Goal: Task Accomplishment & Management: Manage account settings

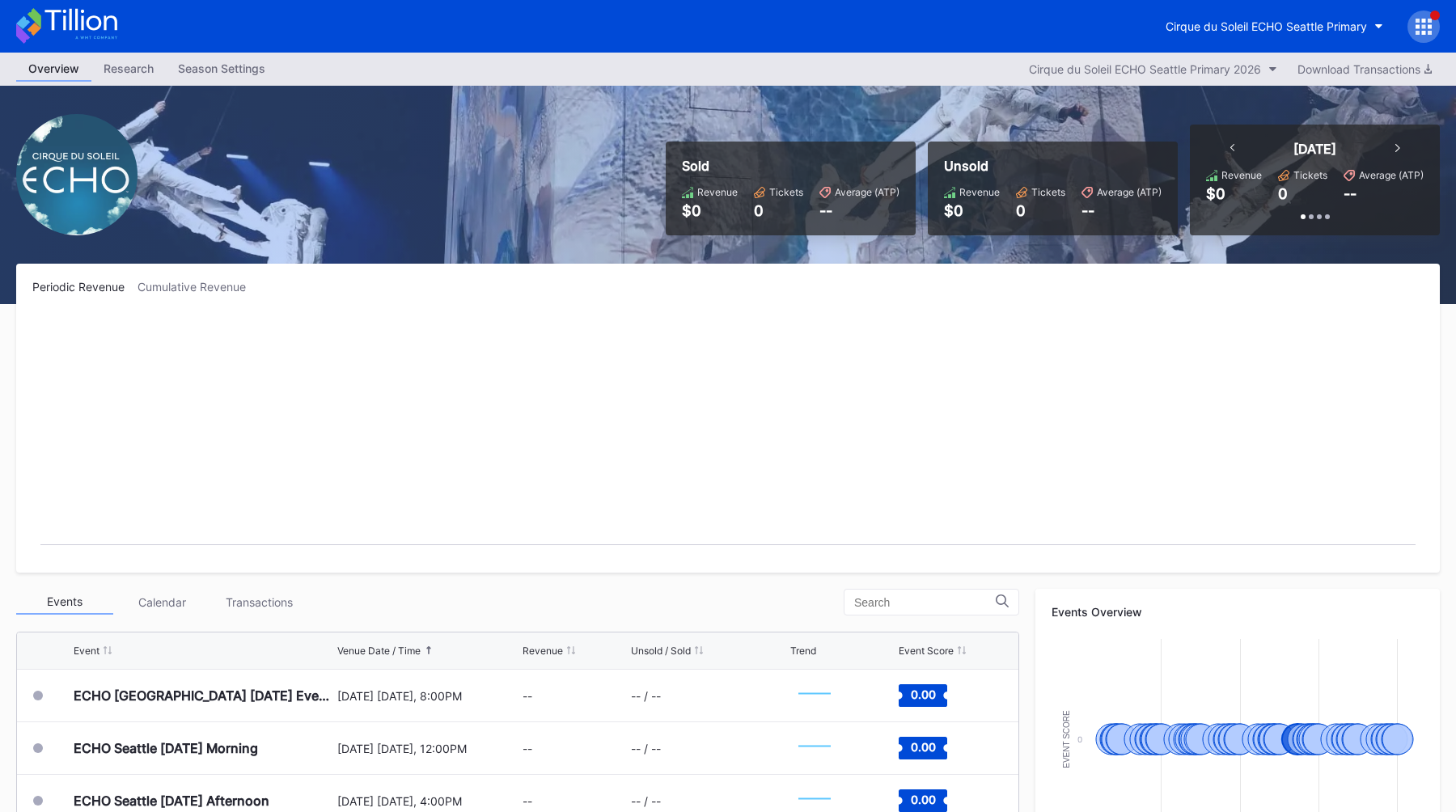
scroll to position [834, 0]
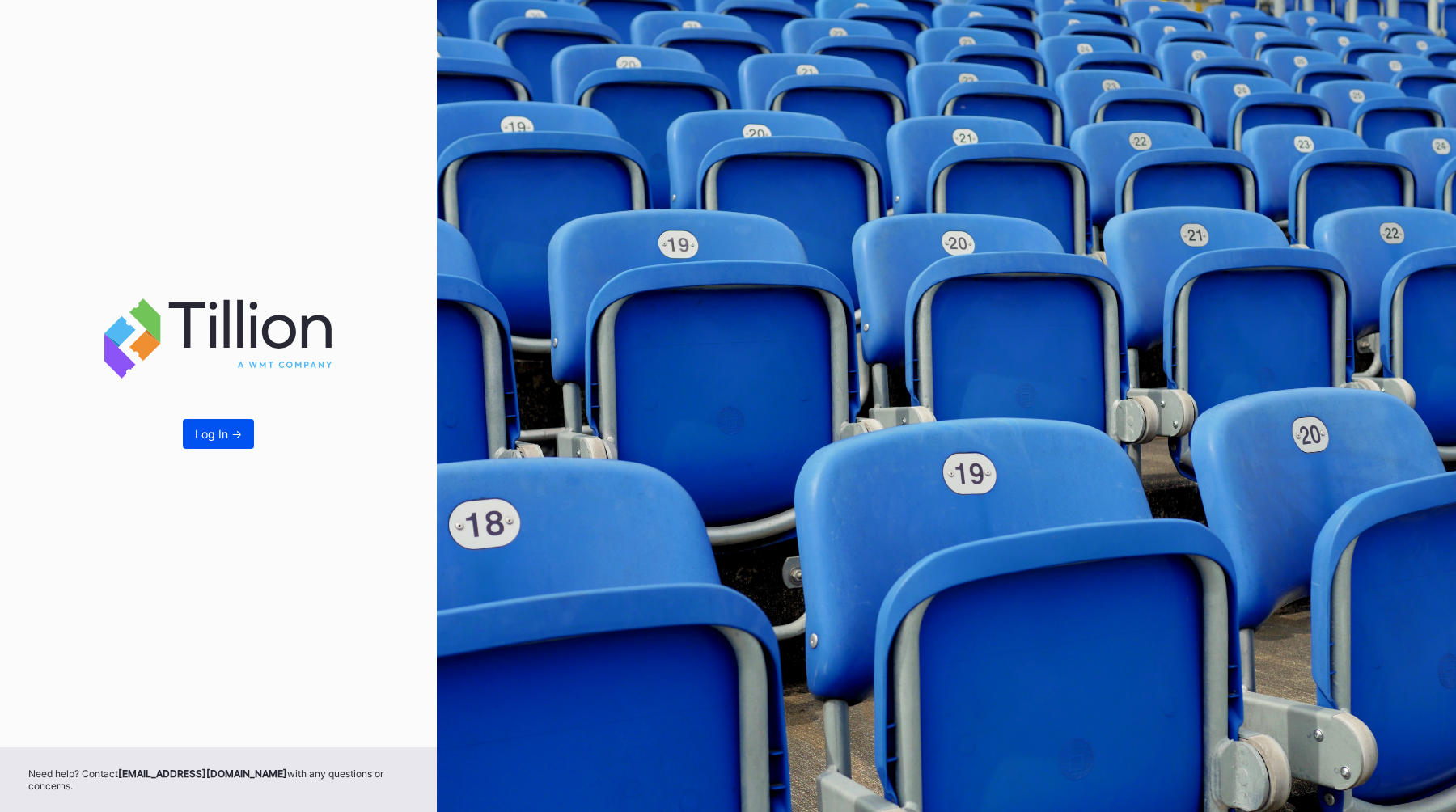
click at [214, 441] on div "Log In ->" at bounding box center [219, 434] width 47 height 14
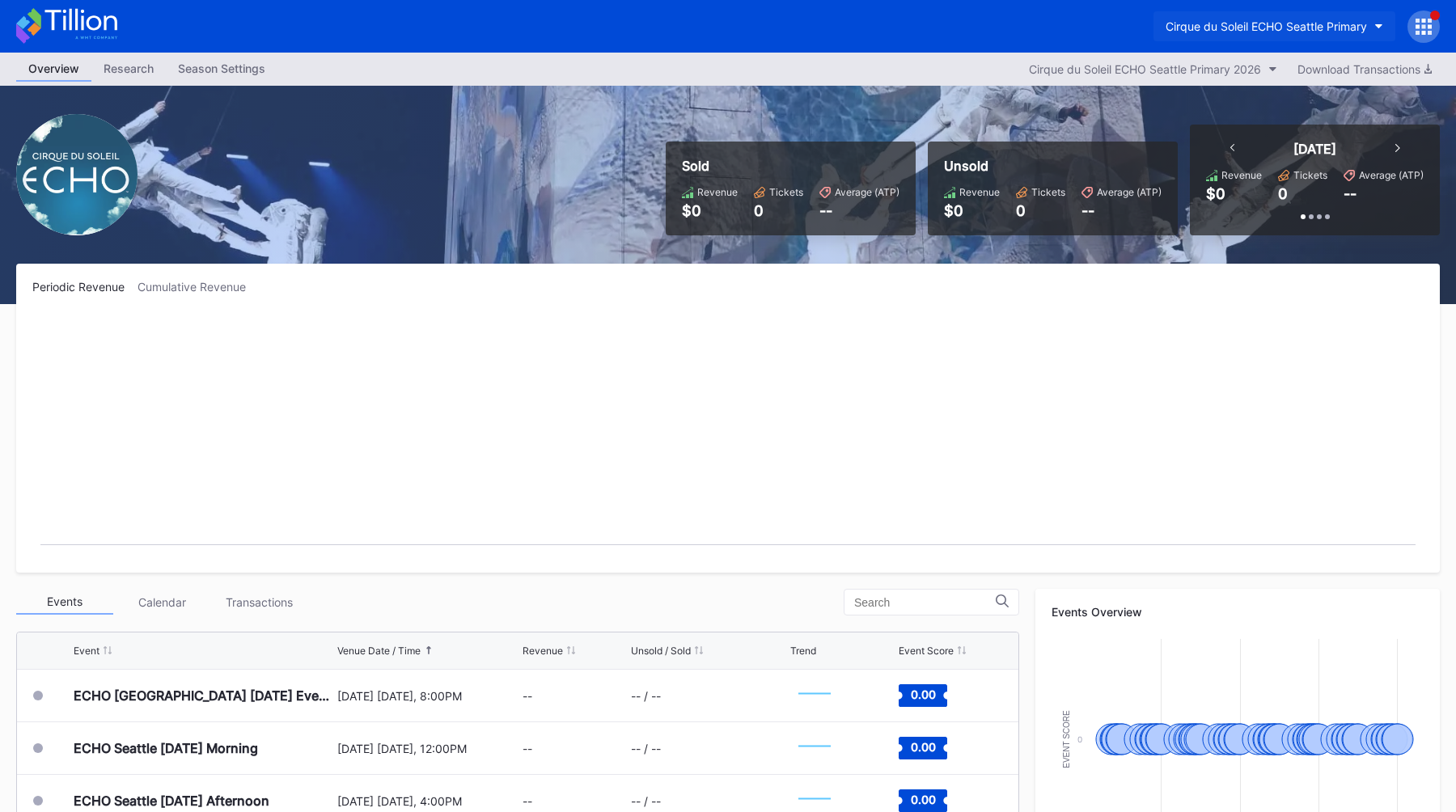
click at [1265, 23] on div "Cirque du Soleil ECHO Seattle Primary" at bounding box center [1265, 25] width 201 height 14
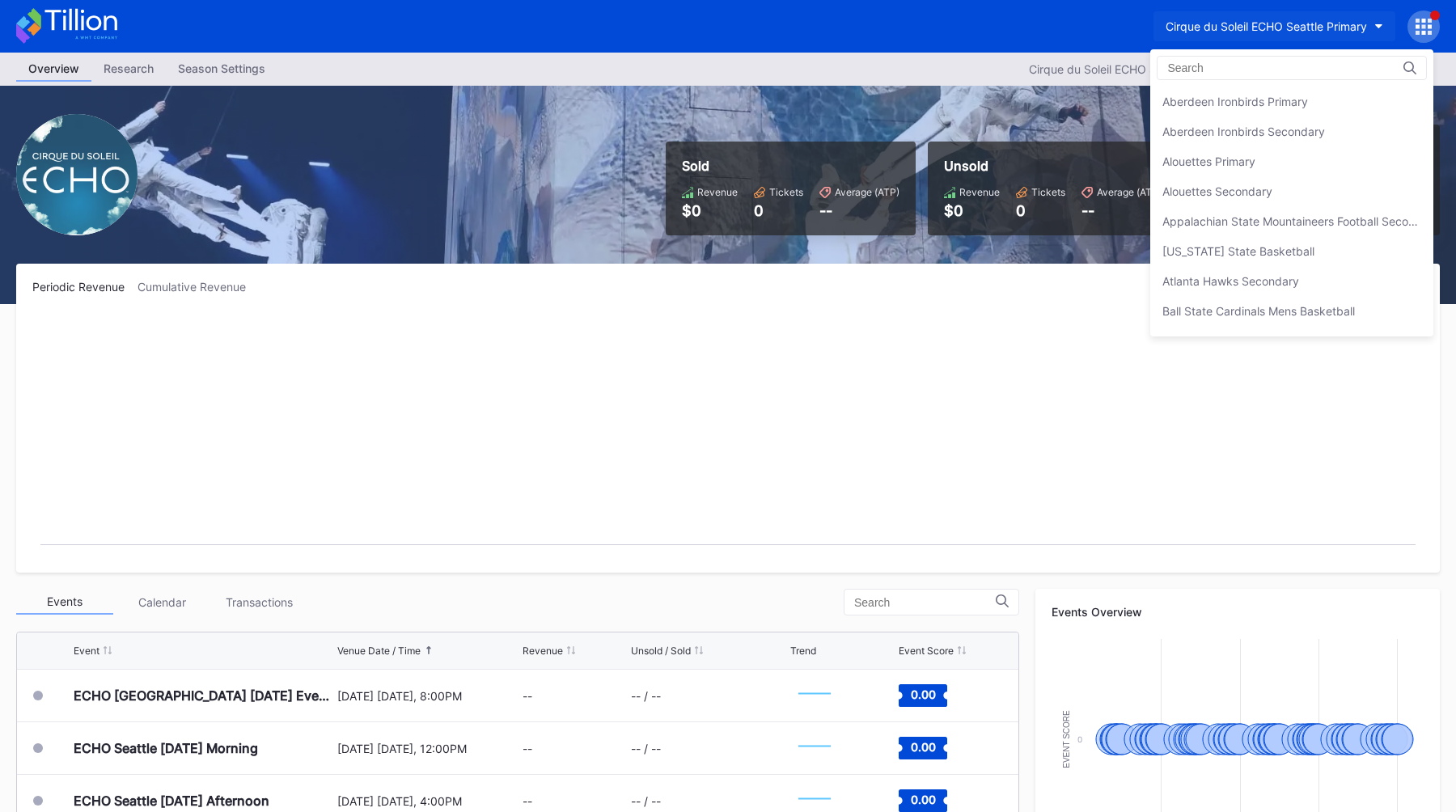
scroll to position [688, 0]
type input "p"
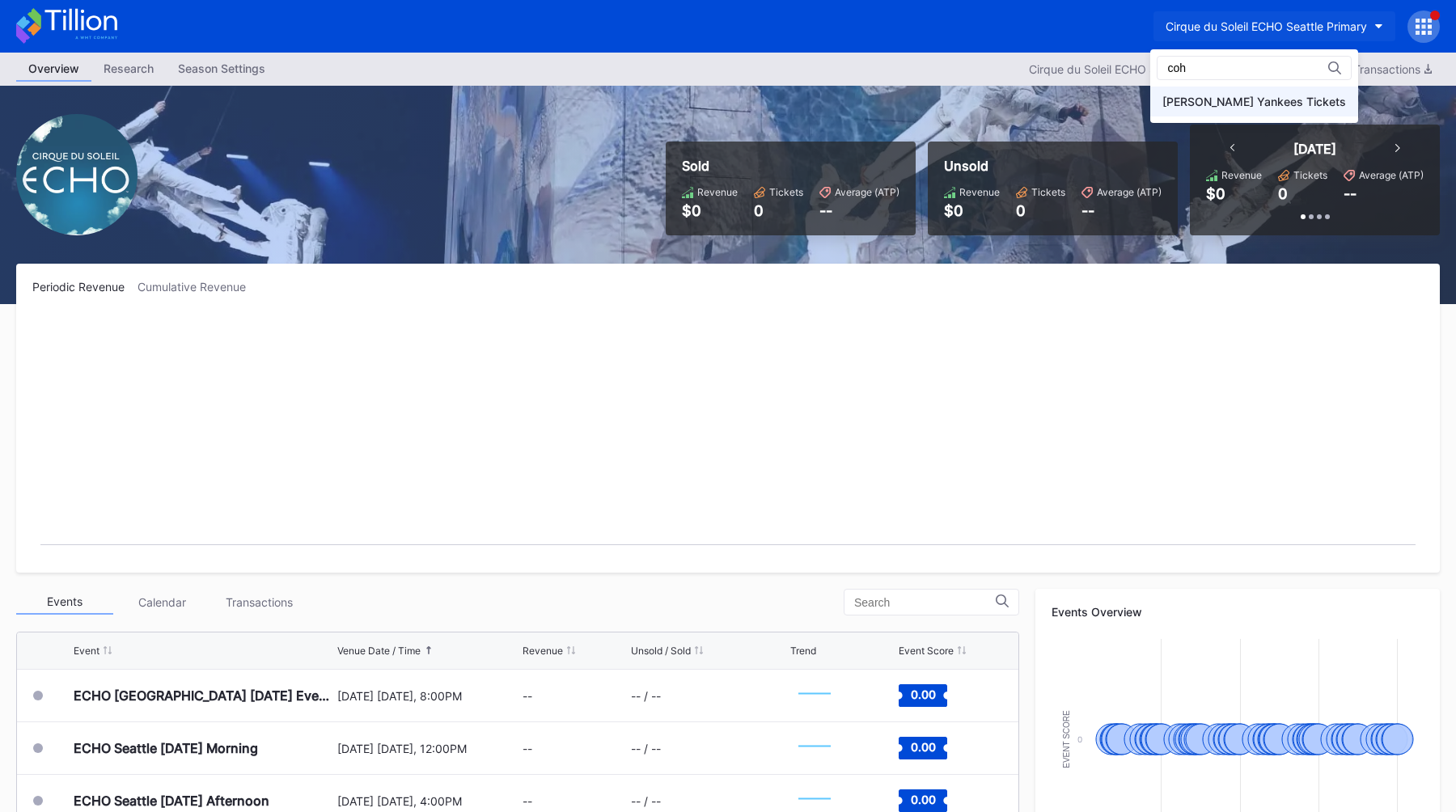
type input "coh"
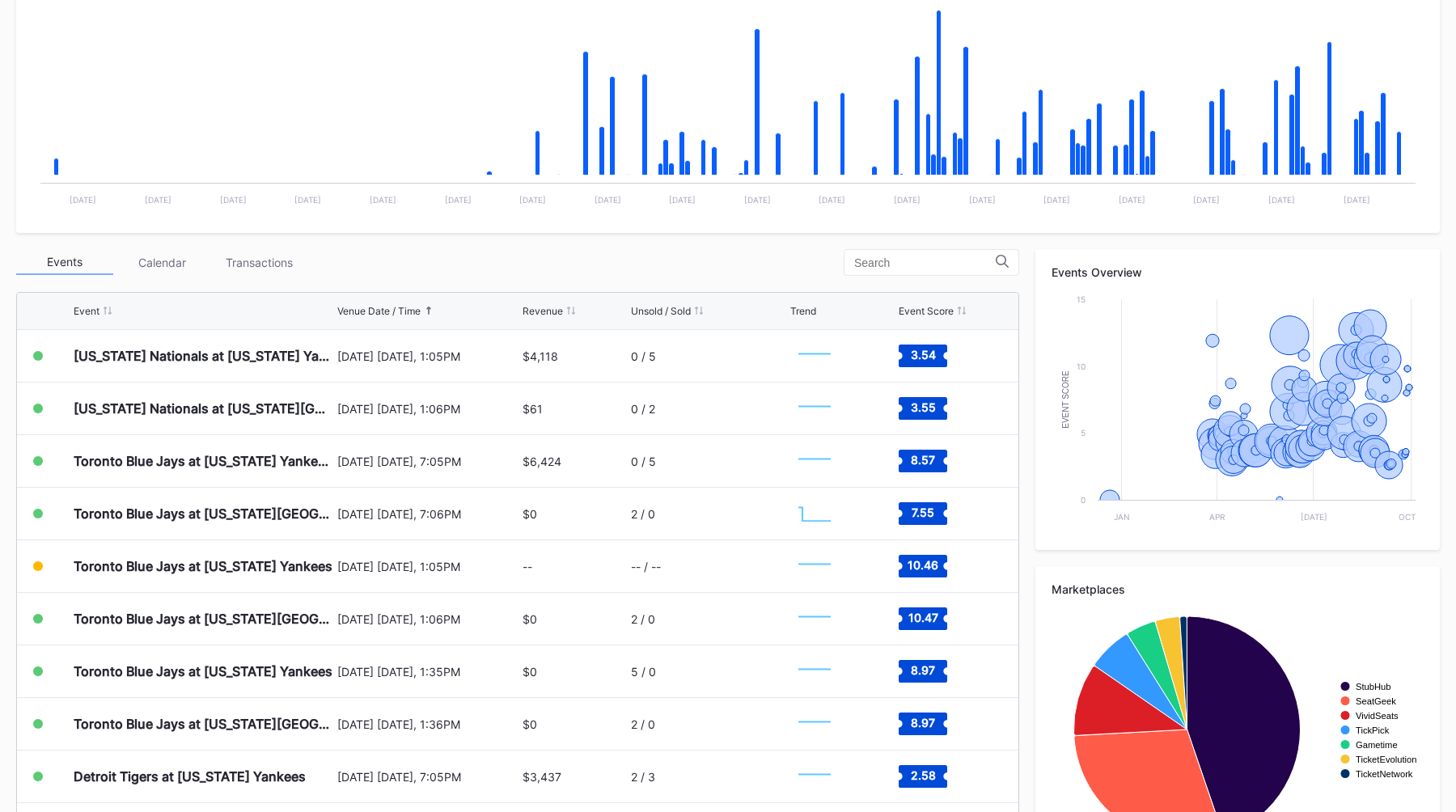
scroll to position [352, 0]
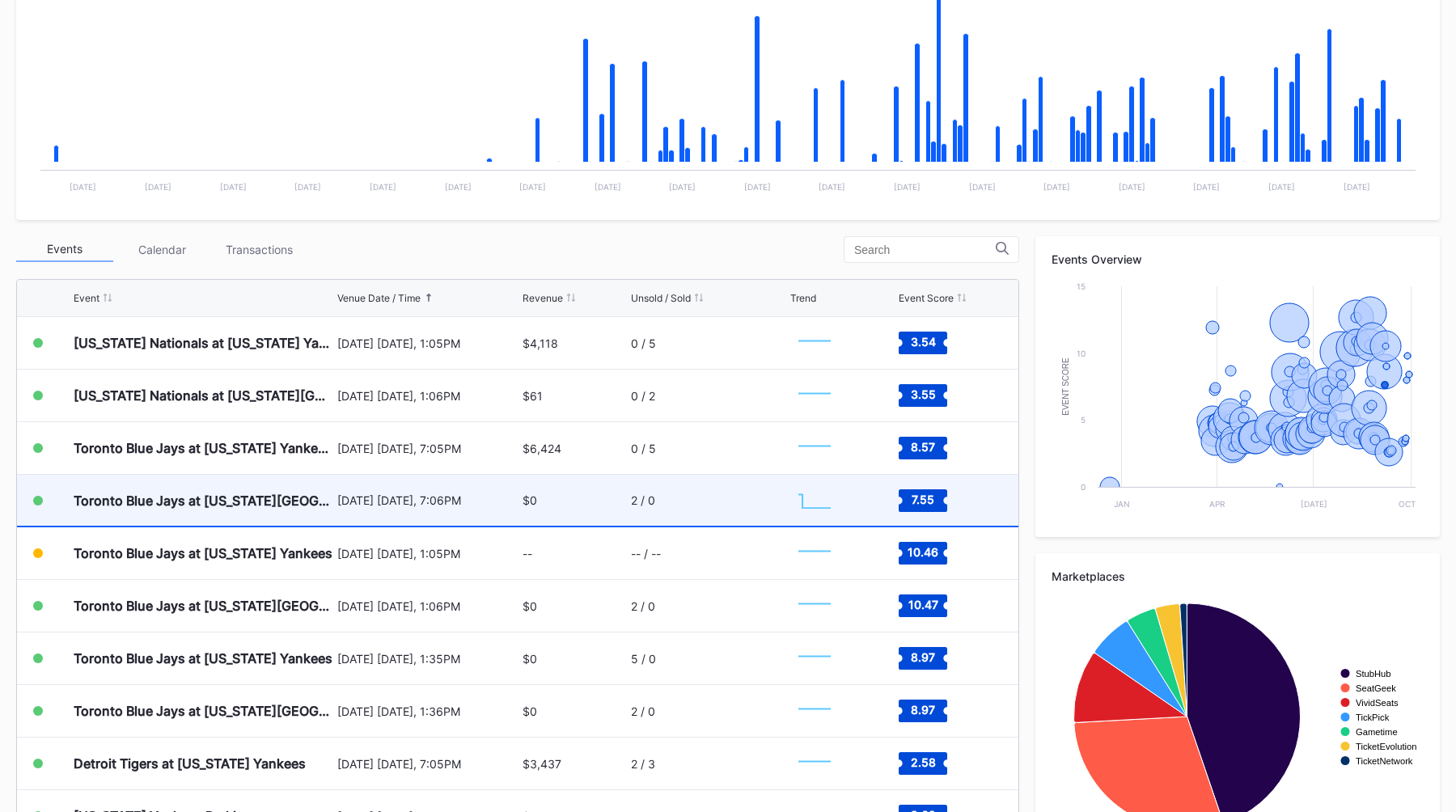
click at [440, 493] on div "September 5 Friday, 7:06PM" at bounding box center [427, 499] width 182 height 14
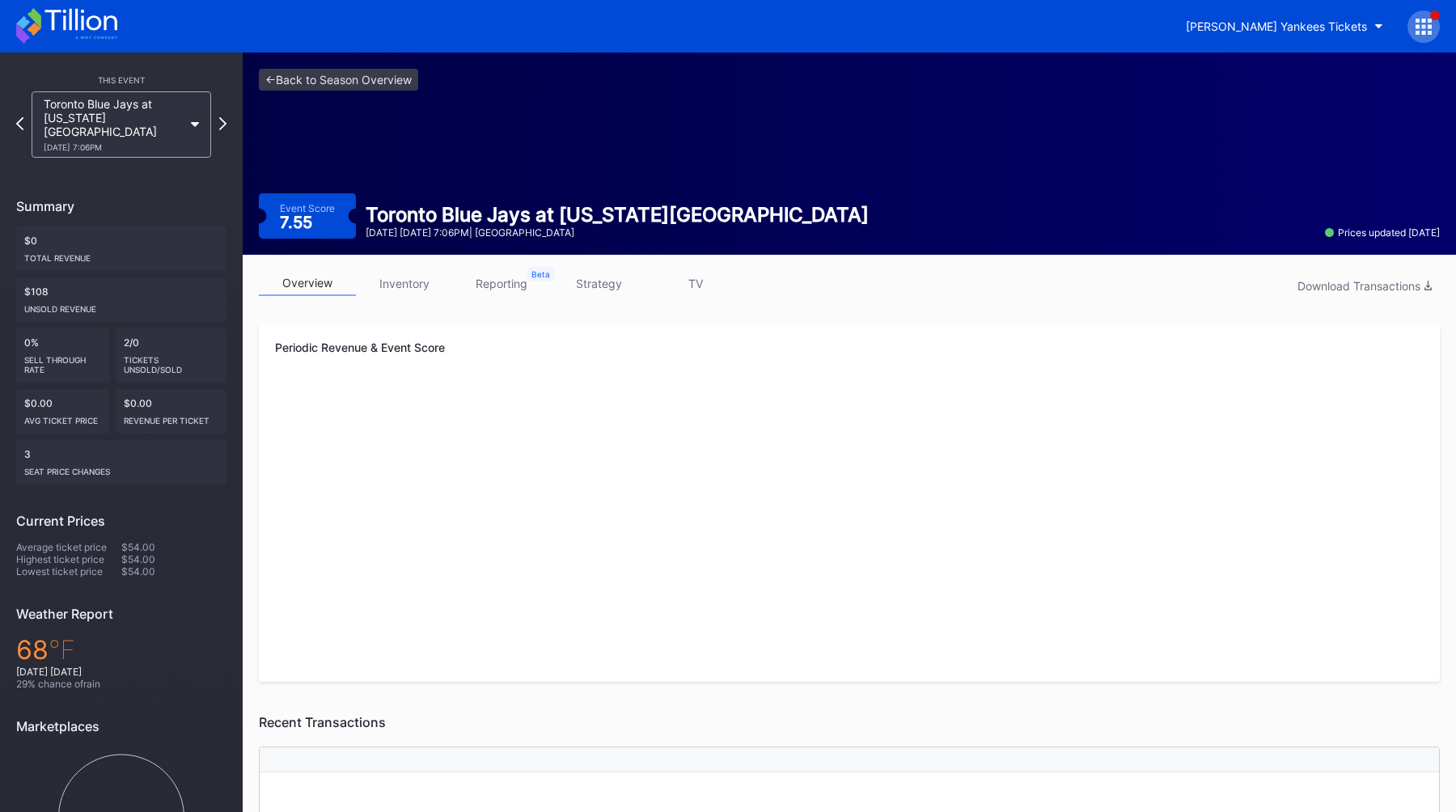
click at [605, 281] on link "strategy" at bounding box center [598, 284] width 97 height 25
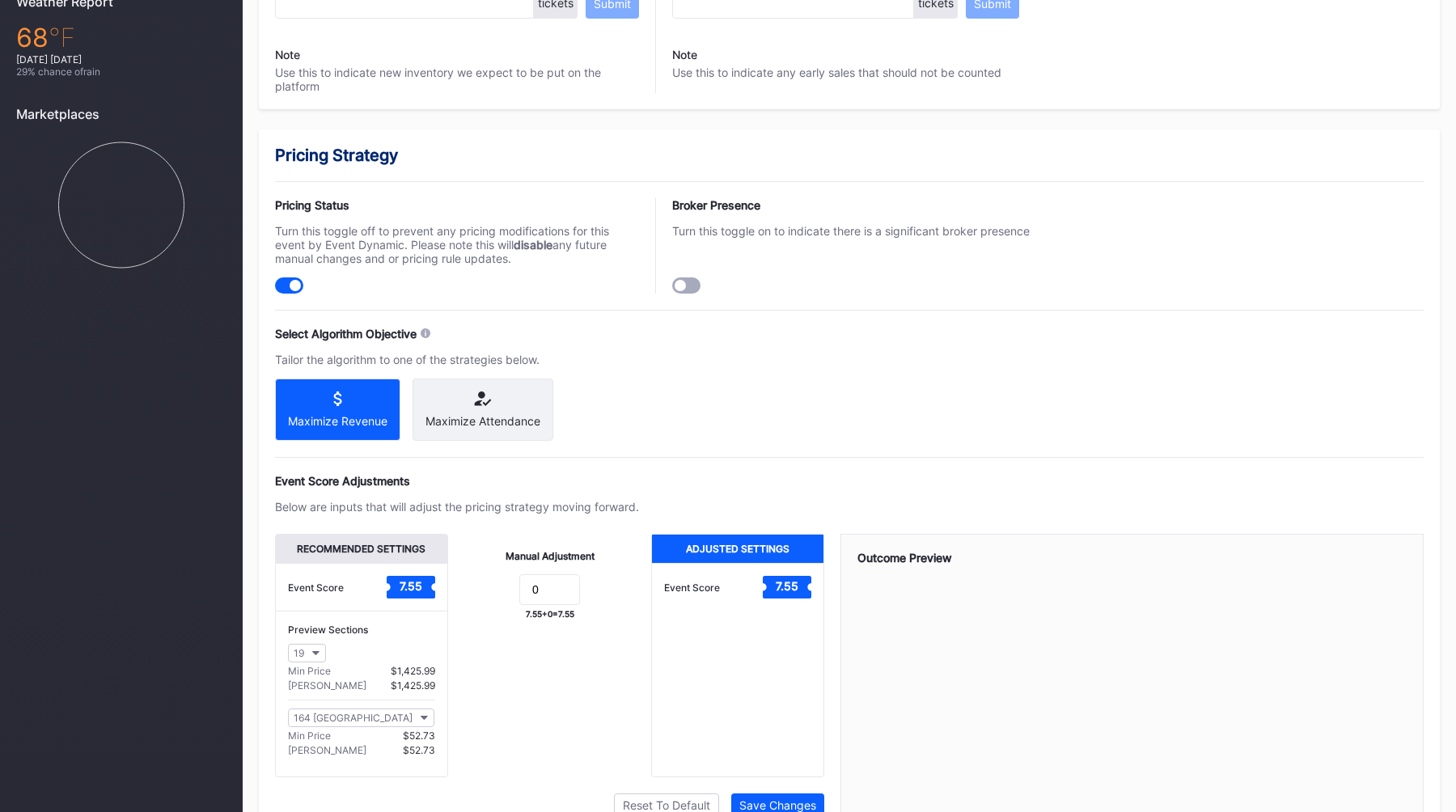
scroll to position [969, 0]
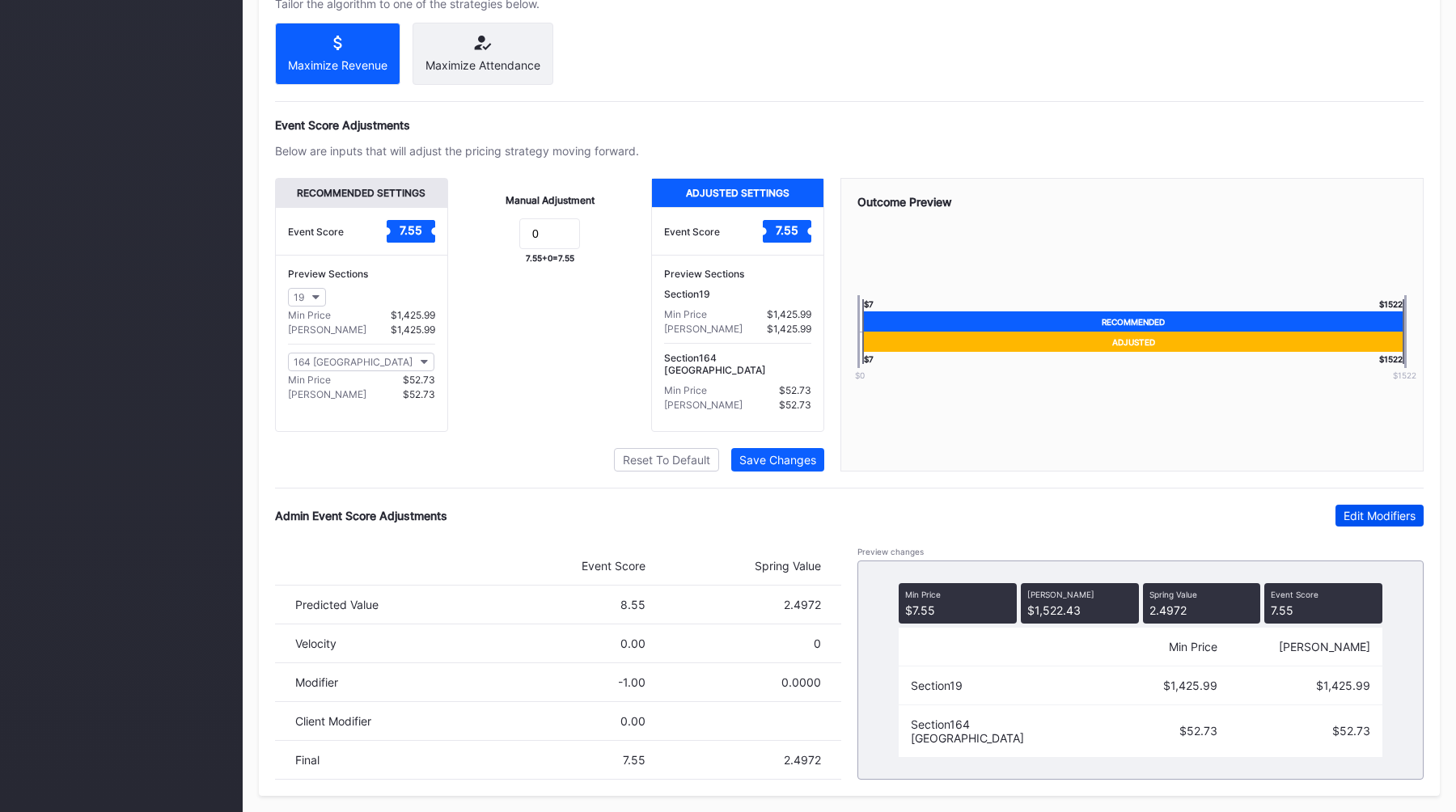
click at [1366, 515] on div "Edit Modifiers" at bounding box center [1379, 515] width 72 height 14
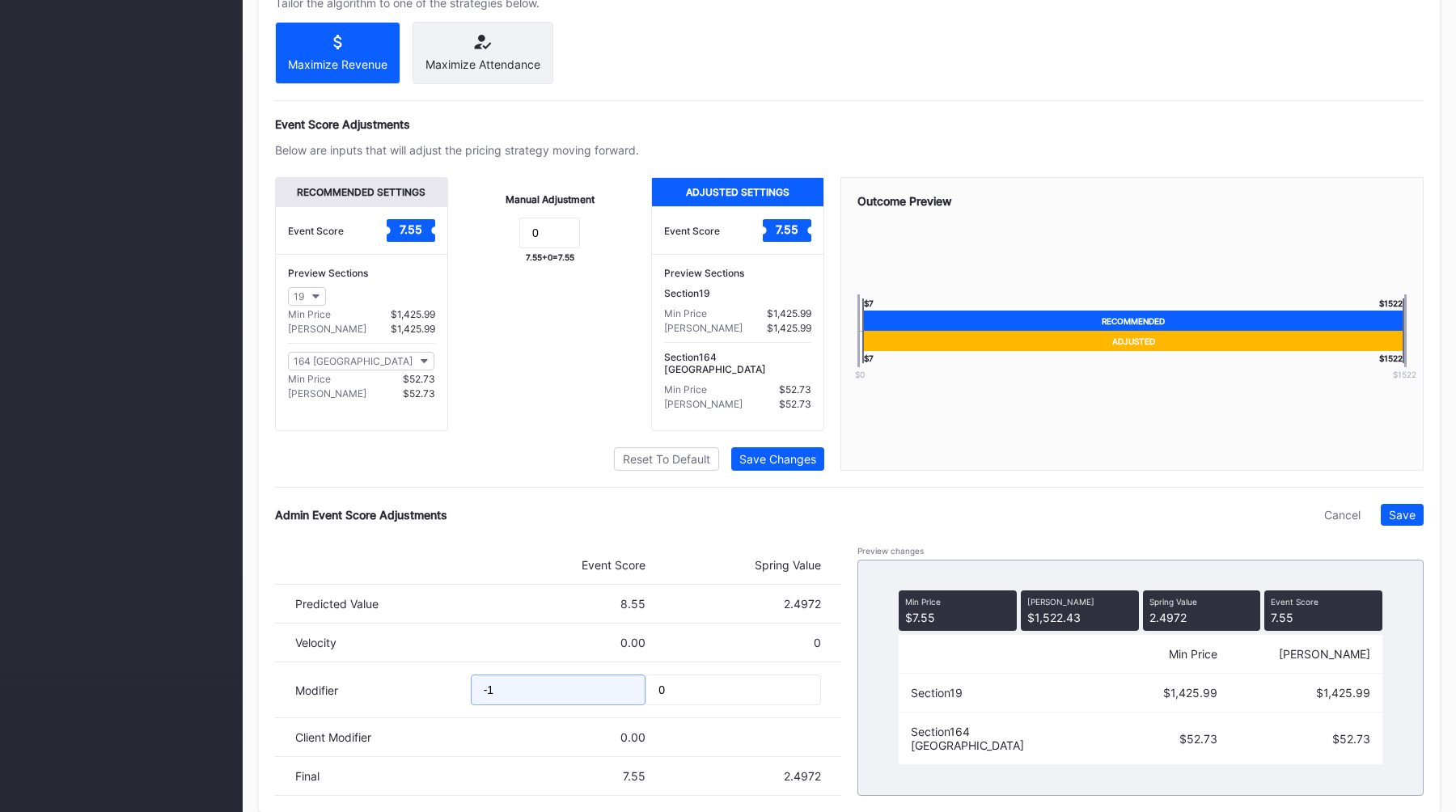
drag, startPoint x: 533, startPoint y: 695, endPoint x: 367, endPoint y: 693, distance: 166.0
click at [373, 695] on div "Modifier -1 0" at bounding box center [557, 690] width 566 height 56
type input "-3"
click at [1400, 522] on button "Save" at bounding box center [1402, 515] width 42 height 22
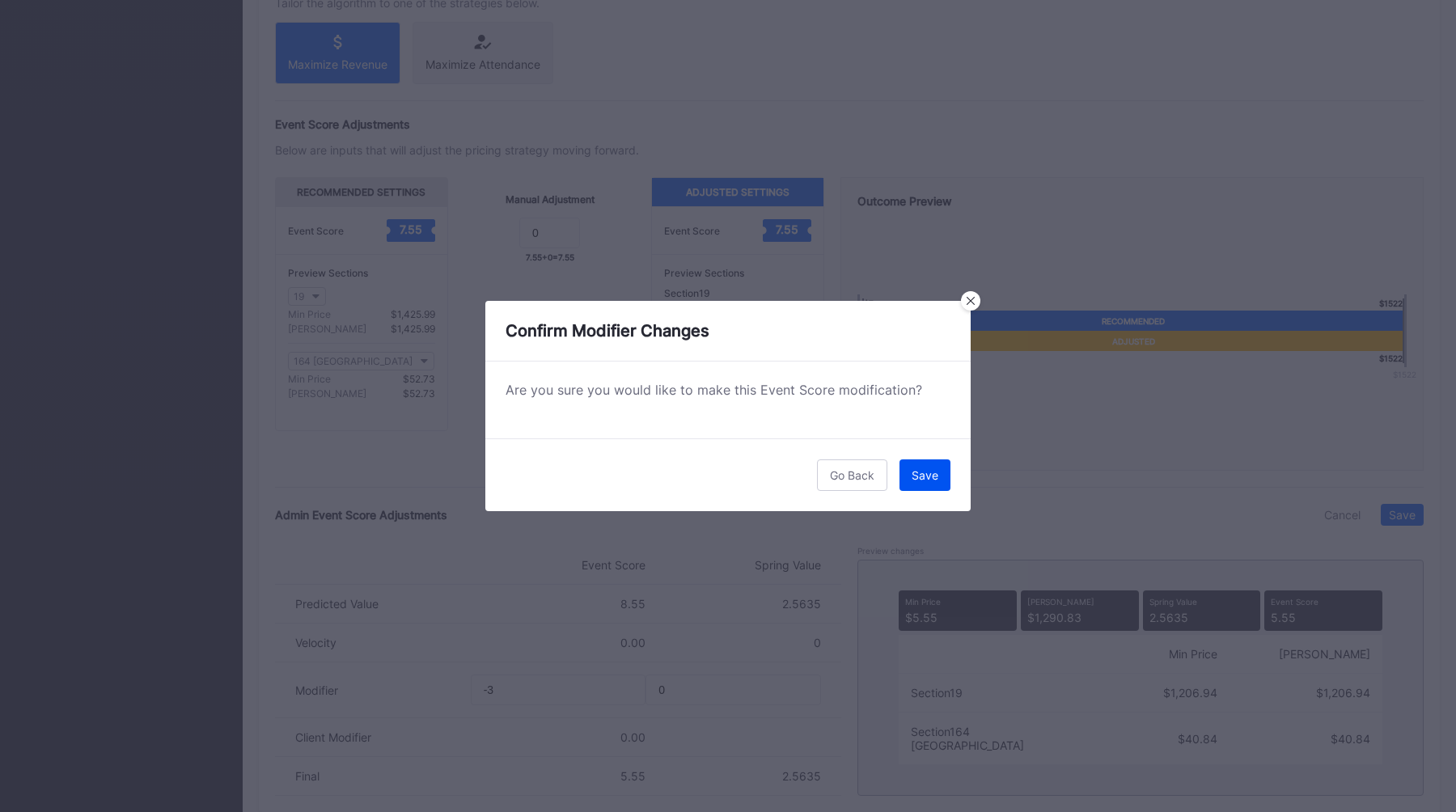
click at [932, 474] on div "Save" at bounding box center [925, 474] width 27 height 14
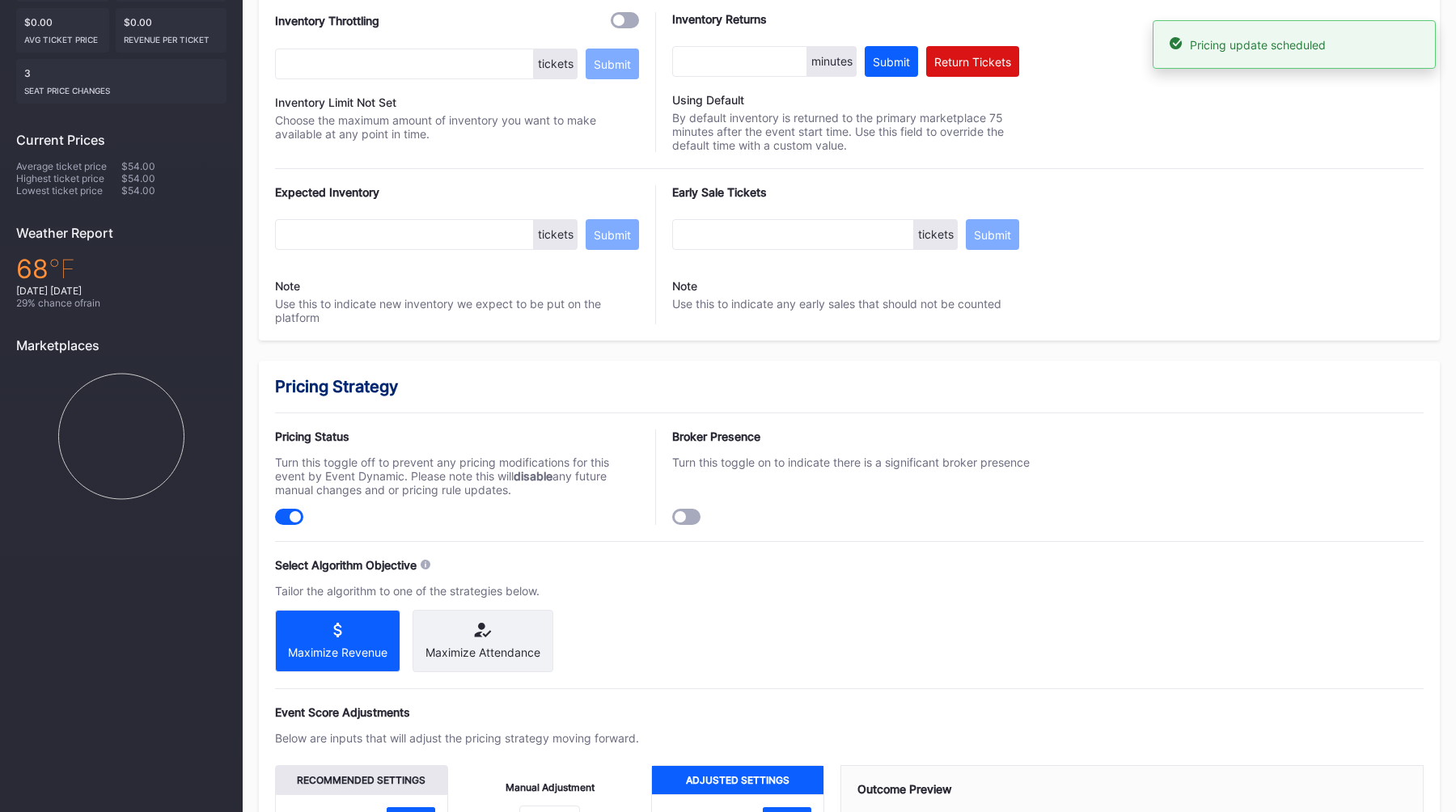
scroll to position [0, 0]
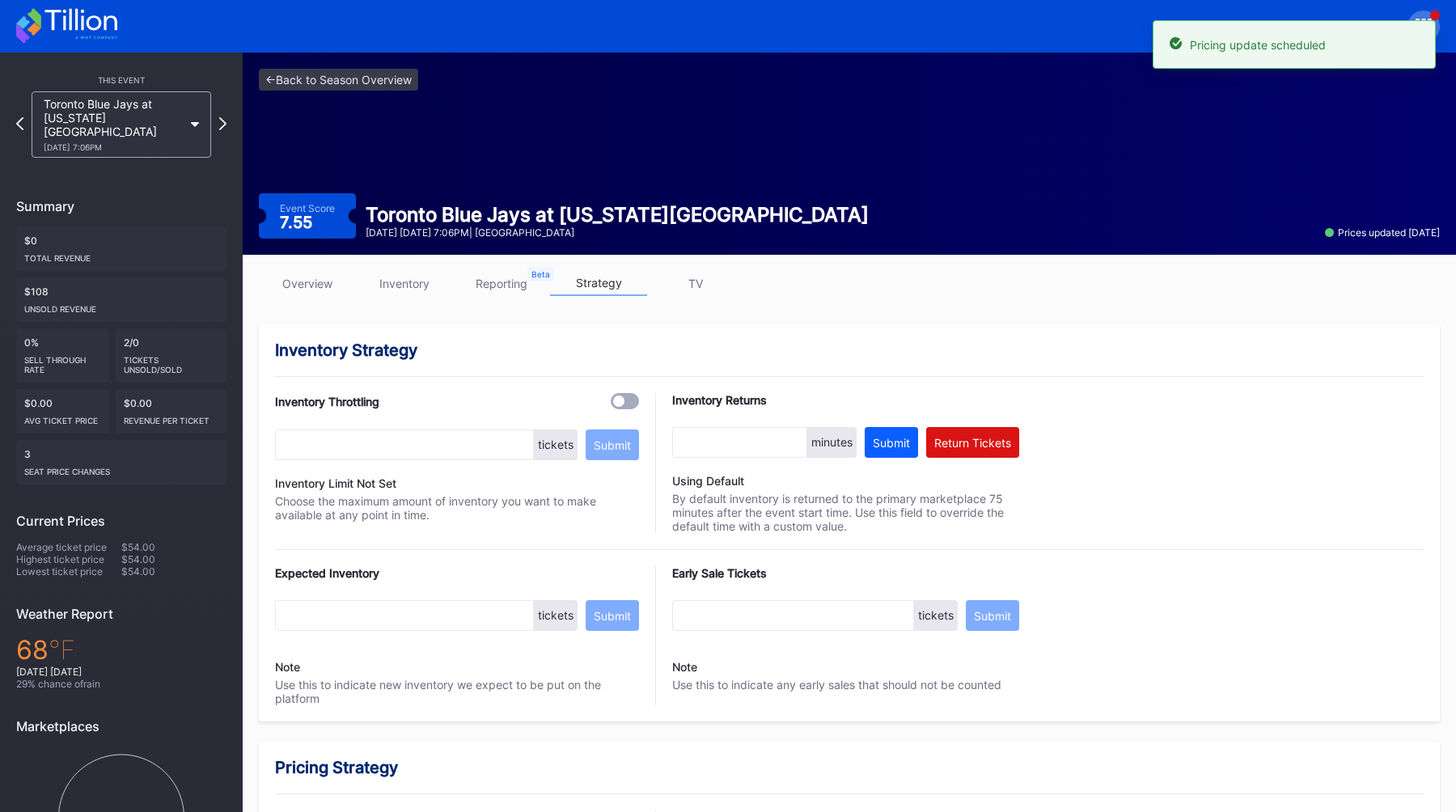
click at [303, 92] on div "<- Back to Season Overview Event Score 7.55 Toronto Blue Jays at New York Yanke…" at bounding box center [849, 154] width 1213 height 202
click at [317, 89] on link "<- Back to Season Overview" at bounding box center [339, 79] width 159 height 22
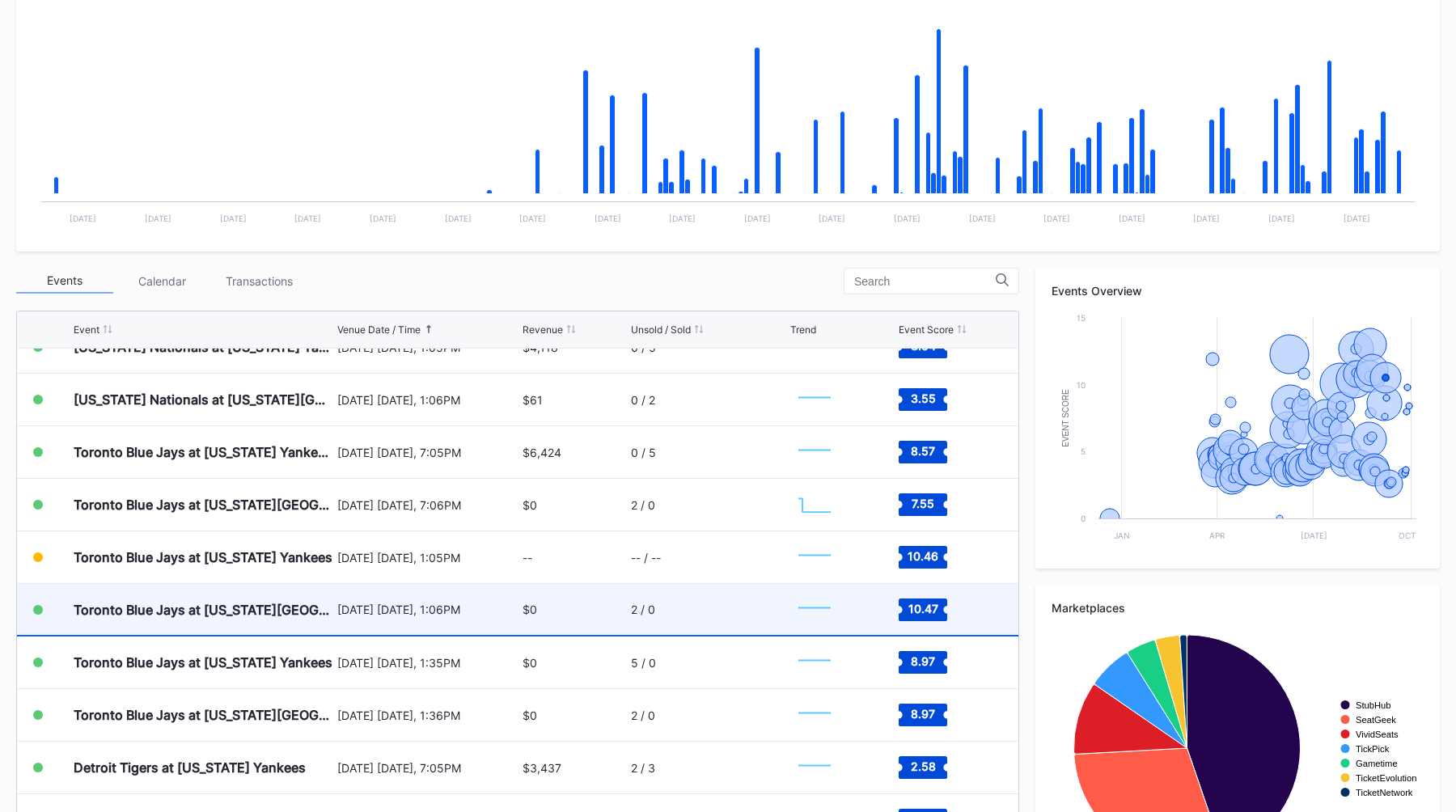
scroll to position [6337, 0]
click at [501, 616] on div "September 6 Saturday, 1:06PM" at bounding box center [427, 609] width 182 height 51
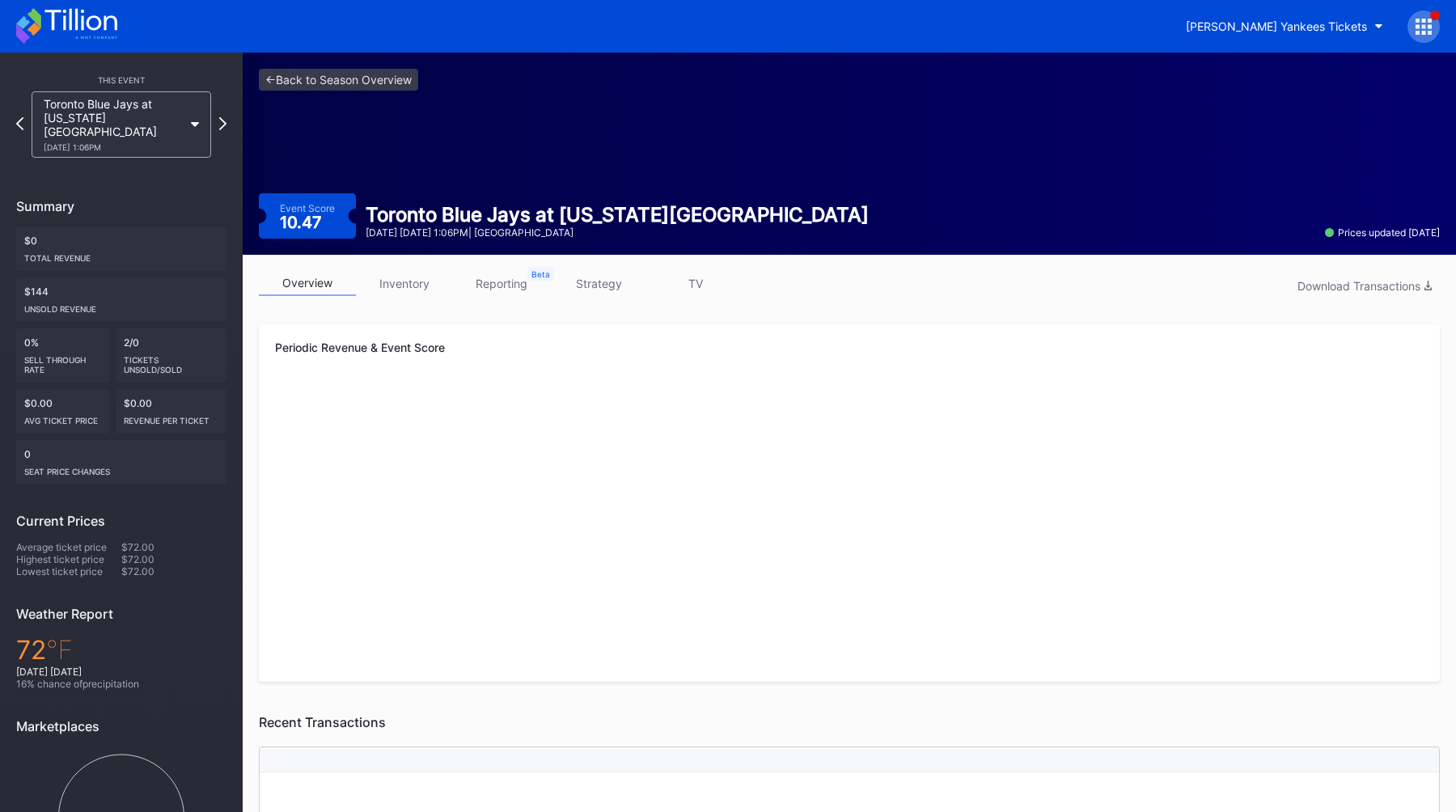
click at [608, 280] on link "strategy" at bounding box center [598, 284] width 97 height 25
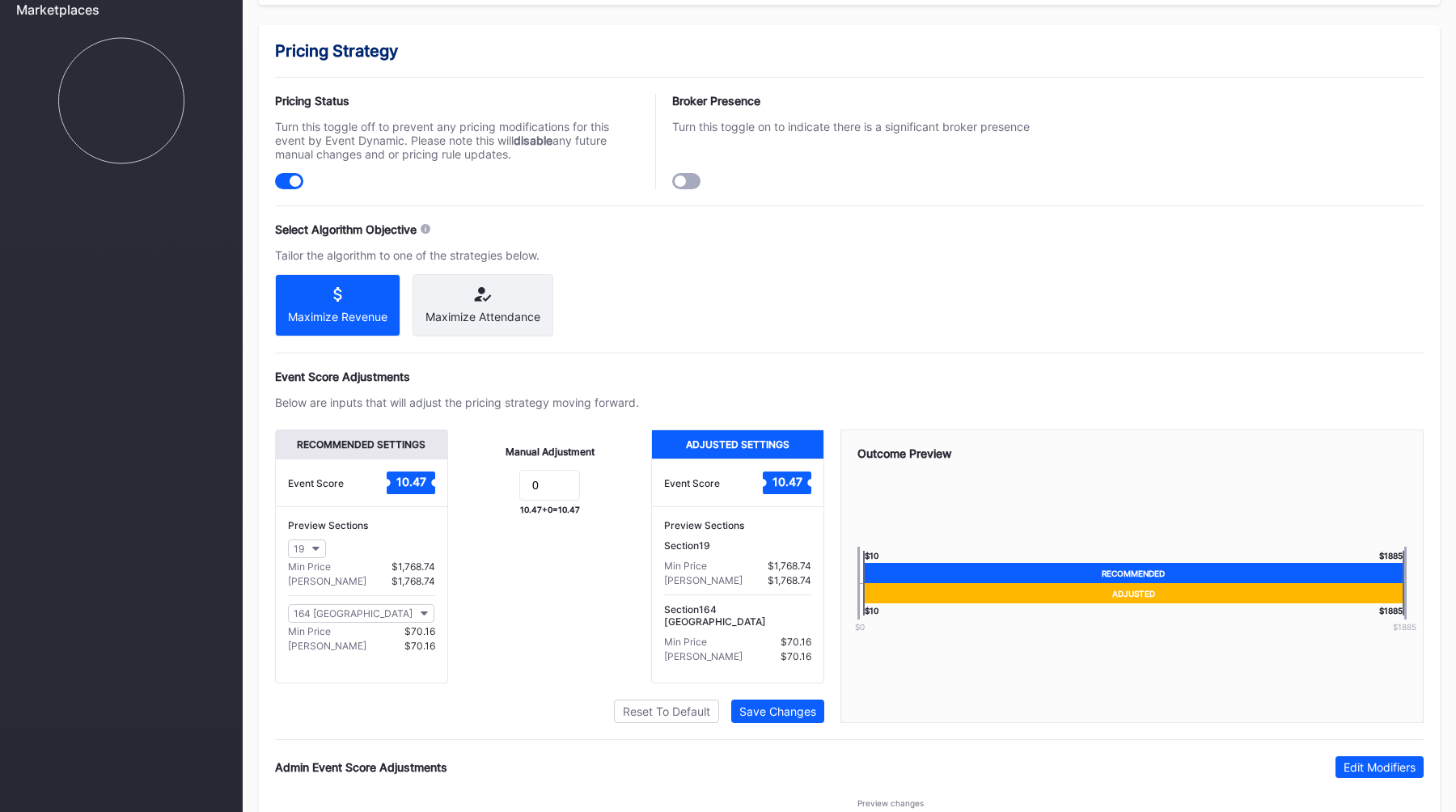
scroll to position [969, 0]
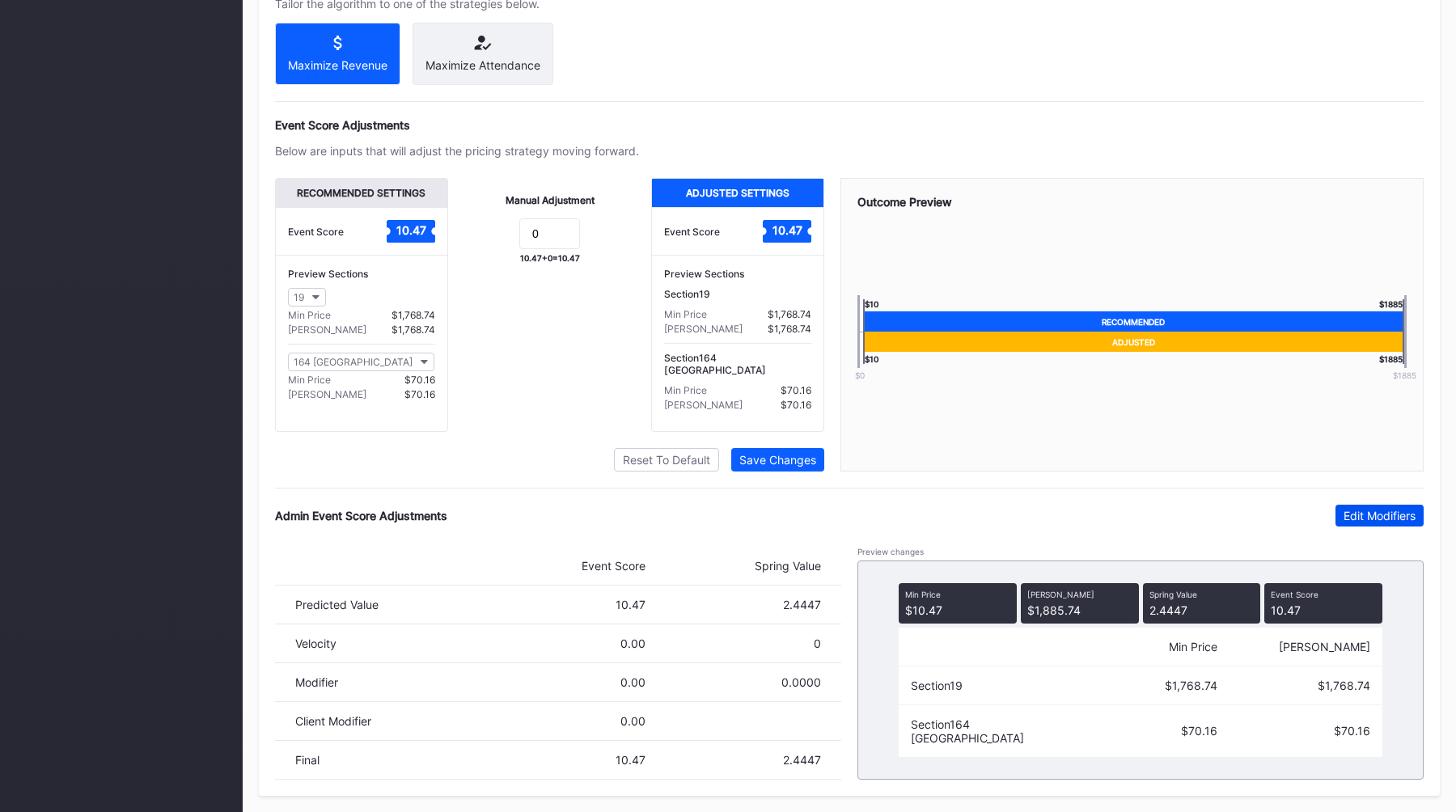
click at [1359, 522] on button "Edit Modifiers" at bounding box center [1379, 516] width 89 height 22
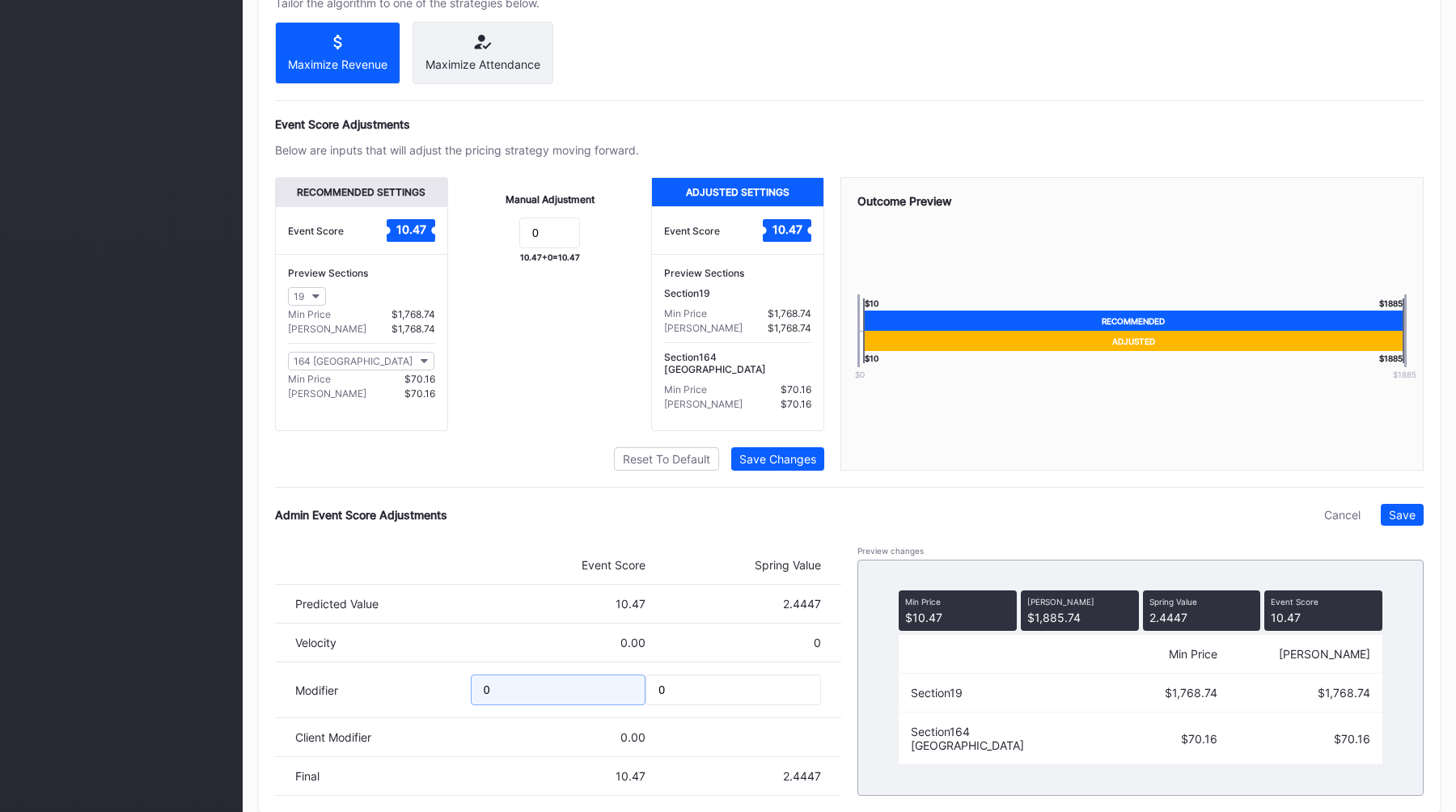
drag, startPoint x: 500, startPoint y: 691, endPoint x: 298, endPoint y: 691, distance: 202.0
click at [331, 691] on div "Modifier 0 0" at bounding box center [557, 690] width 566 height 56
type input "-2"
click at [1390, 511] on div "Save" at bounding box center [1403, 514] width 27 height 14
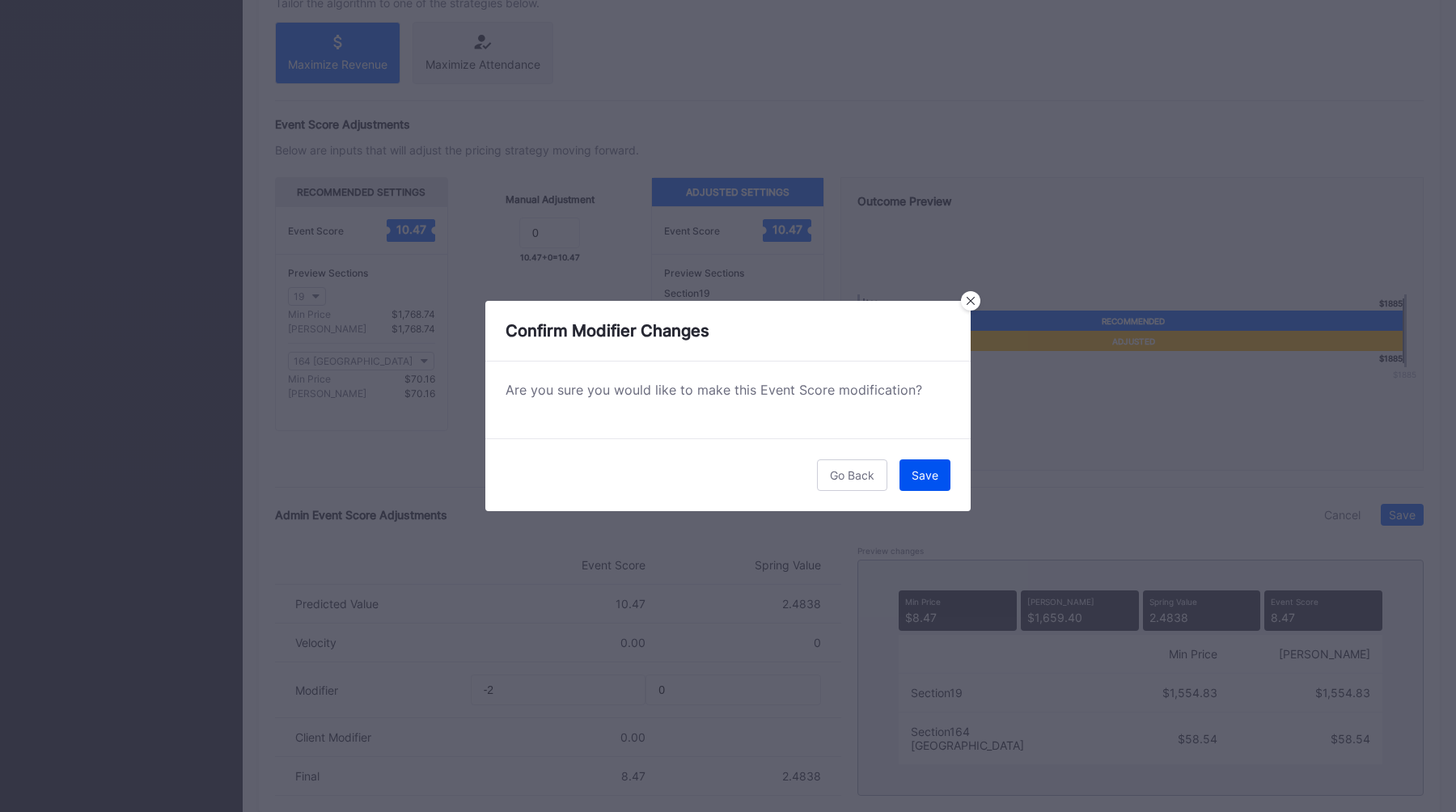
click at [947, 477] on button "Save" at bounding box center [925, 475] width 51 height 32
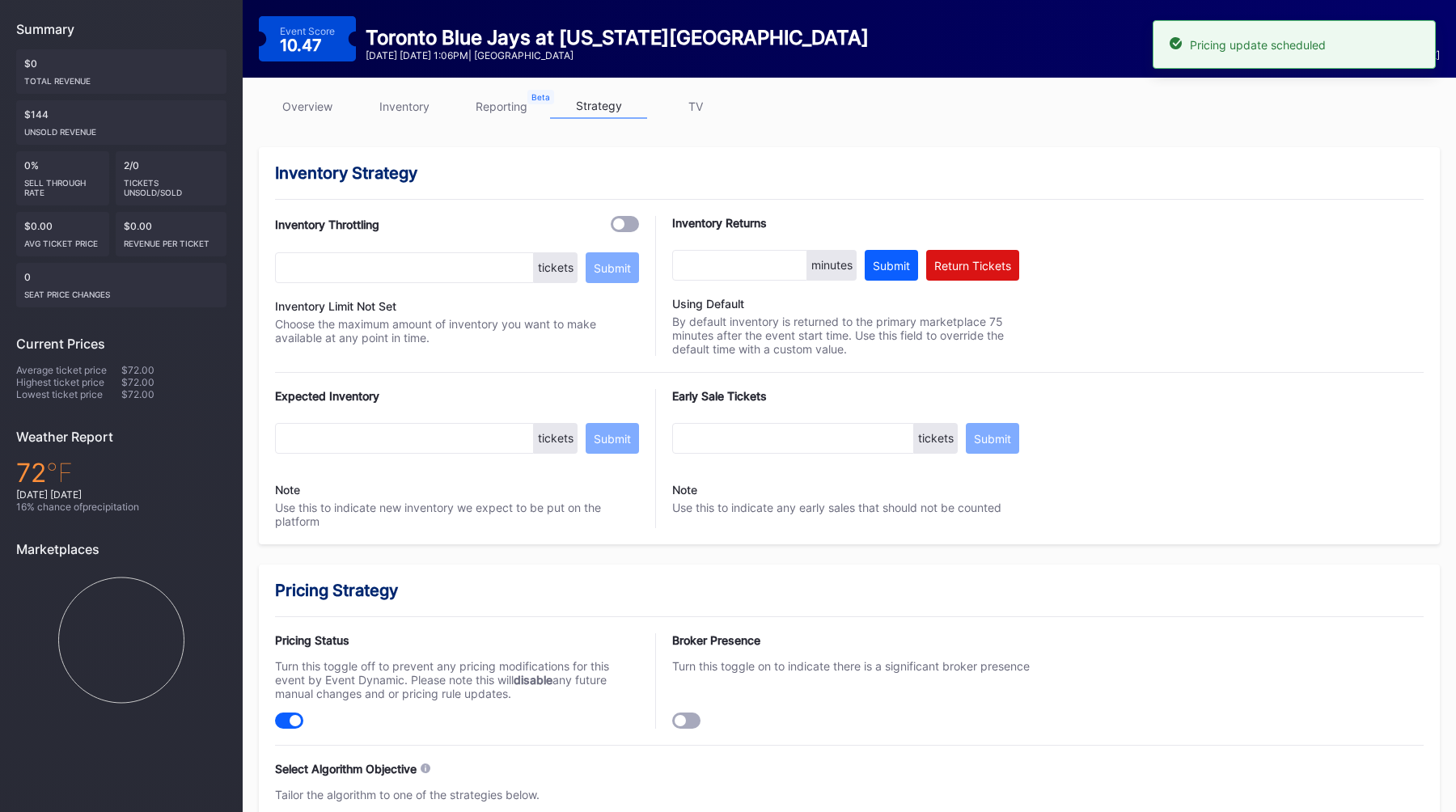
scroll to position [0, 0]
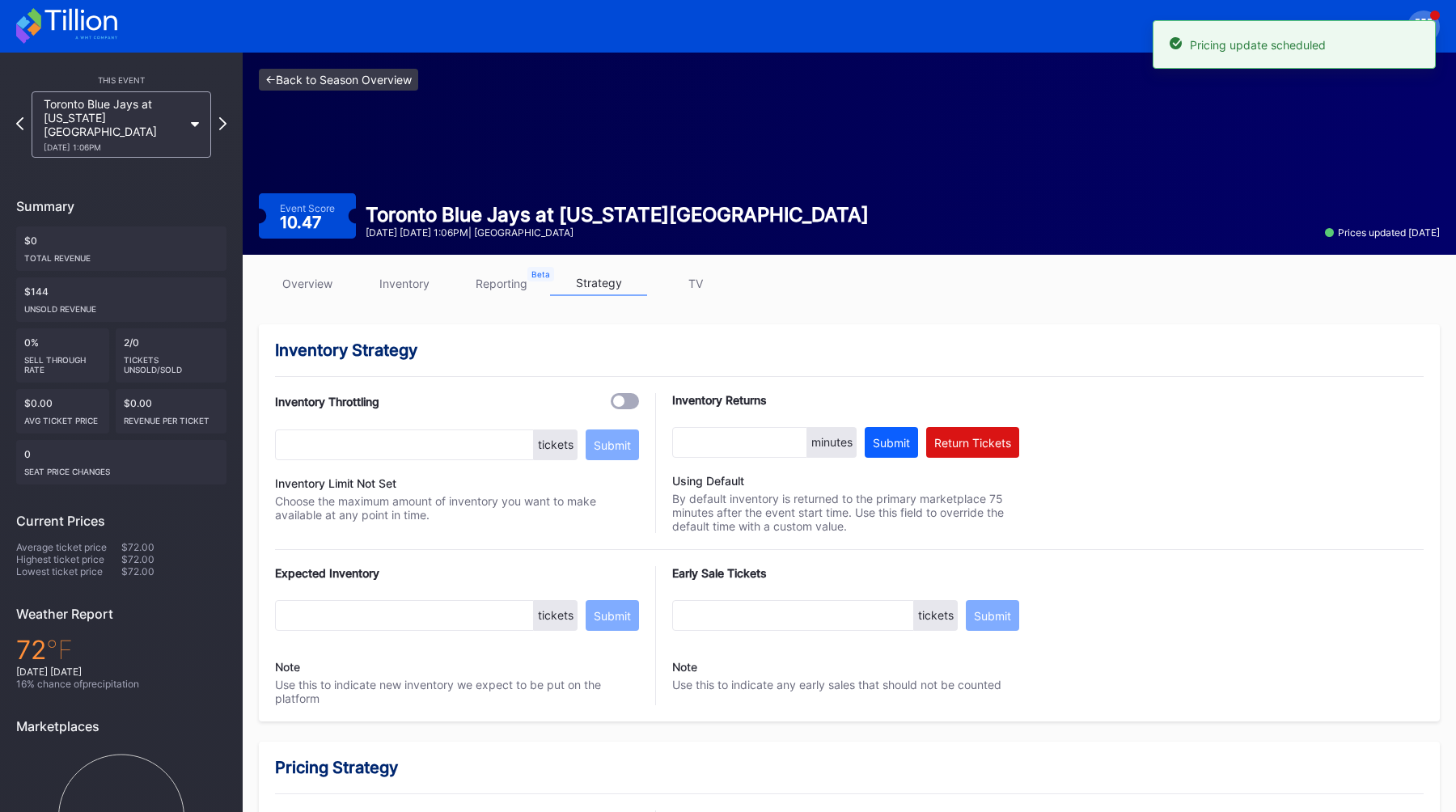
click at [370, 89] on link "<- Back to Season Overview" at bounding box center [339, 79] width 159 height 22
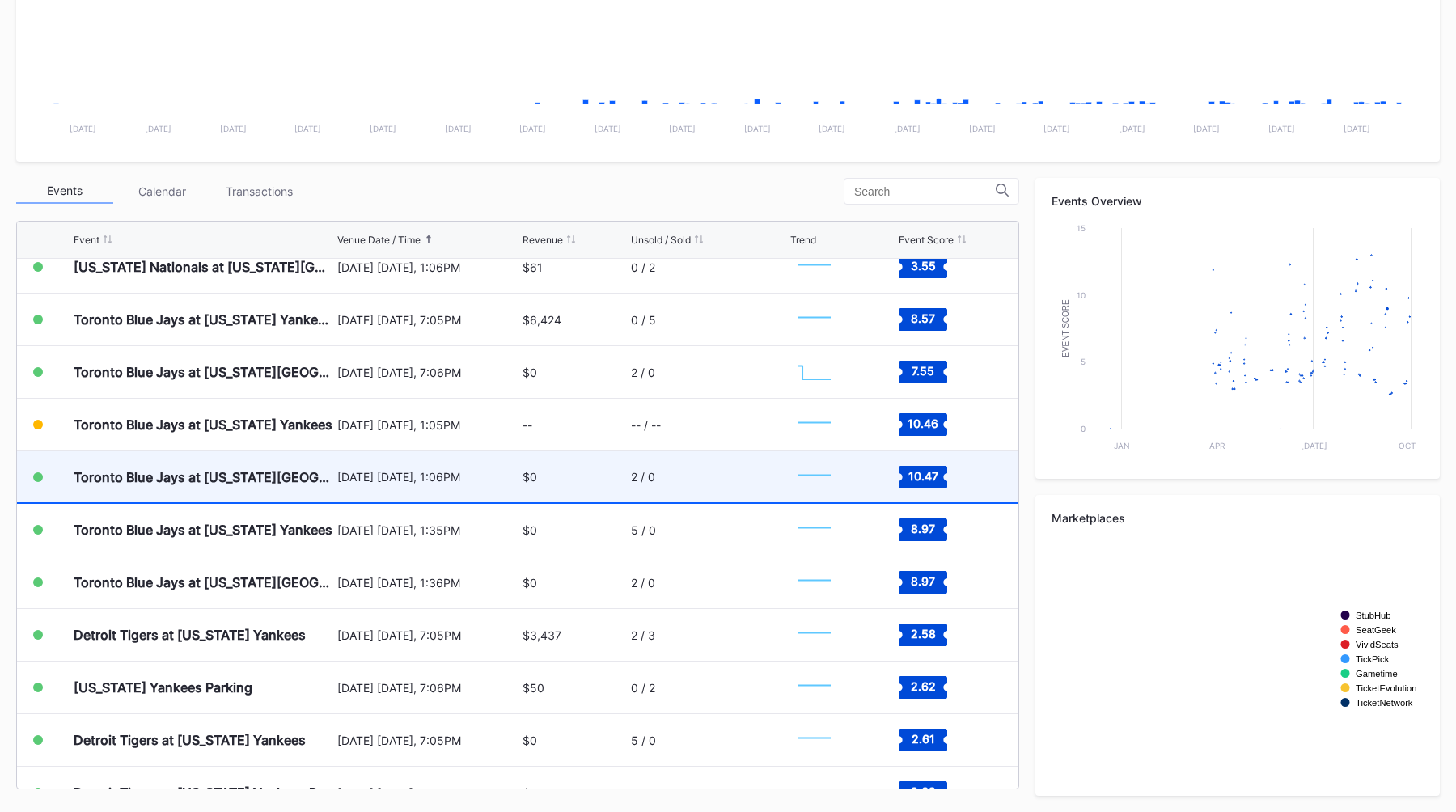
scroll to position [6380, 0]
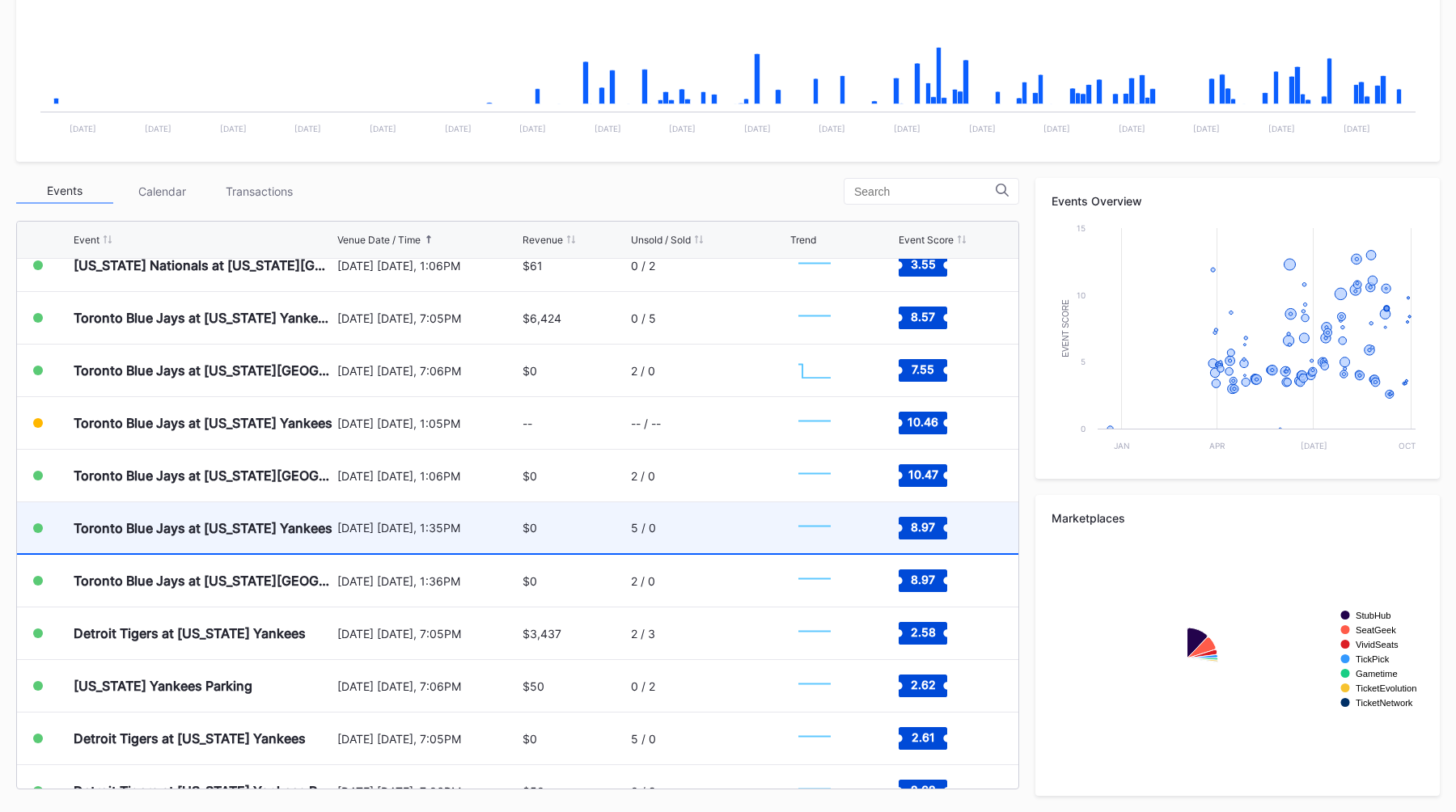
click at [449, 518] on div "September 7 Sunday, 1:35PM" at bounding box center [427, 527] width 182 height 51
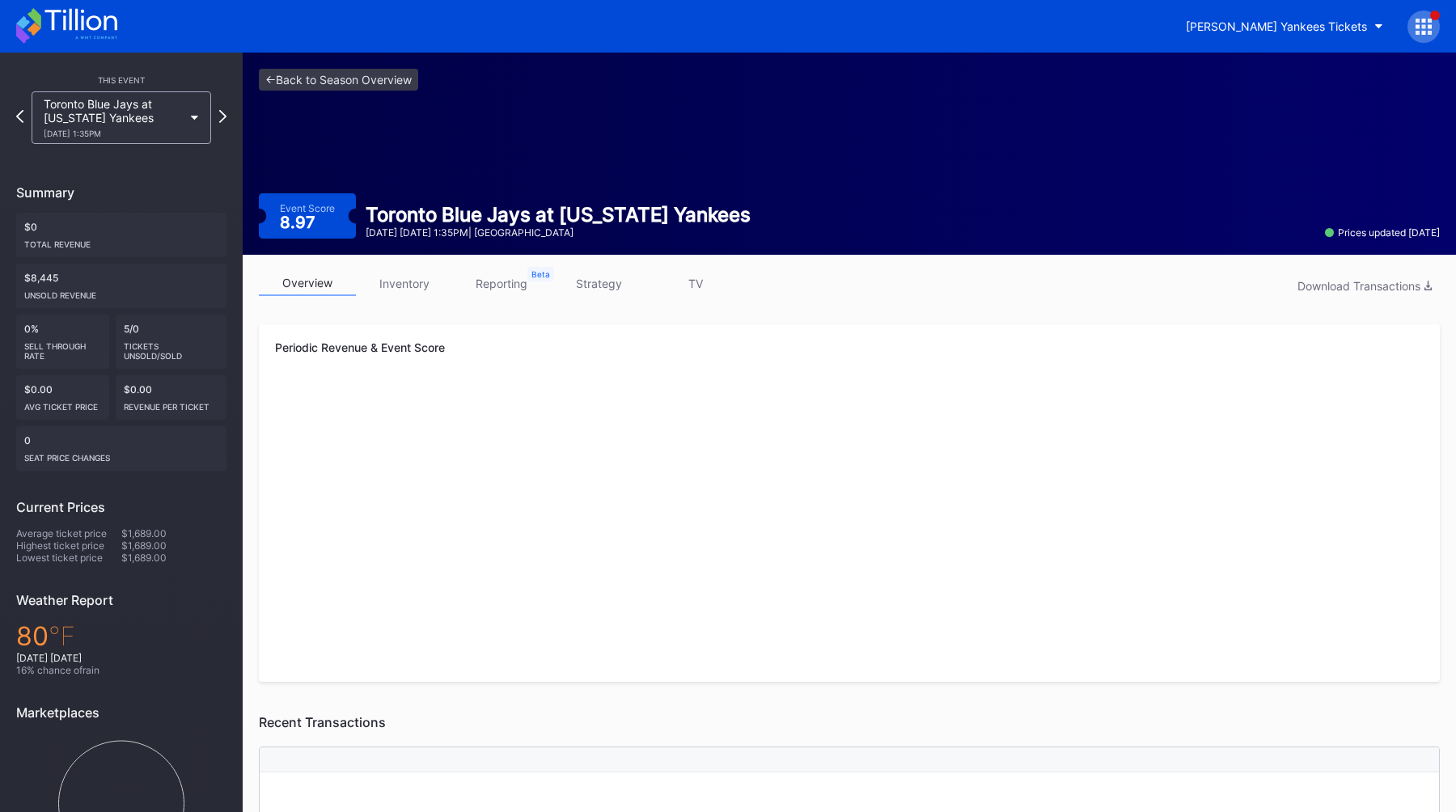
click at [578, 271] on link "strategy" at bounding box center [598, 284] width 97 height 25
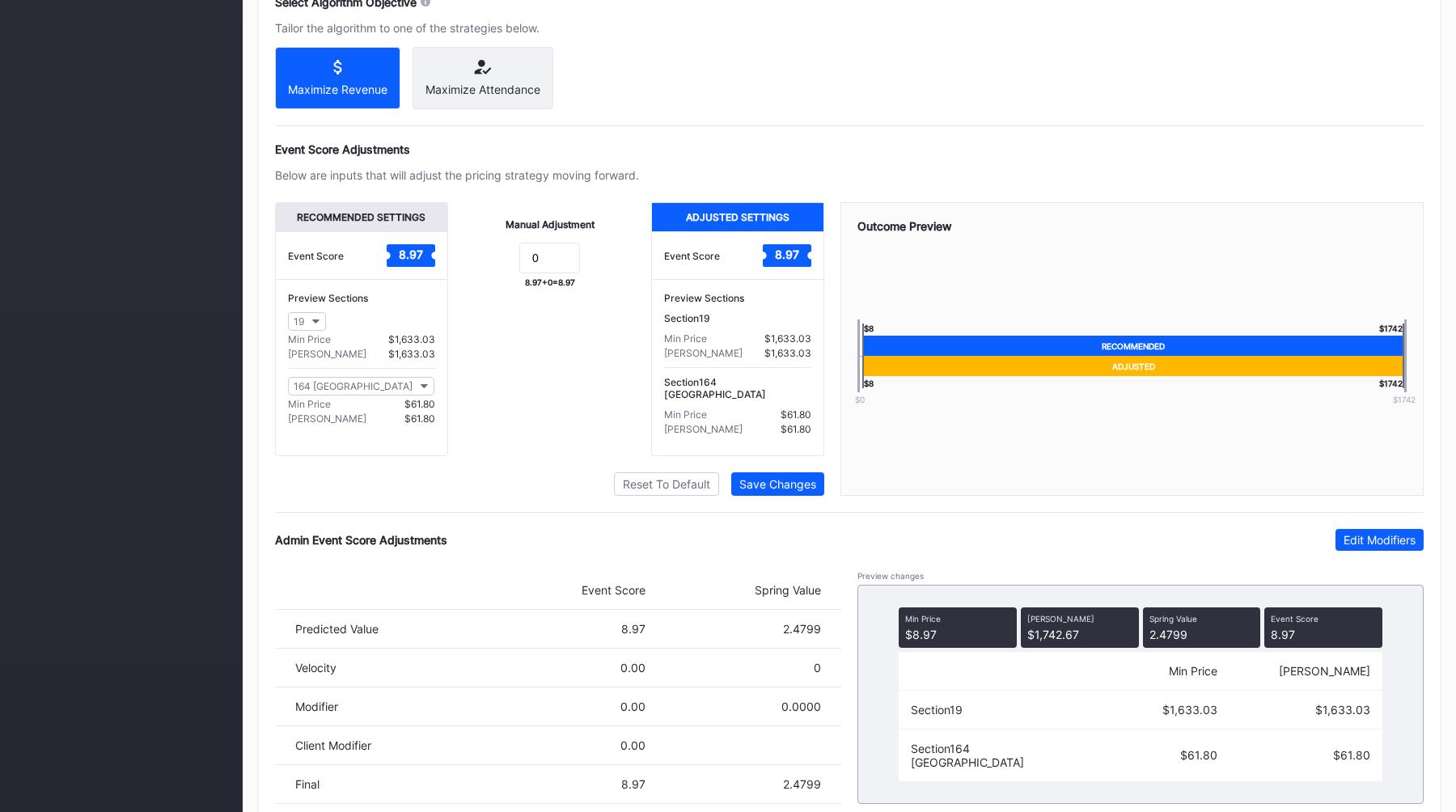
scroll to position [969, 0]
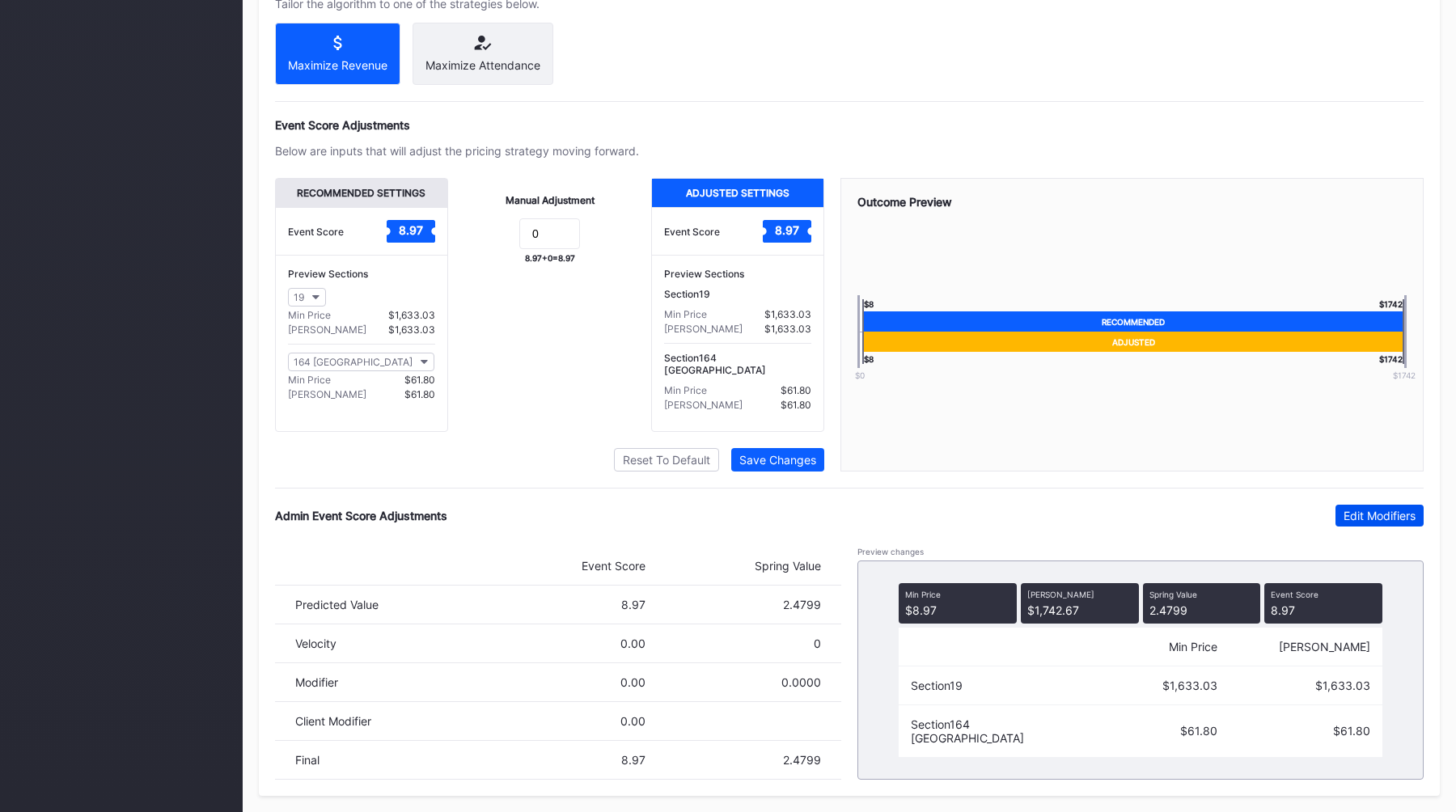
click at [1352, 505] on button "Edit Modifiers" at bounding box center [1379, 516] width 89 height 22
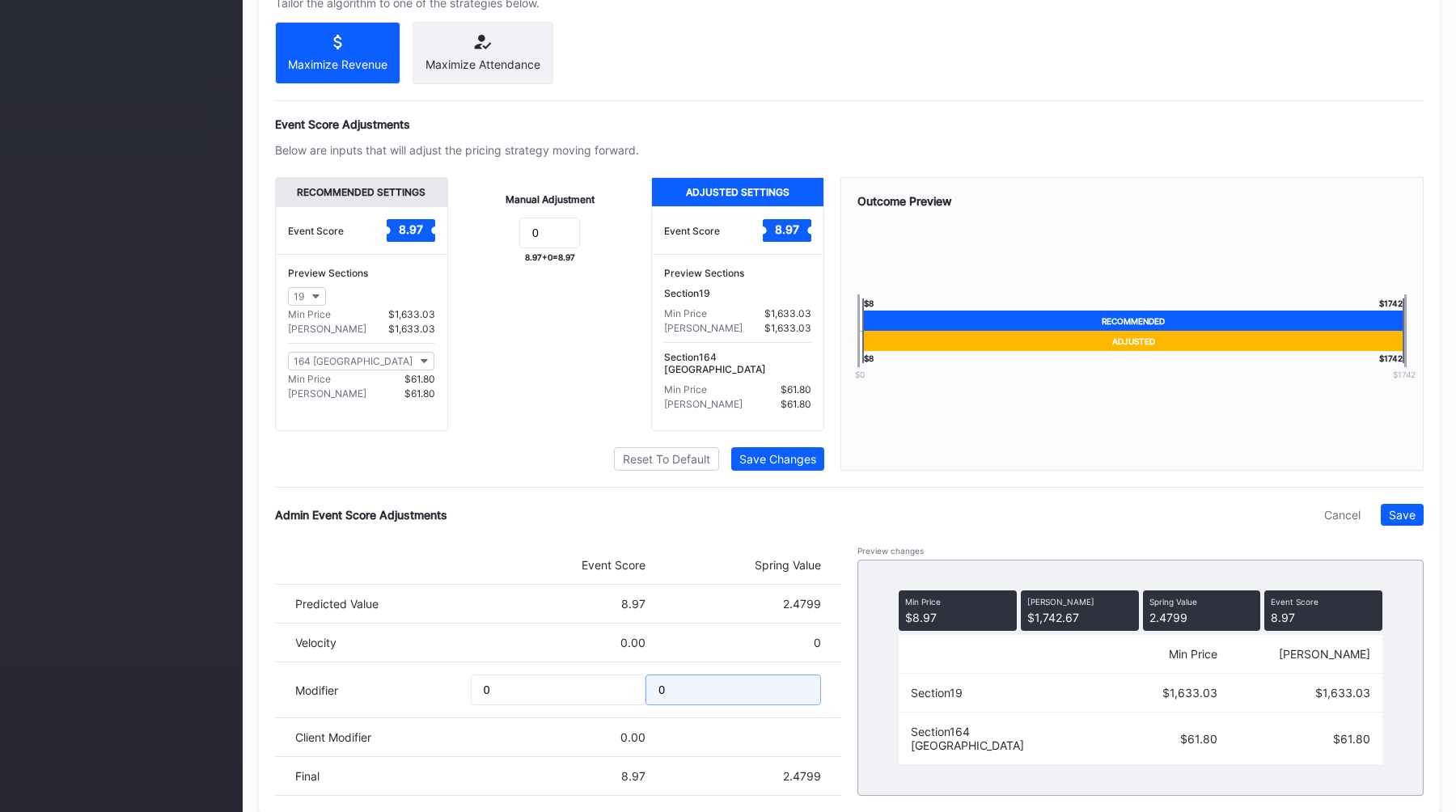
drag, startPoint x: 692, startPoint y: 697, endPoint x: 628, endPoint y: 697, distance: 64.0
click at [634, 697] on div "Modifier 0 0" at bounding box center [557, 690] width 566 height 56
click at [708, 686] on input "0" at bounding box center [733, 690] width 175 height 31
type input "-"
type input "-0.1"
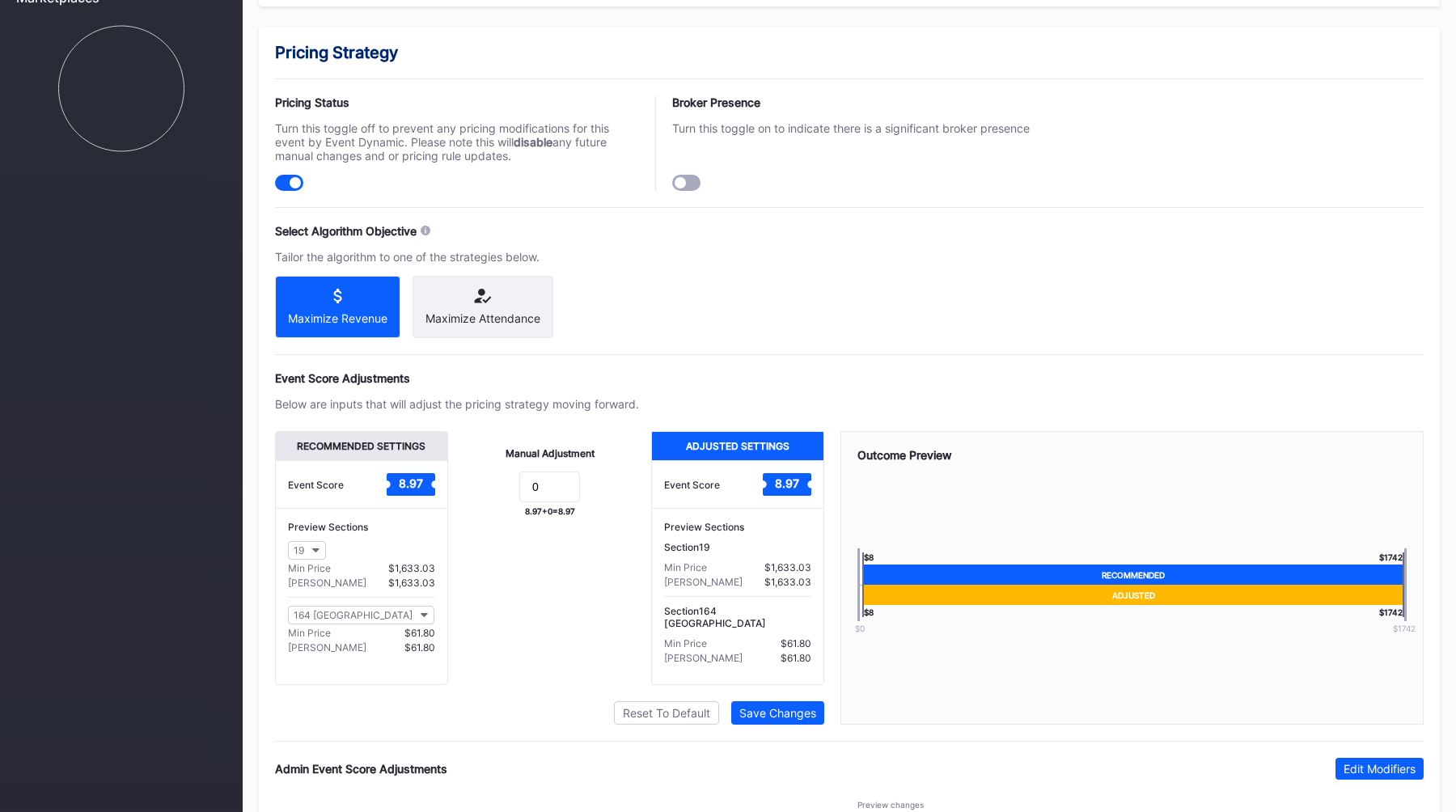
scroll to position [969, 0]
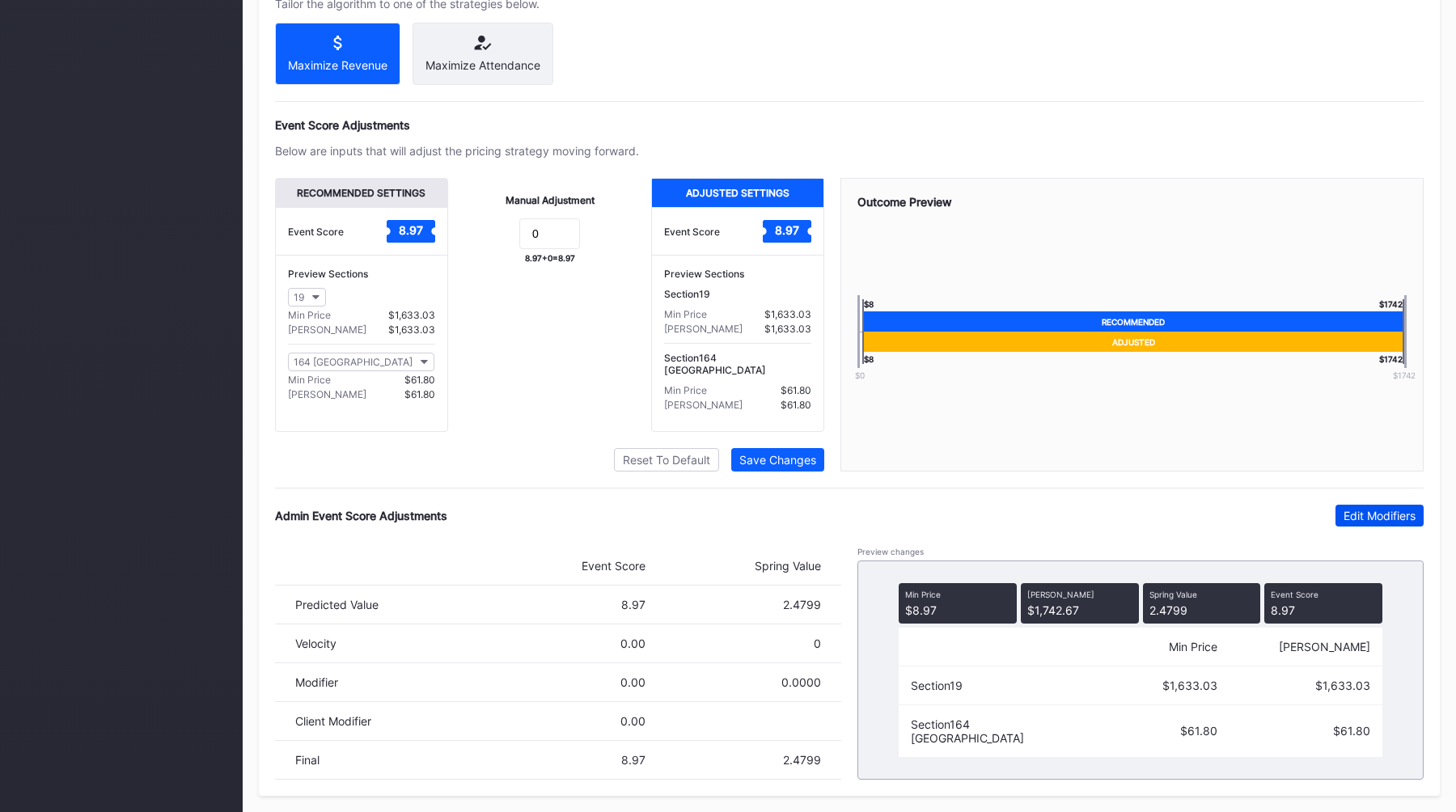
click at [1359, 517] on div "Edit Modifiers" at bounding box center [1379, 515] width 72 height 14
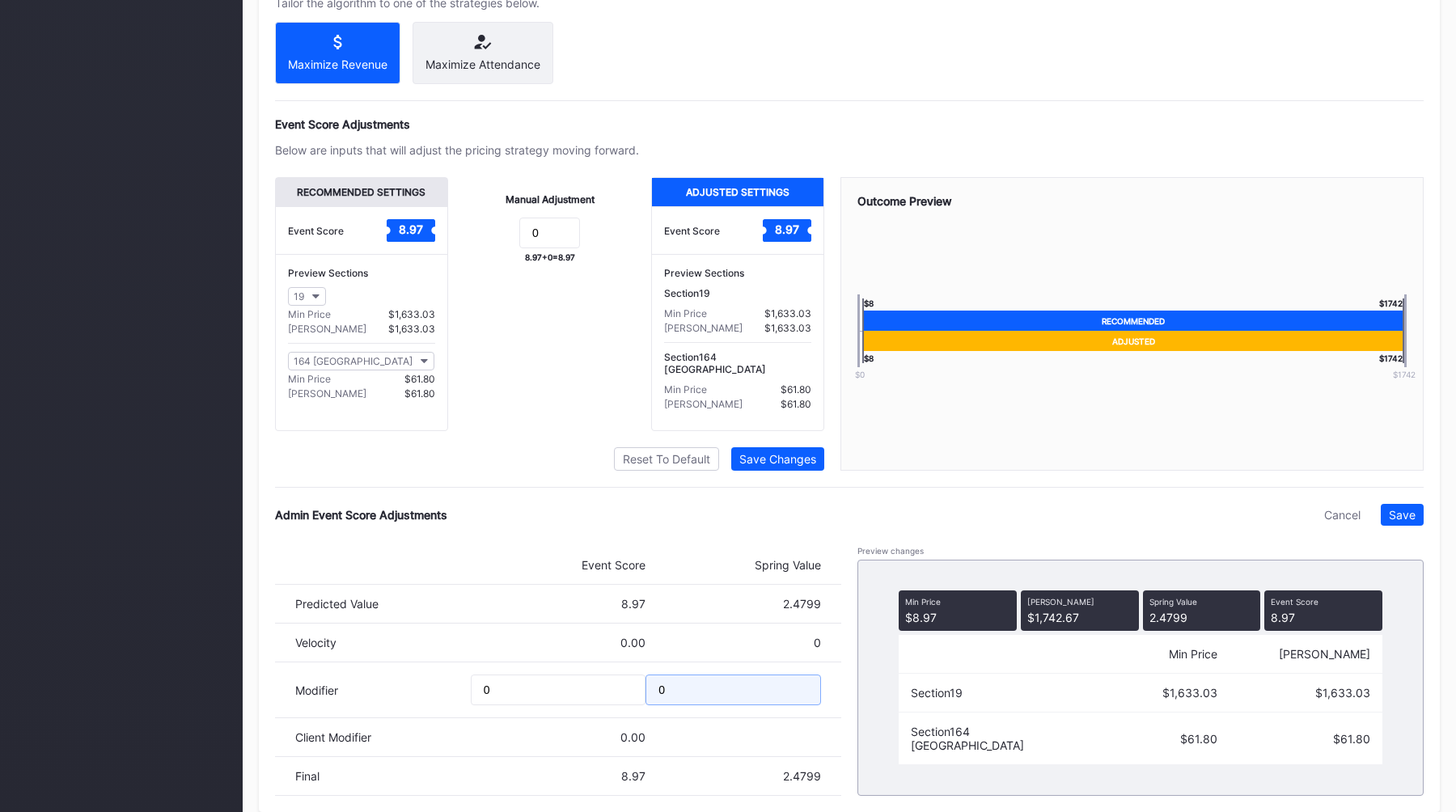
drag, startPoint x: 686, startPoint y: 685, endPoint x: 523, endPoint y: 685, distance: 163.0
click at [523, 685] on div "Modifier 0 0" at bounding box center [557, 690] width 566 height 56
type input "-0.1"
click at [1397, 518] on div "Save" at bounding box center [1403, 514] width 27 height 14
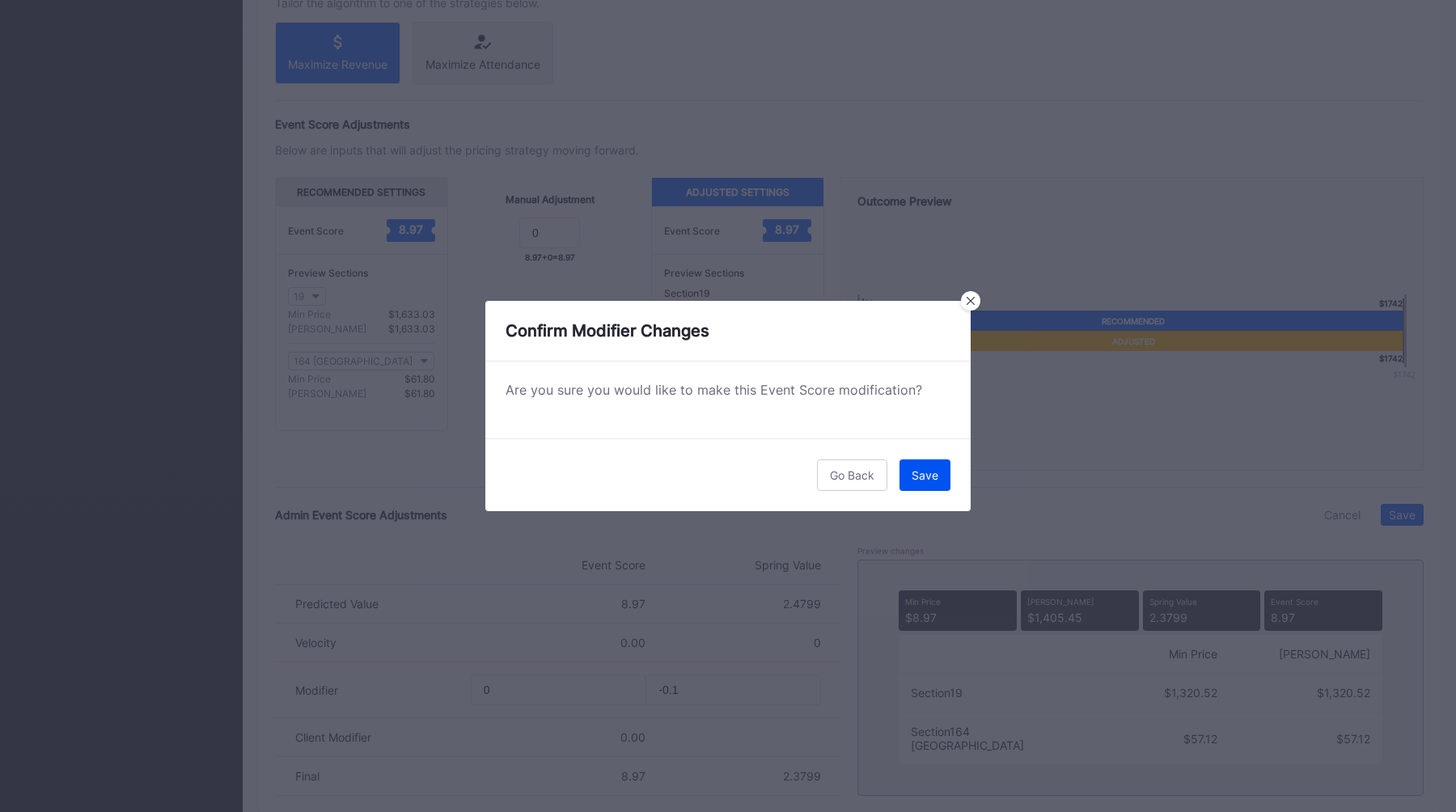
click at [914, 473] on div "Save" at bounding box center [925, 474] width 27 height 14
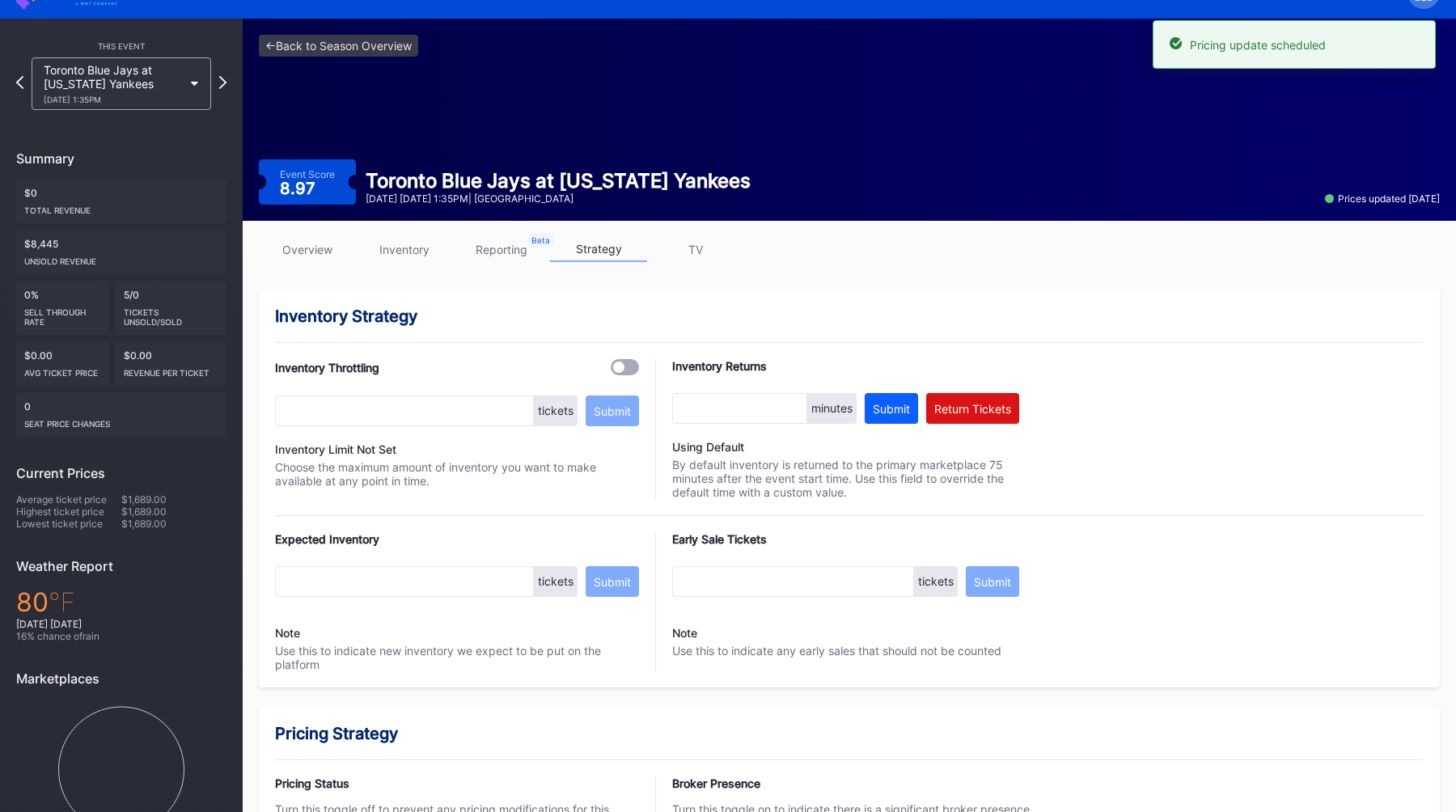
scroll to position [0, 0]
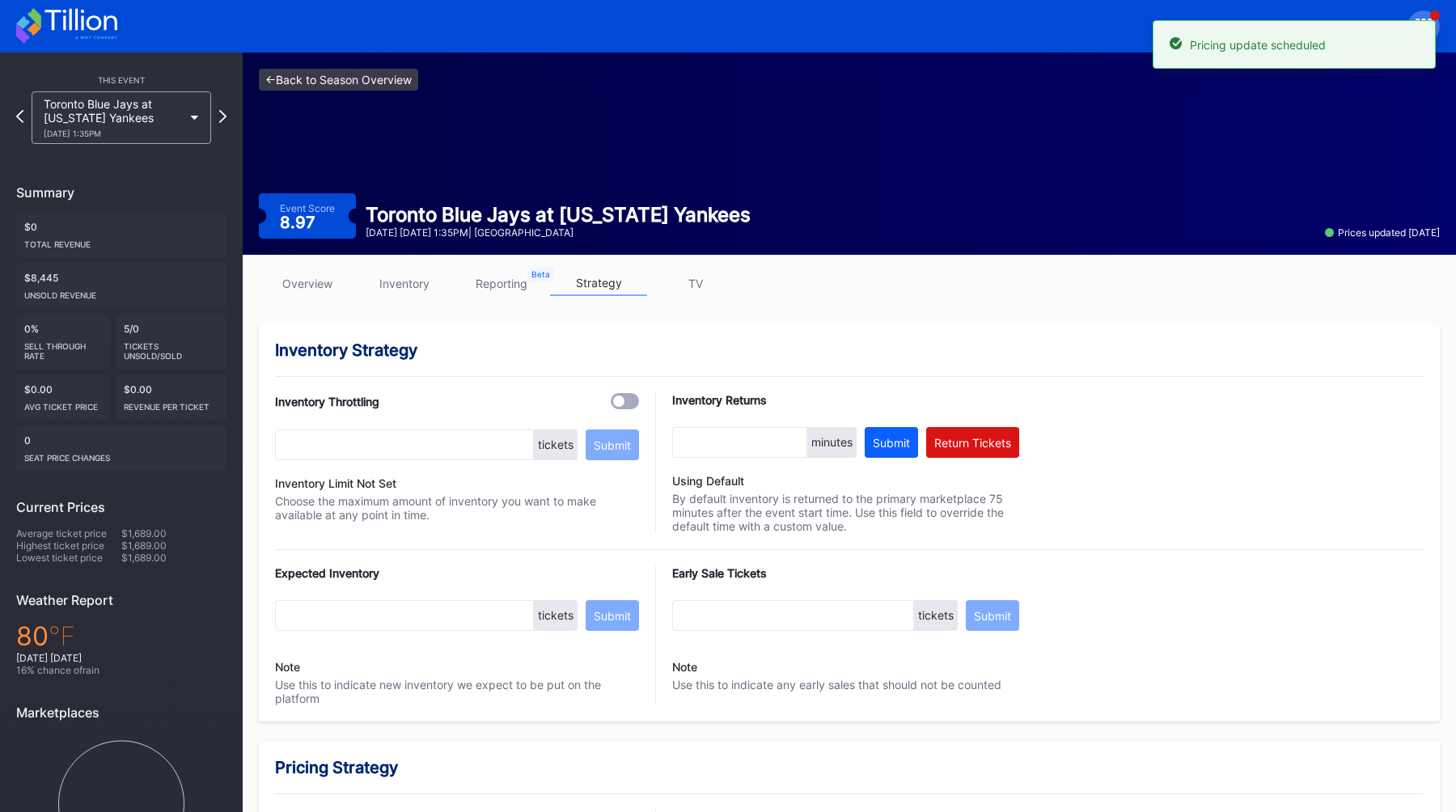
click at [339, 76] on link "<- Back to Season Overview" at bounding box center [339, 79] width 159 height 22
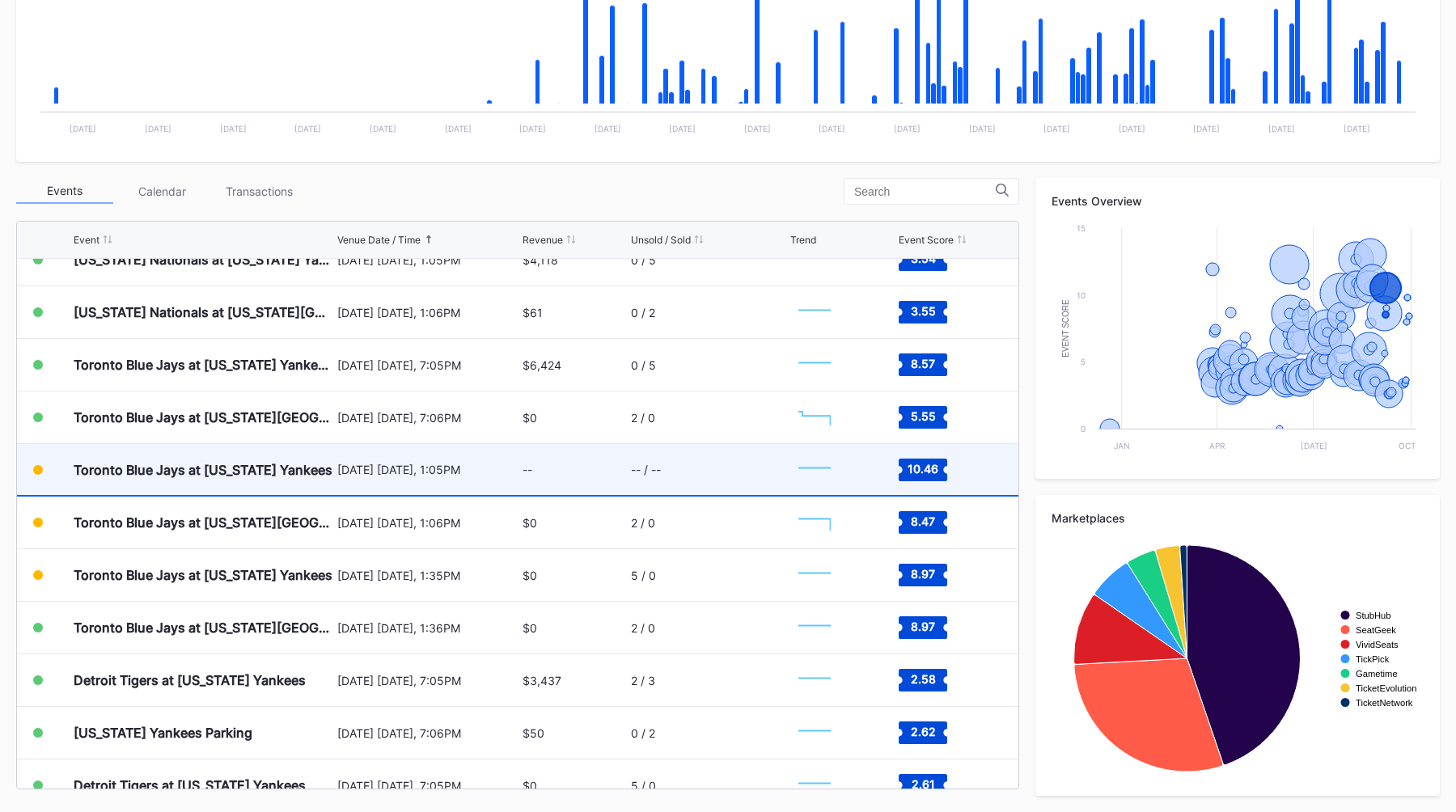
scroll to position [6341, 0]
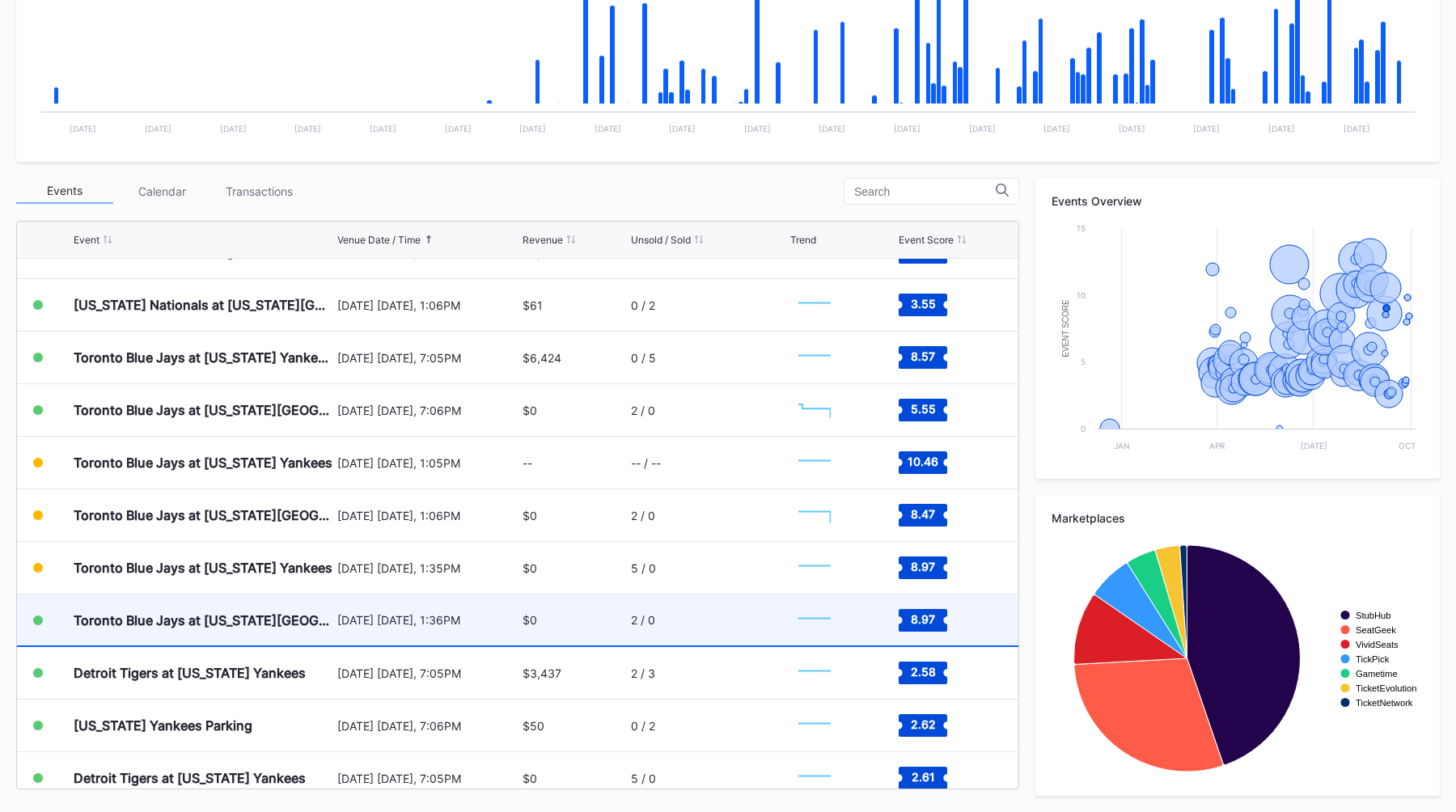
click at [448, 623] on div "September 7 Sunday, 1:36PM" at bounding box center [427, 620] width 182 height 14
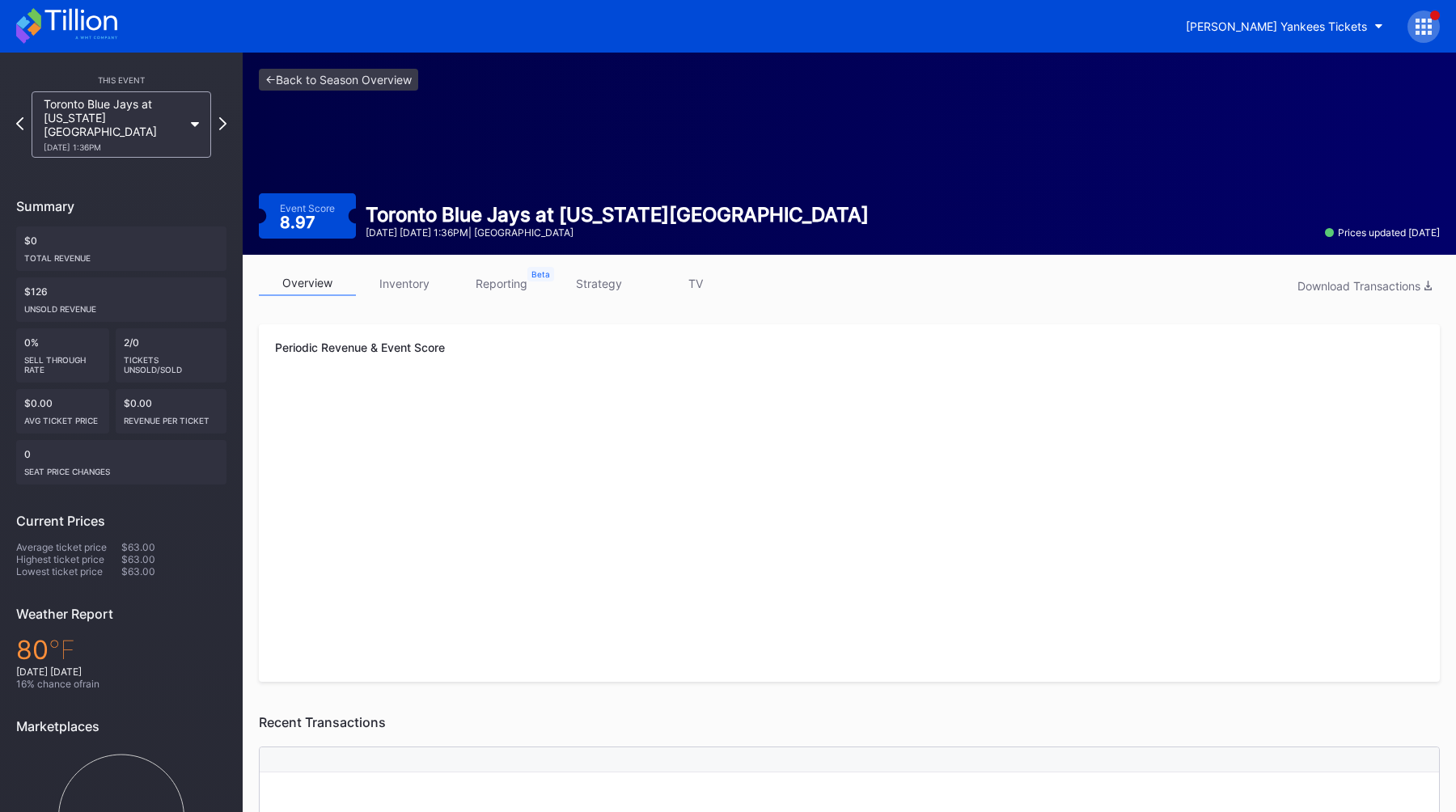
click at [619, 277] on link "strategy" at bounding box center [598, 284] width 97 height 25
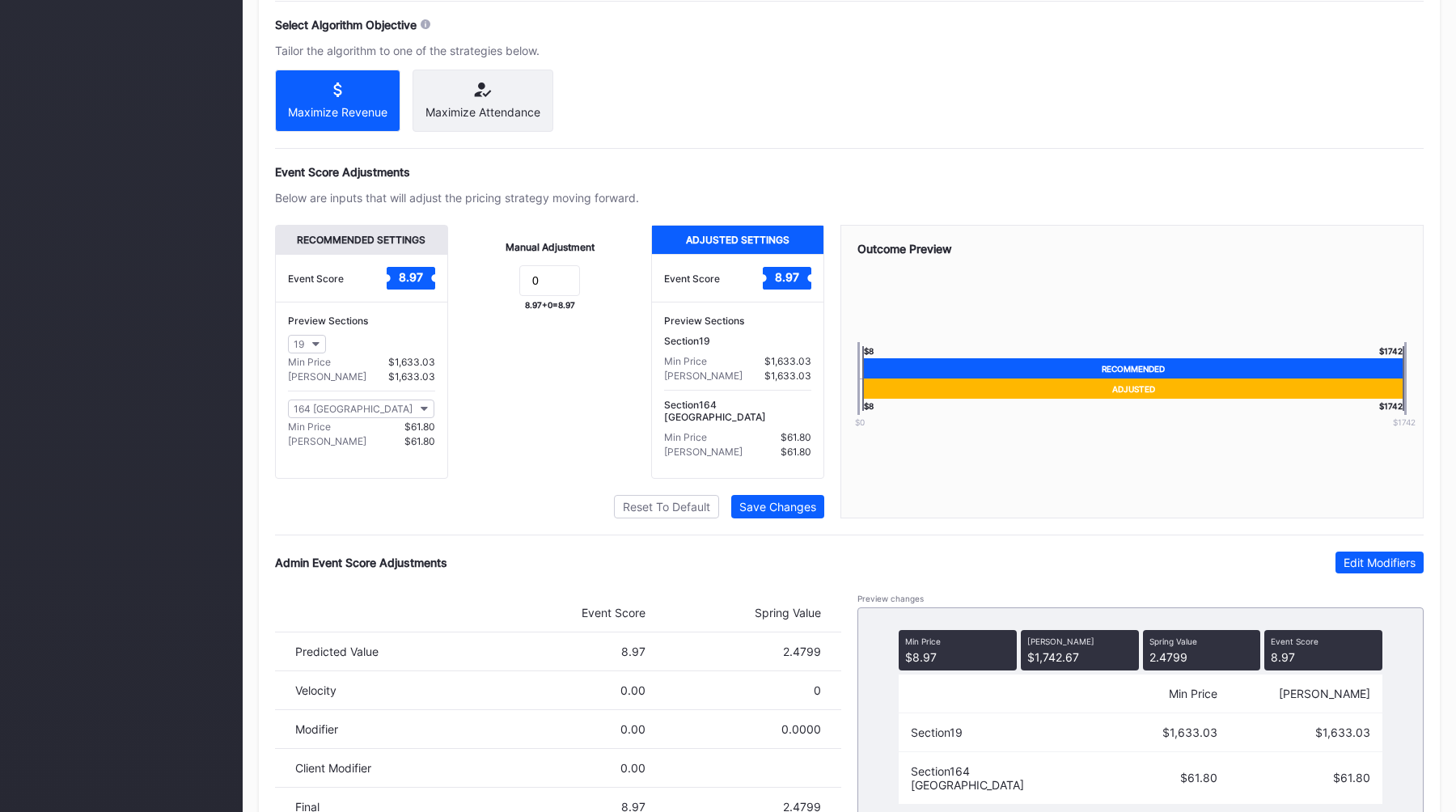
scroll to position [969, 0]
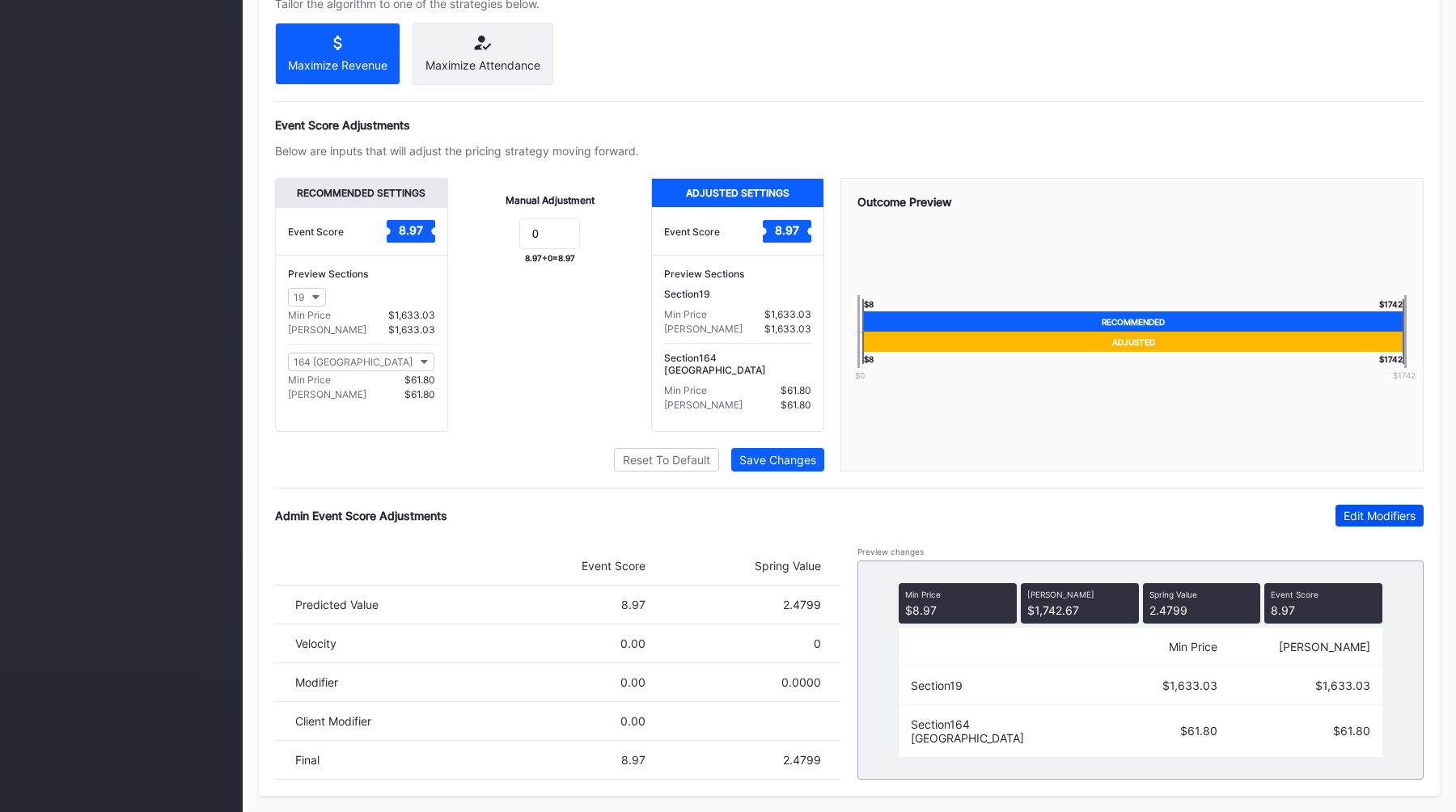
click at [1344, 521] on div "Edit Modifiers" at bounding box center [1379, 515] width 72 height 14
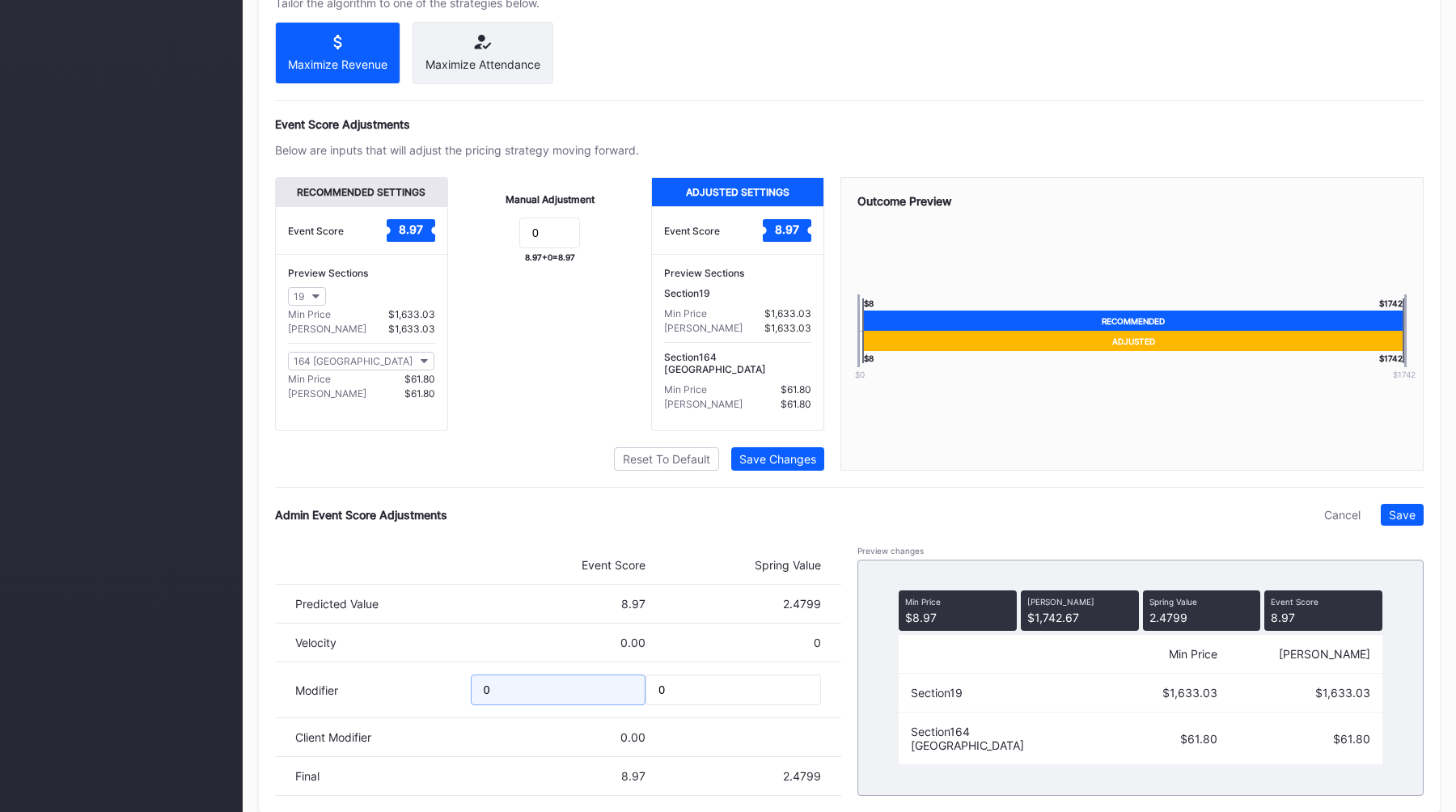
drag, startPoint x: 525, startPoint y: 694, endPoint x: 334, endPoint y: 687, distance: 191.1
click at [334, 687] on div "Modifier 0 0" at bounding box center [557, 690] width 566 height 56
type input "-2"
click at [1397, 522] on div "Save" at bounding box center [1403, 514] width 27 height 14
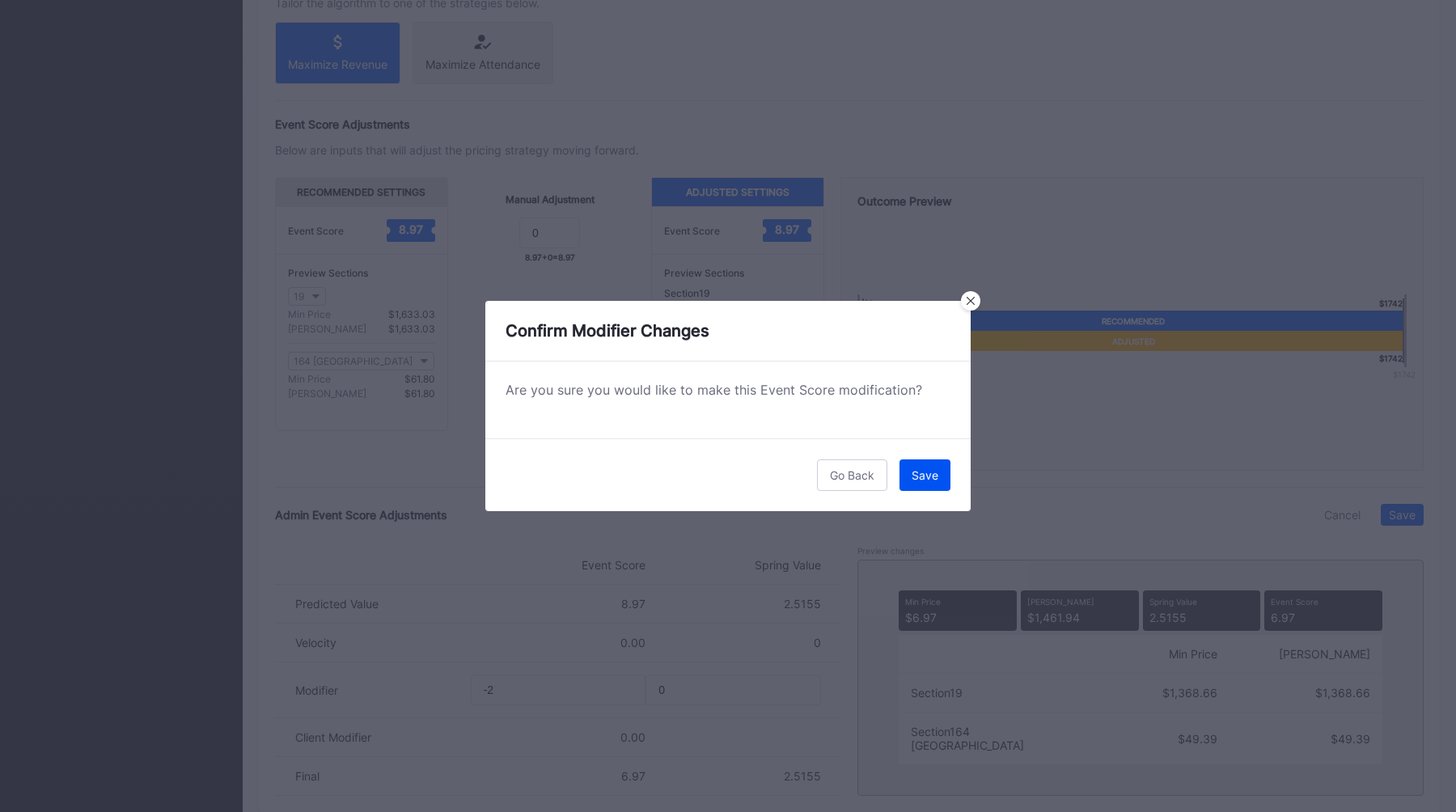
click at [921, 480] on div "Save" at bounding box center [925, 474] width 27 height 14
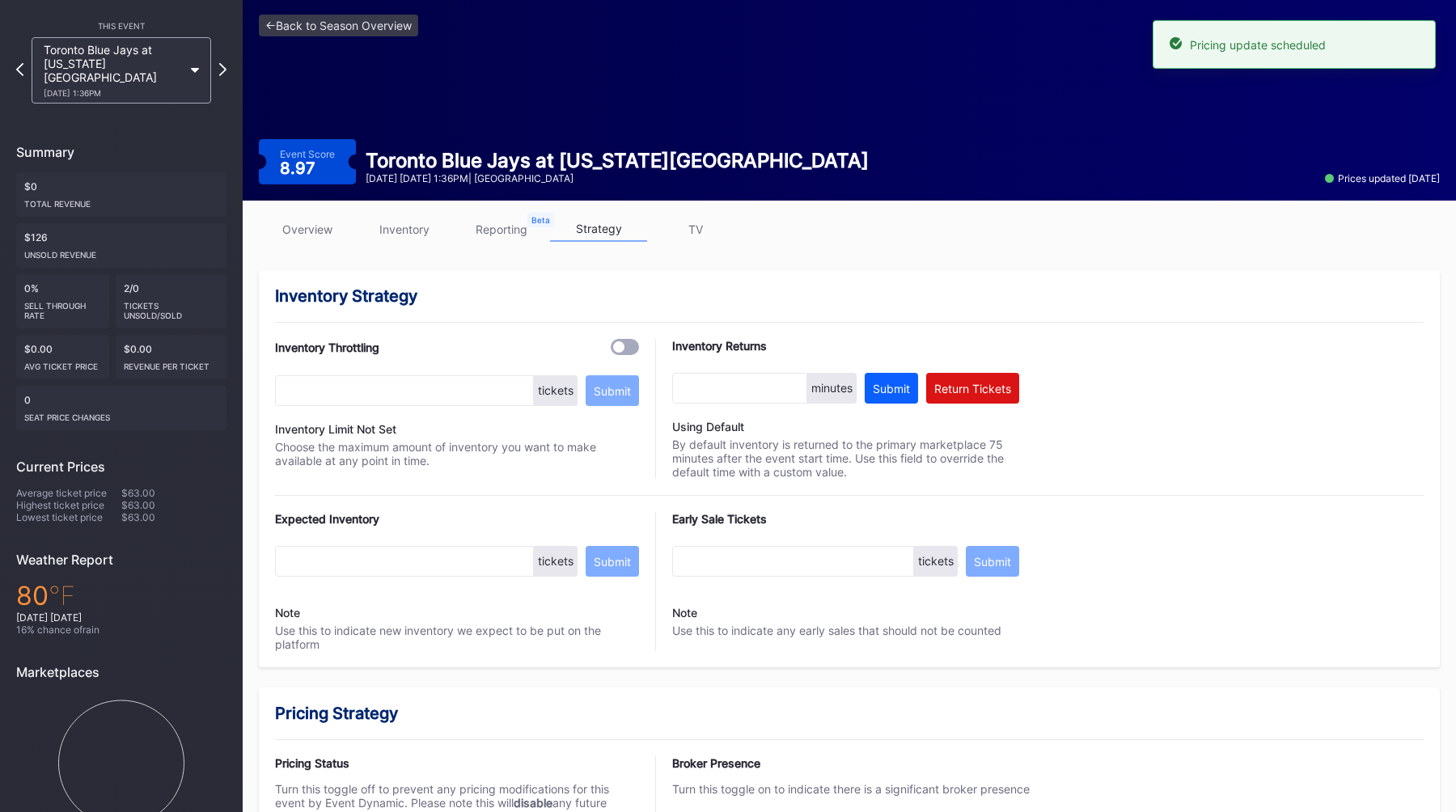
scroll to position [0, 0]
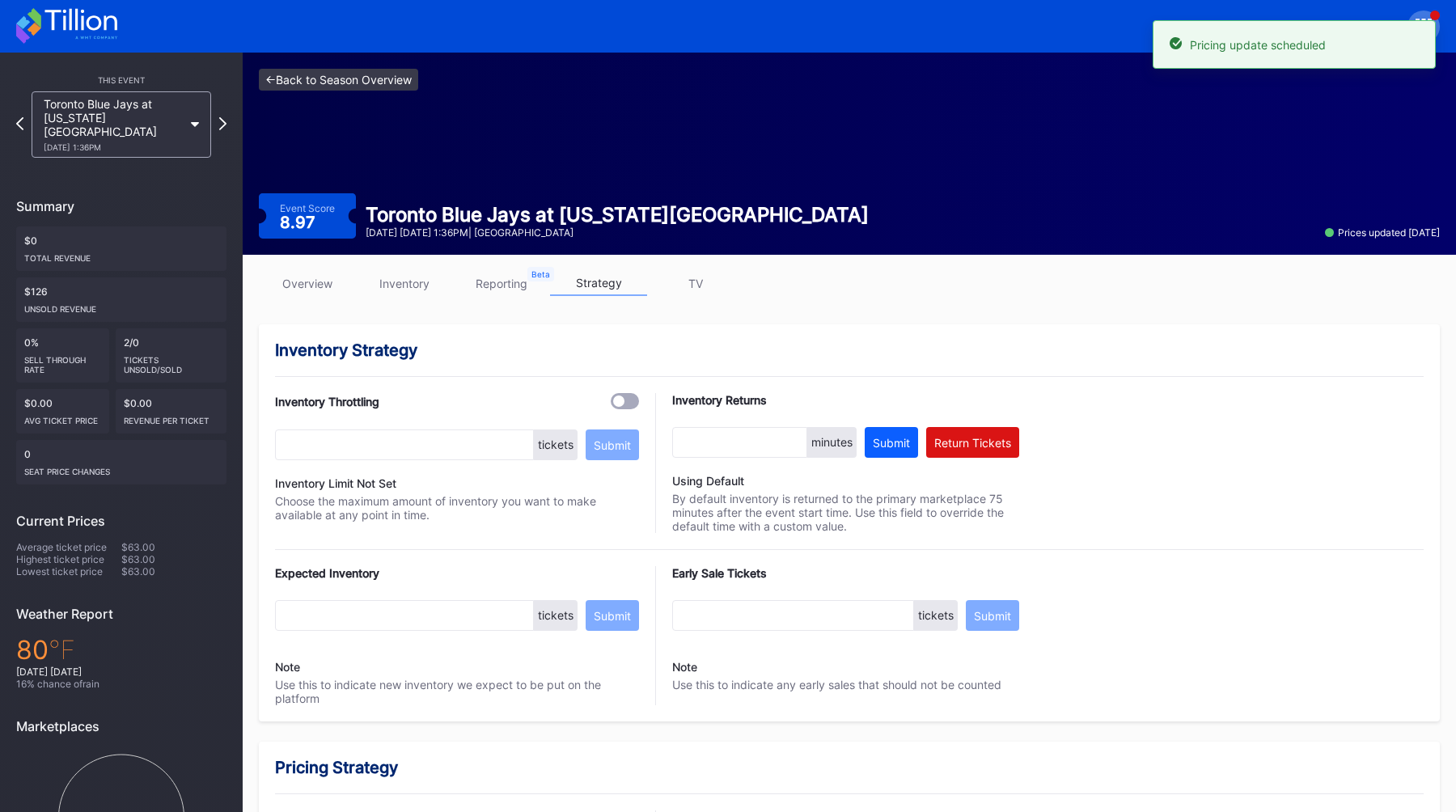
click at [347, 81] on link "<- Back to Season Overview" at bounding box center [339, 79] width 159 height 22
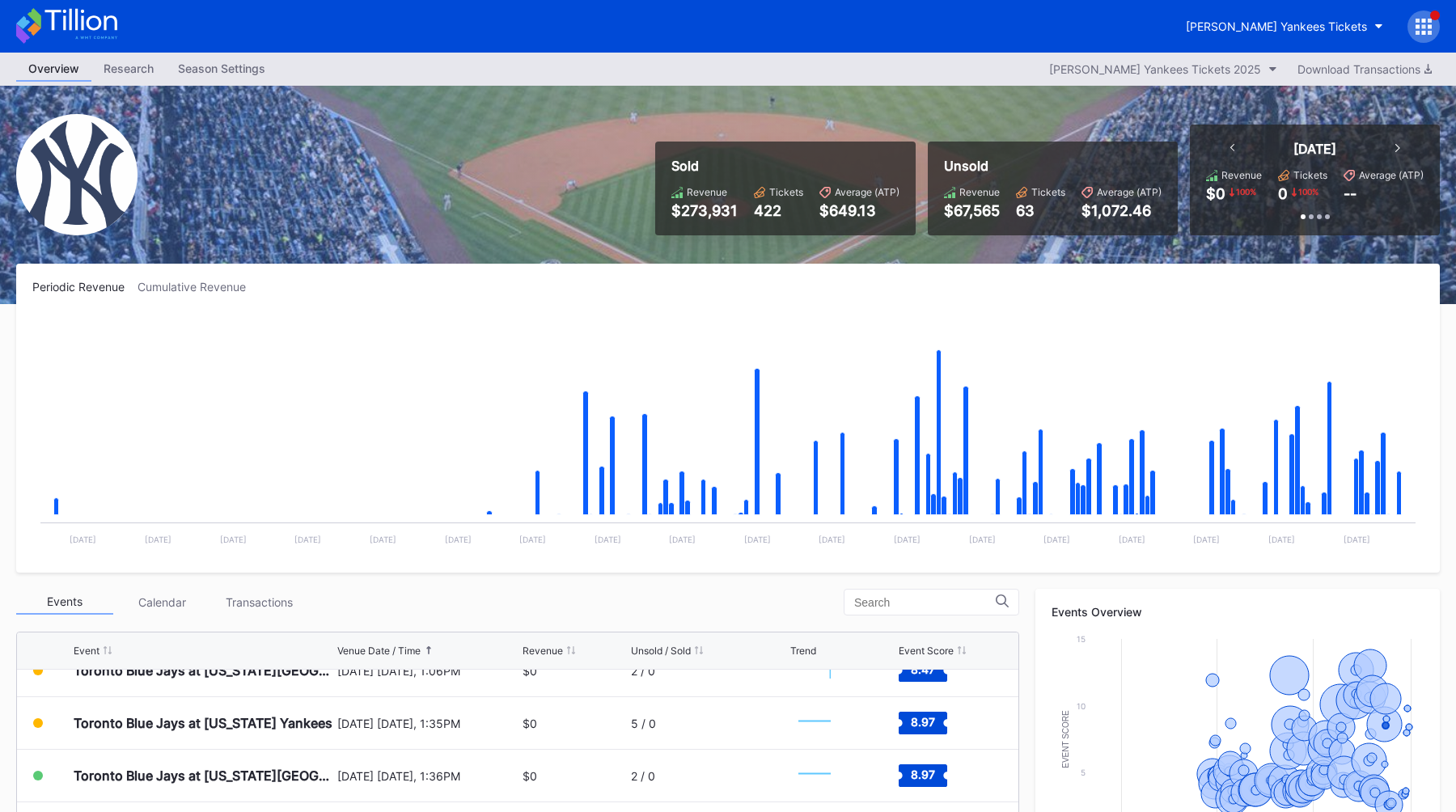
click at [1081, 95] on div "Sold Revenue $273,931 Tickets 422 Average (ATP) $649.13 Unsold Revenue $67,565 …" at bounding box center [728, 195] width 1456 height 219
click at [1429, 29] on icon at bounding box center [1423, 27] width 16 height 16
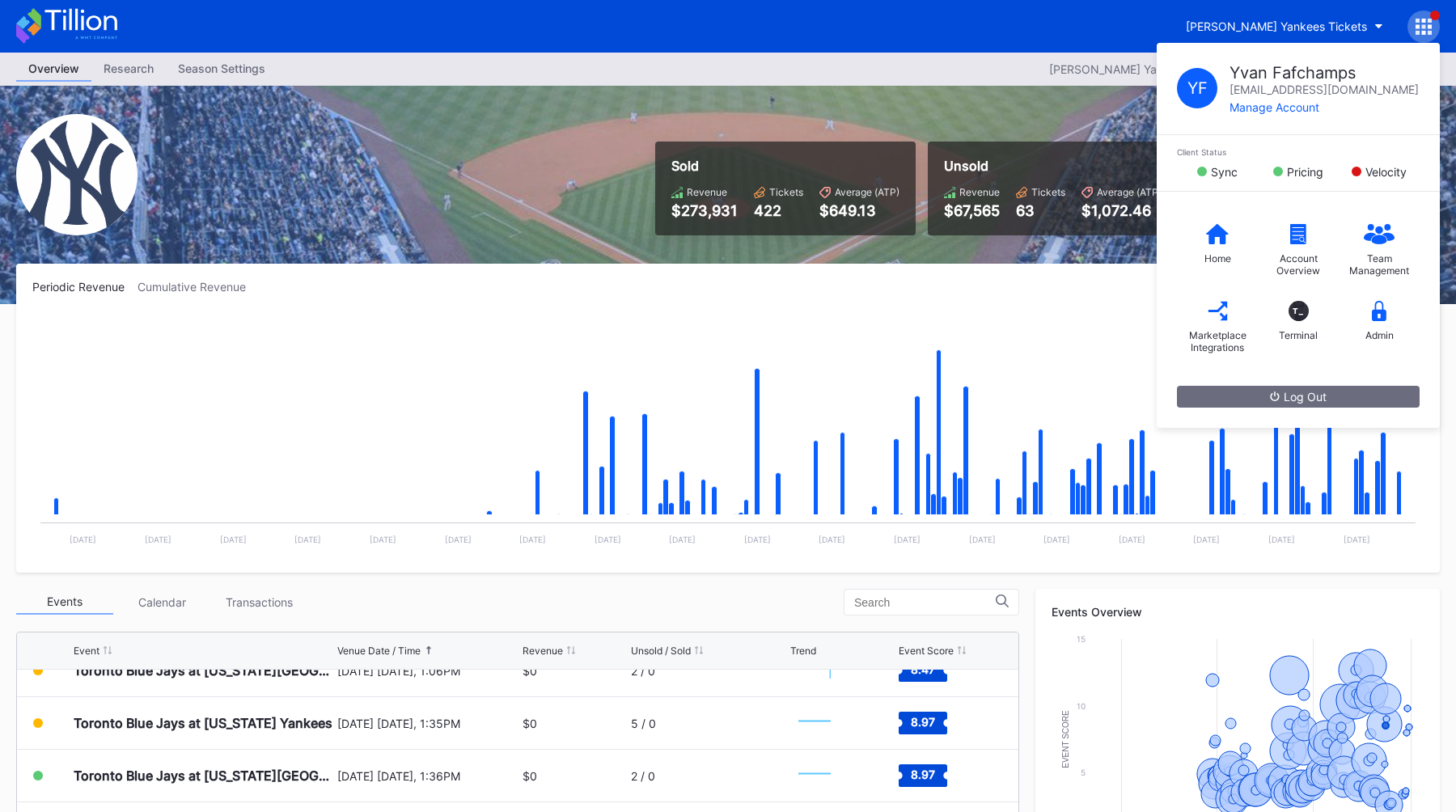
click at [1031, 66] on div "Overview Research Season Settings Cohens Yankees Tickets 2025 Download Transact…" at bounding box center [728, 69] width 1456 height 33
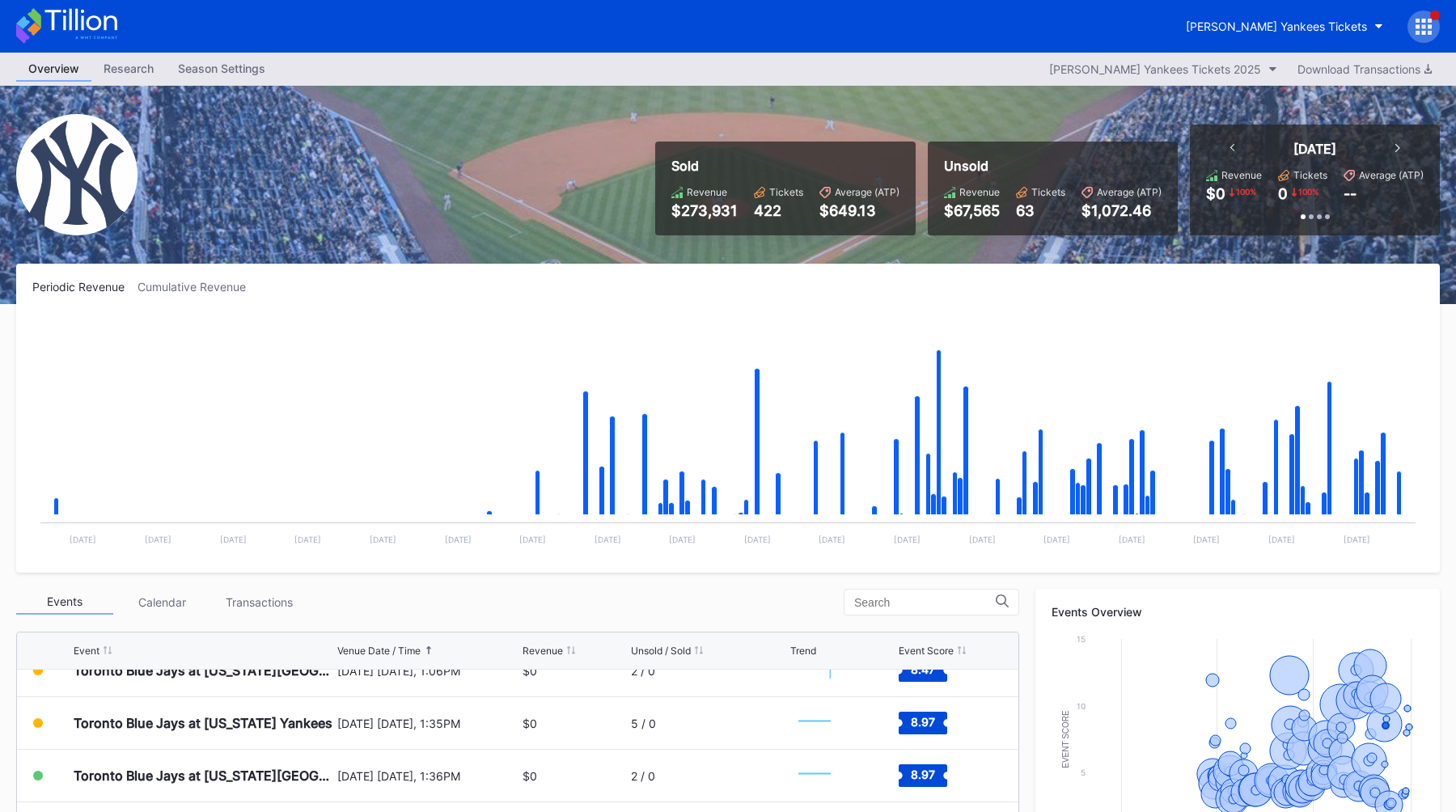
click at [1412, 23] on div at bounding box center [1423, 27] width 33 height 33
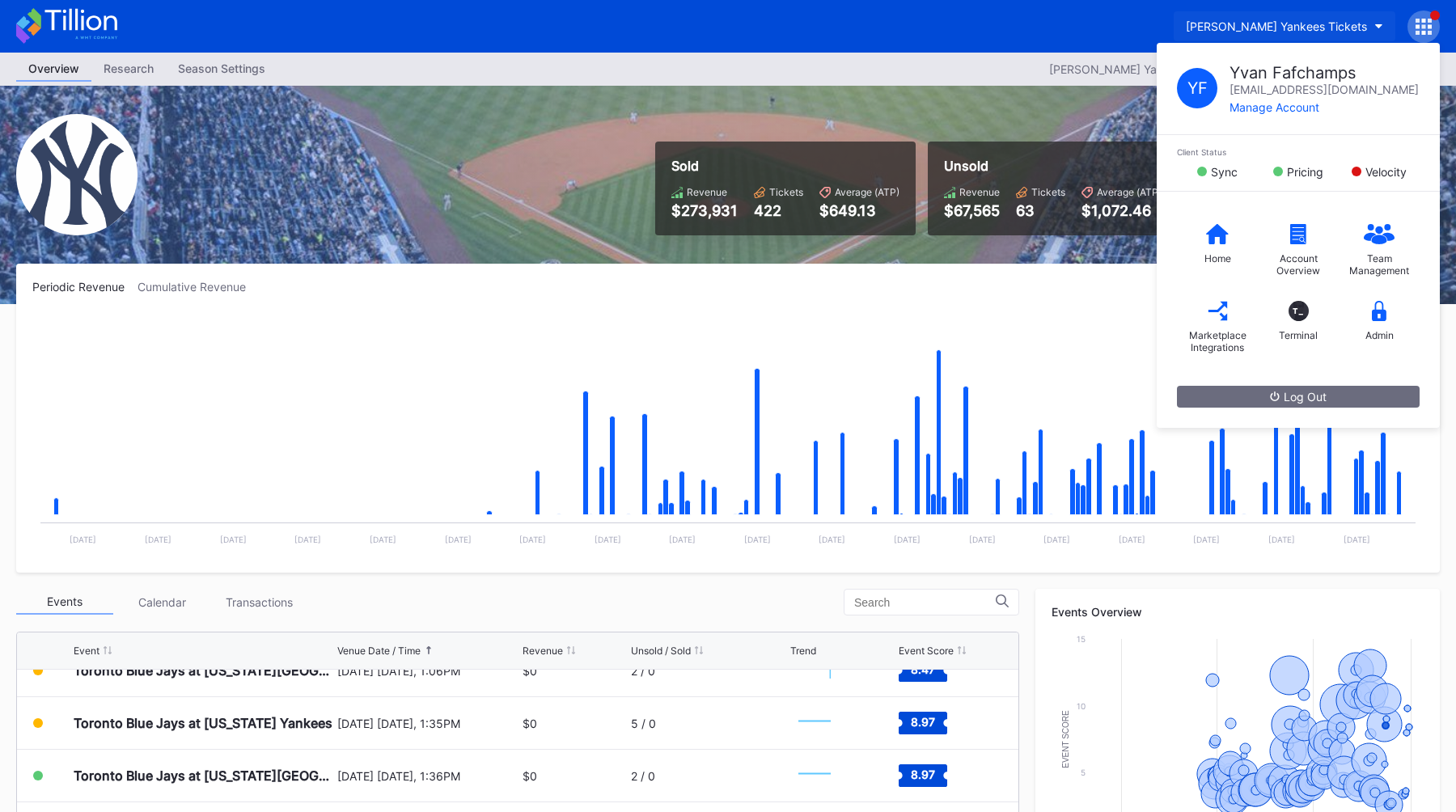
click at [1257, 14] on button "Cohens Yankees Tickets" at bounding box center [1283, 26] width 221 height 30
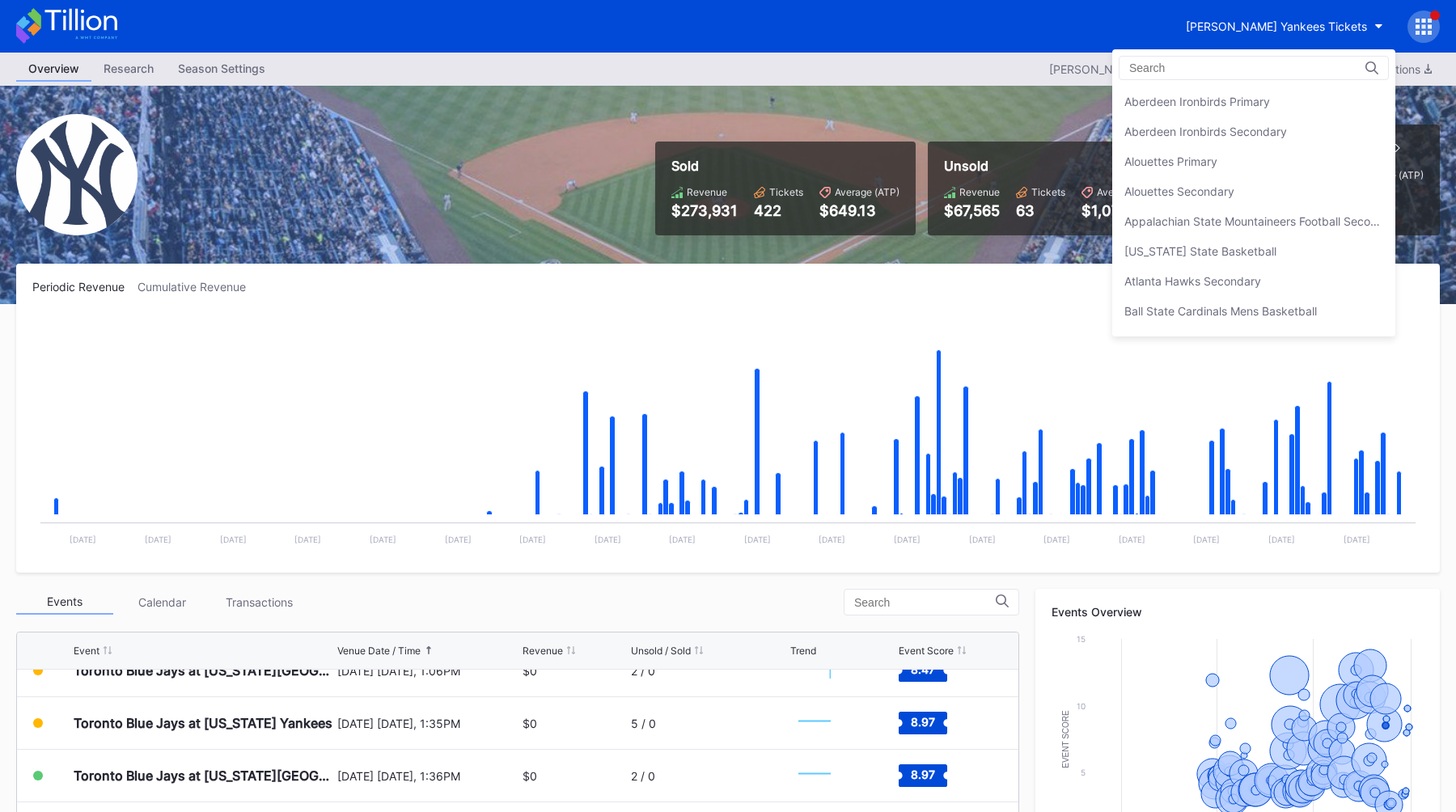
scroll to position [1078, 0]
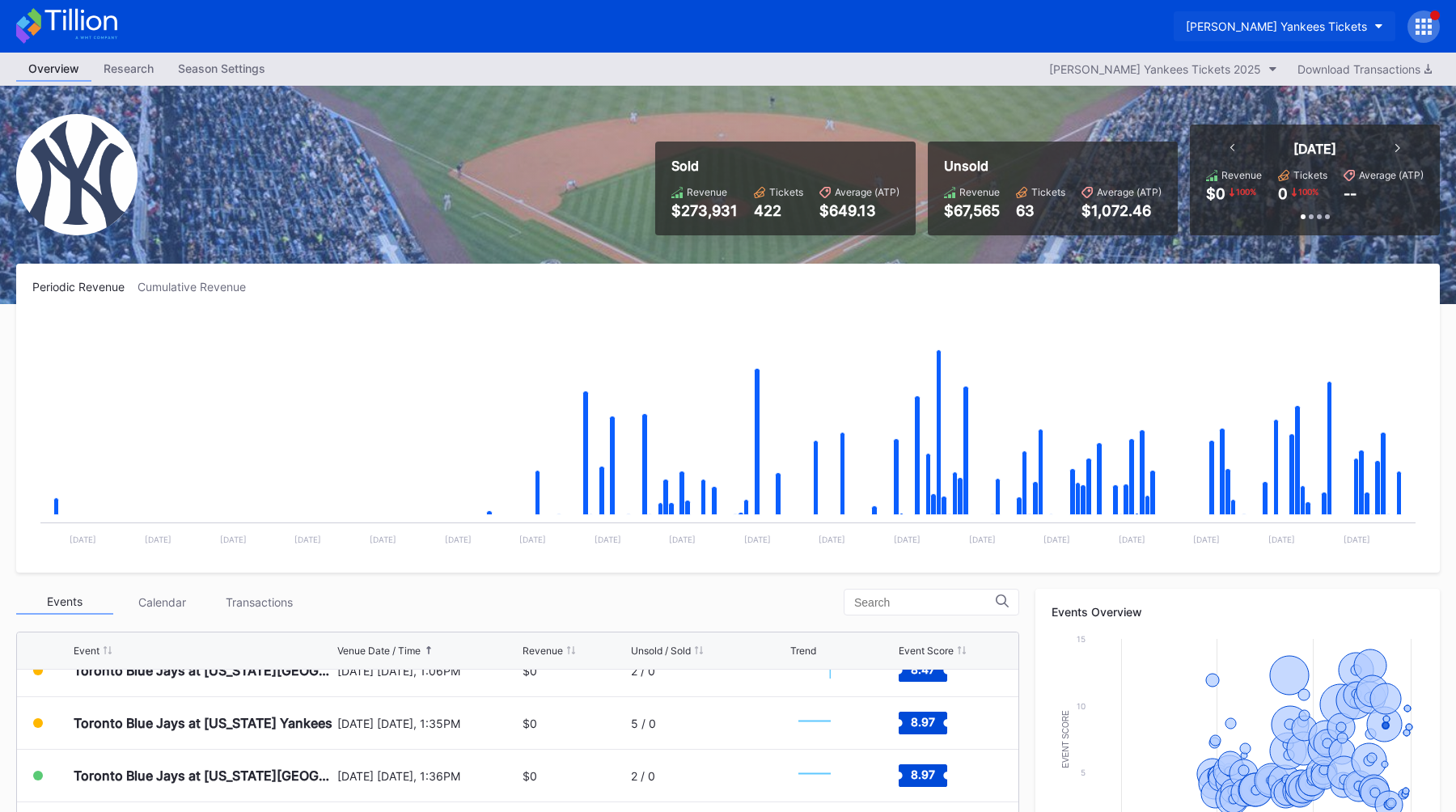
click at [1262, 21] on div "Cohens Yankees Tickets" at bounding box center [1276, 25] width 182 height 14
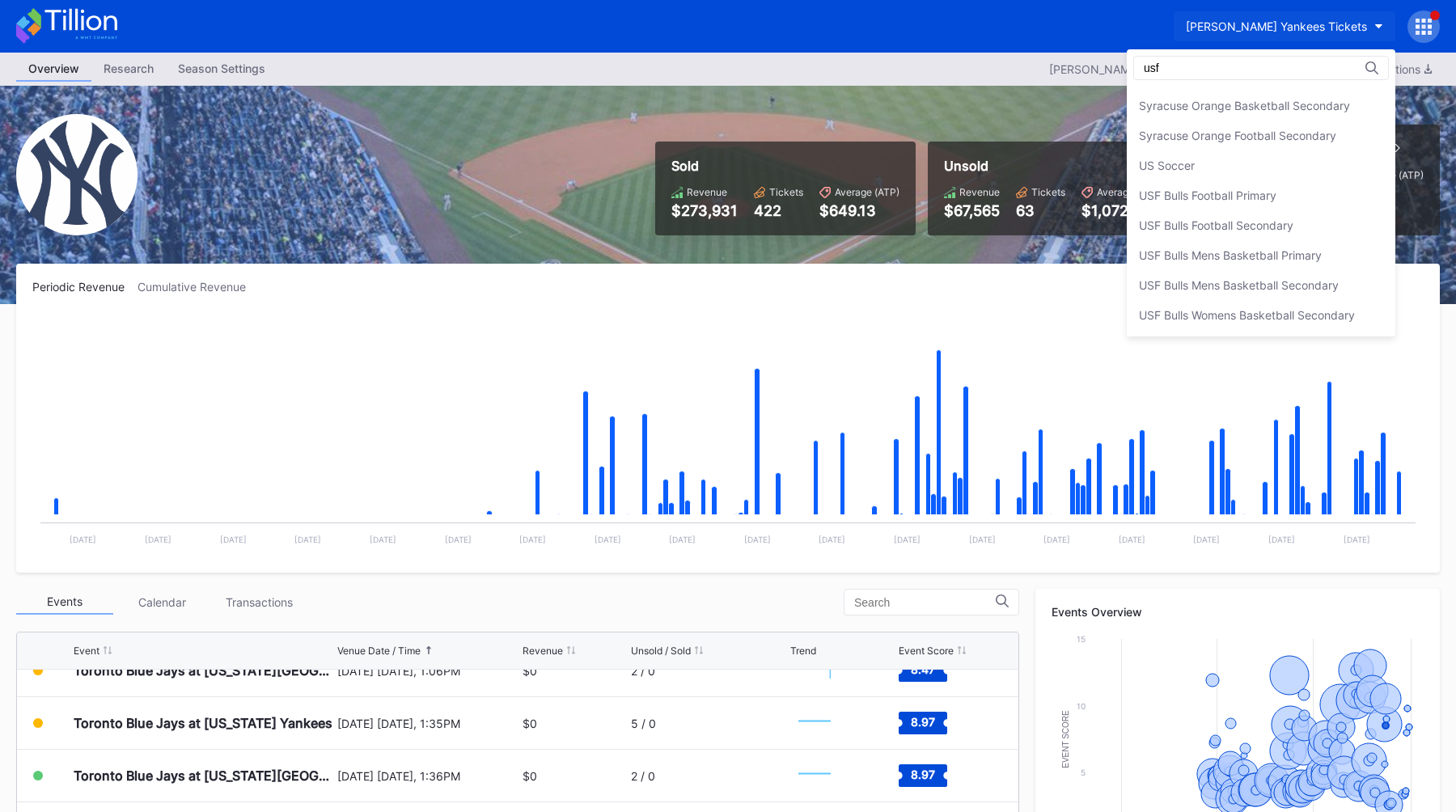
scroll to position [0, 0]
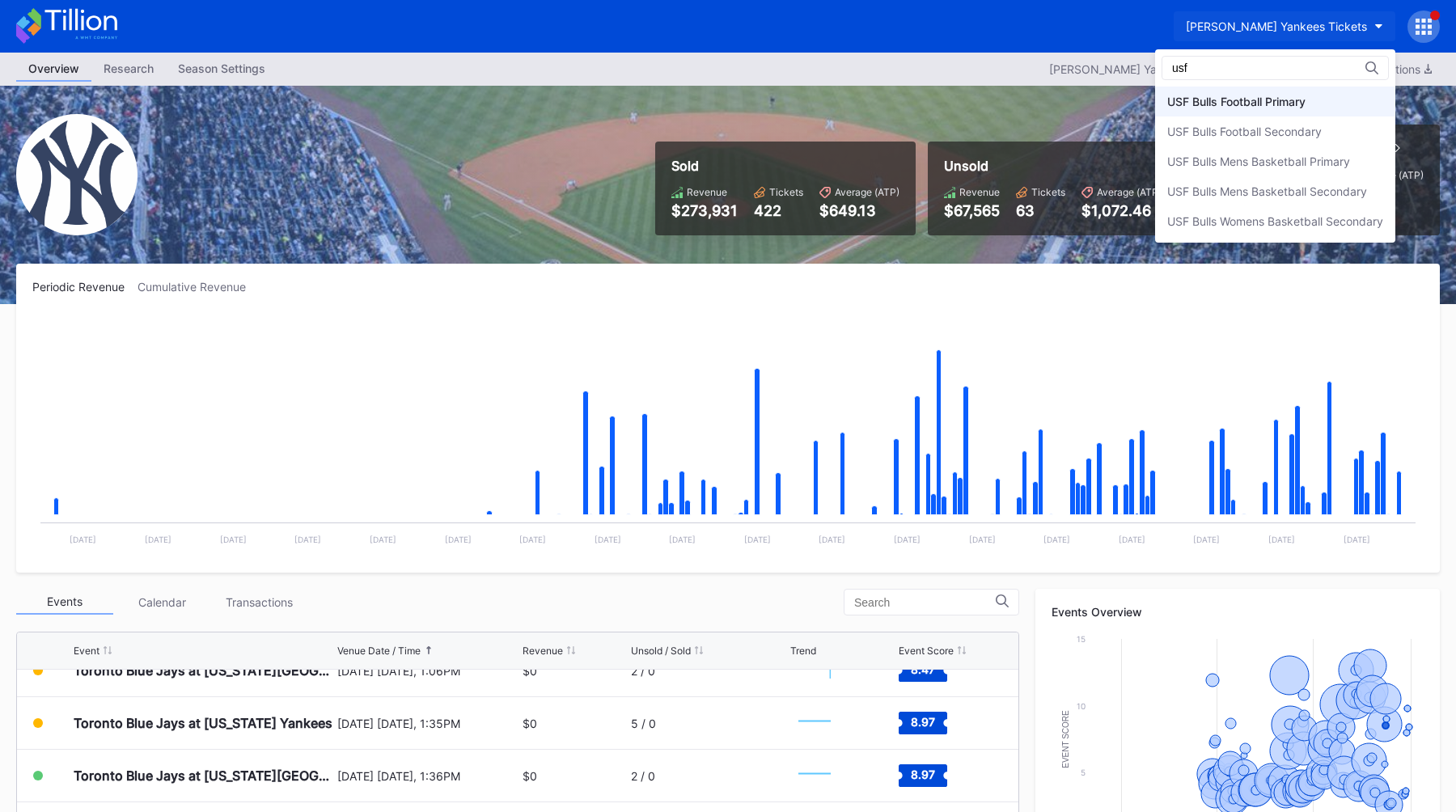
type input "usf"
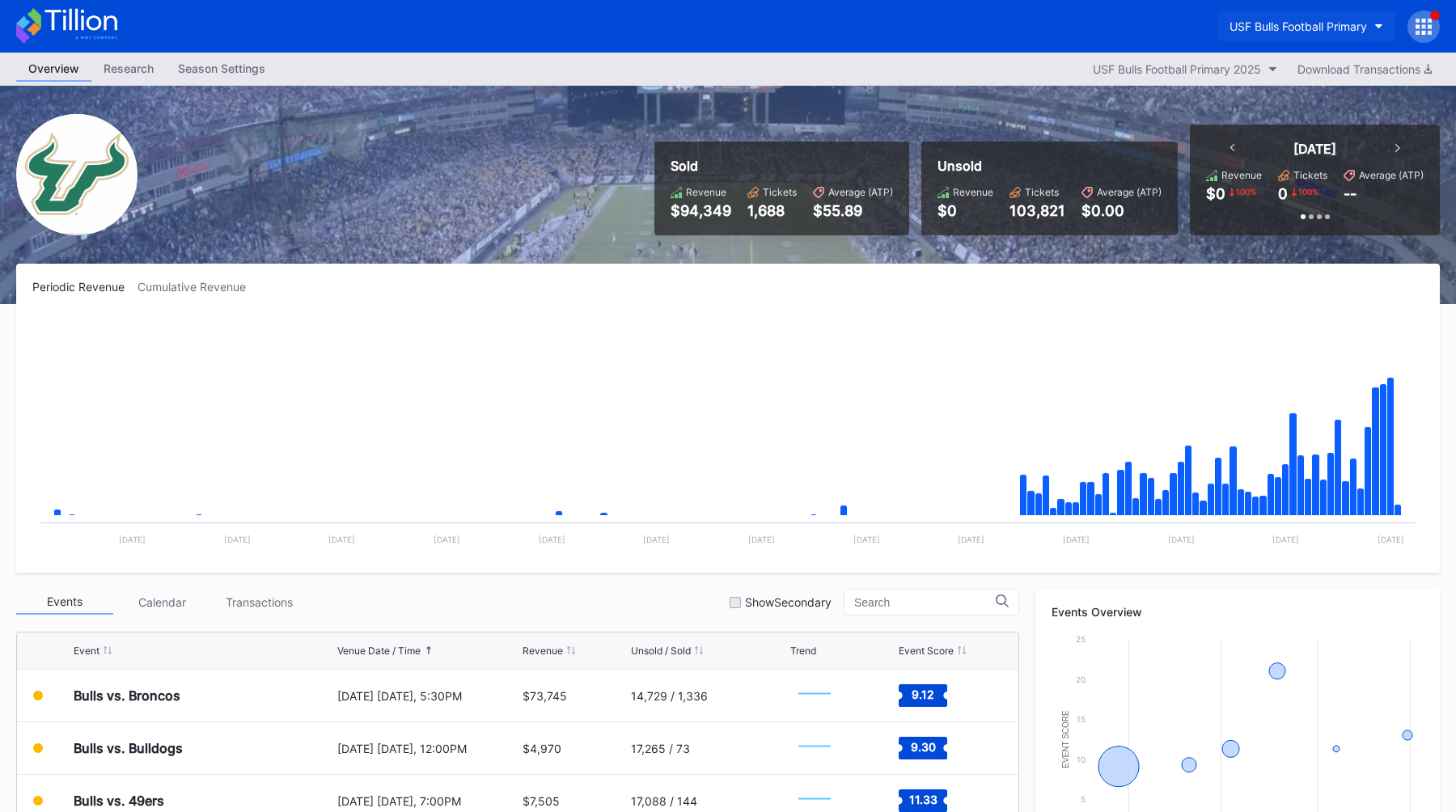
click at [1296, 36] on button "USF Bulls Football Primary" at bounding box center [1306, 26] width 178 height 30
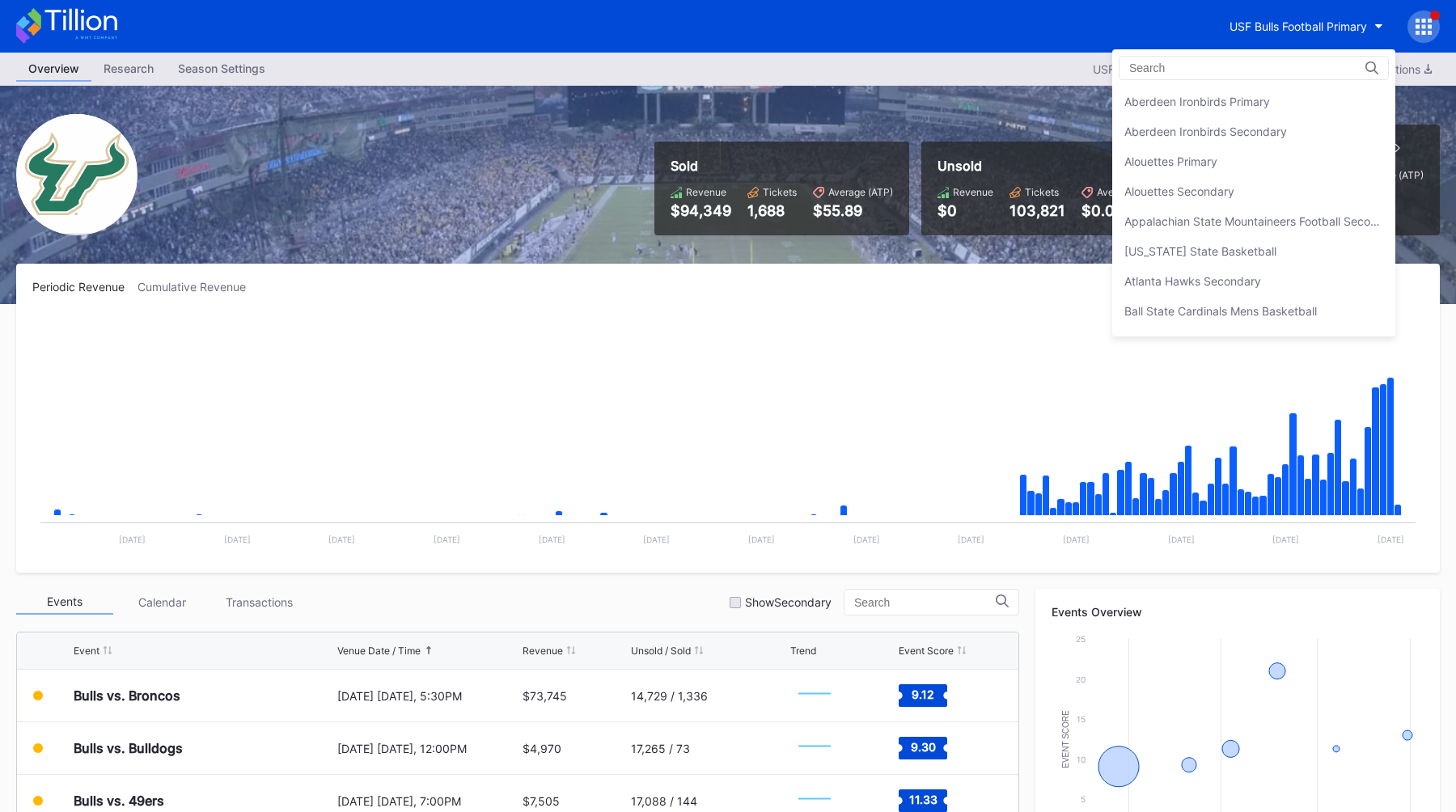
scroll to position [5387, 0]
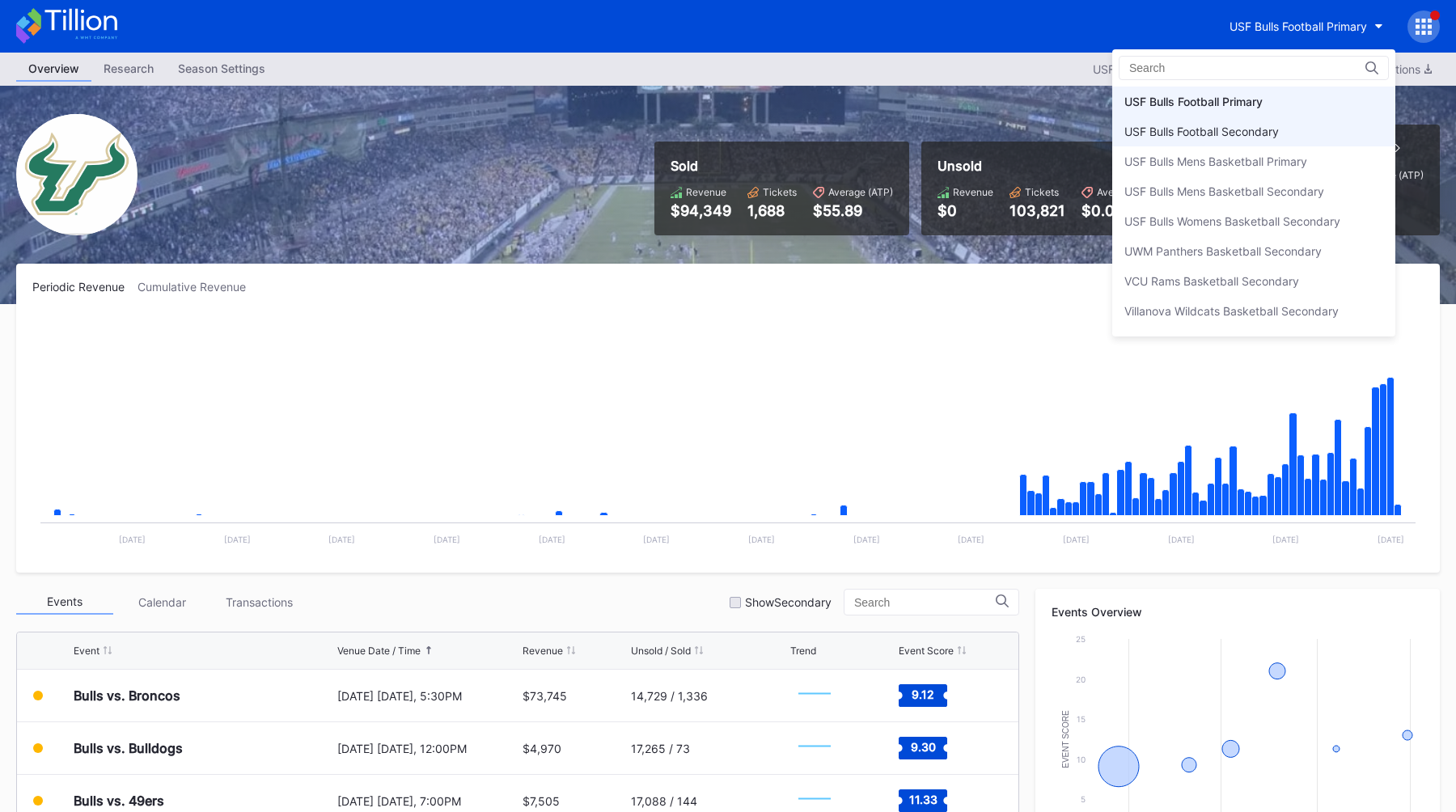
click at [1240, 135] on div "USF Bulls Football Secondary" at bounding box center [1201, 131] width 154 height 14
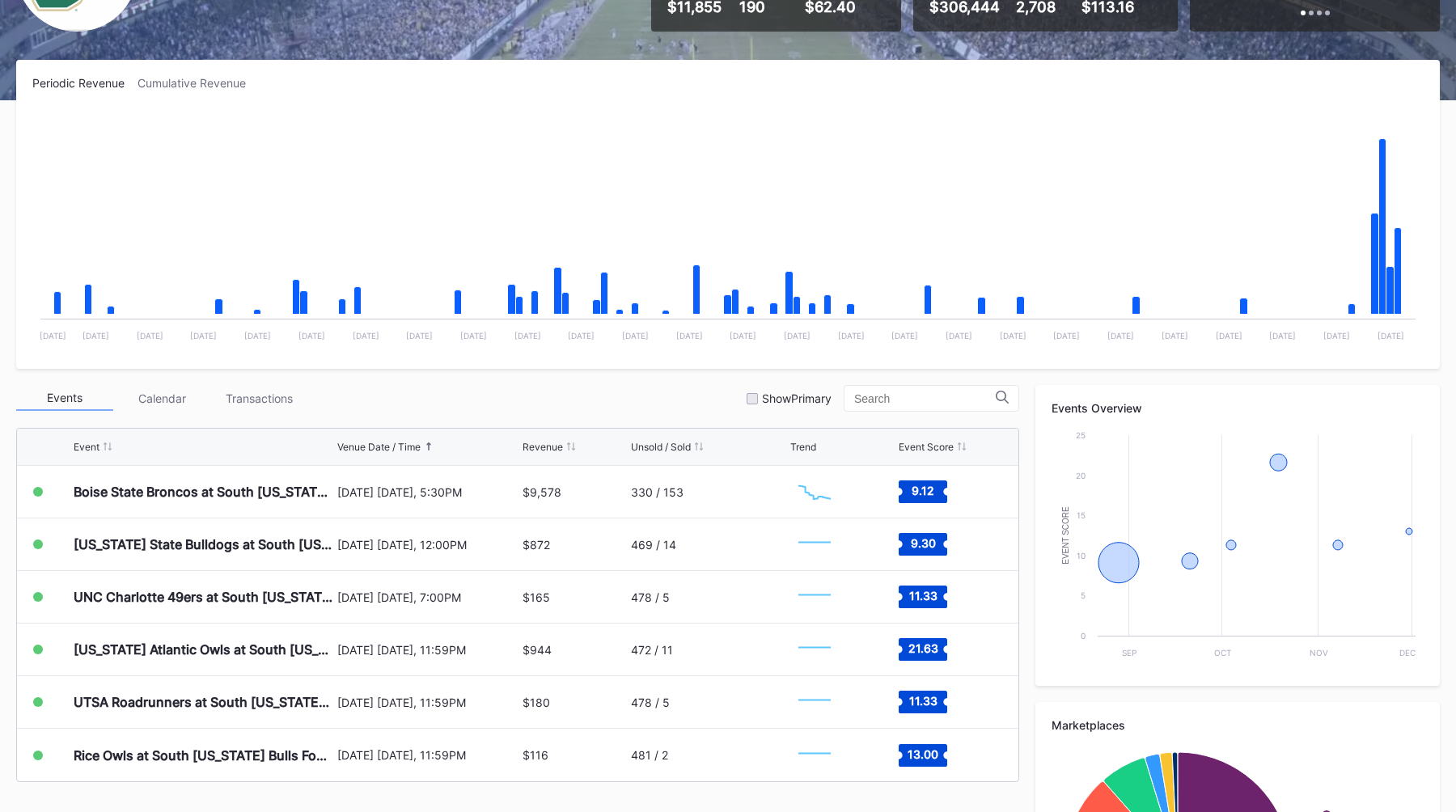
scroll to position [205, 0]
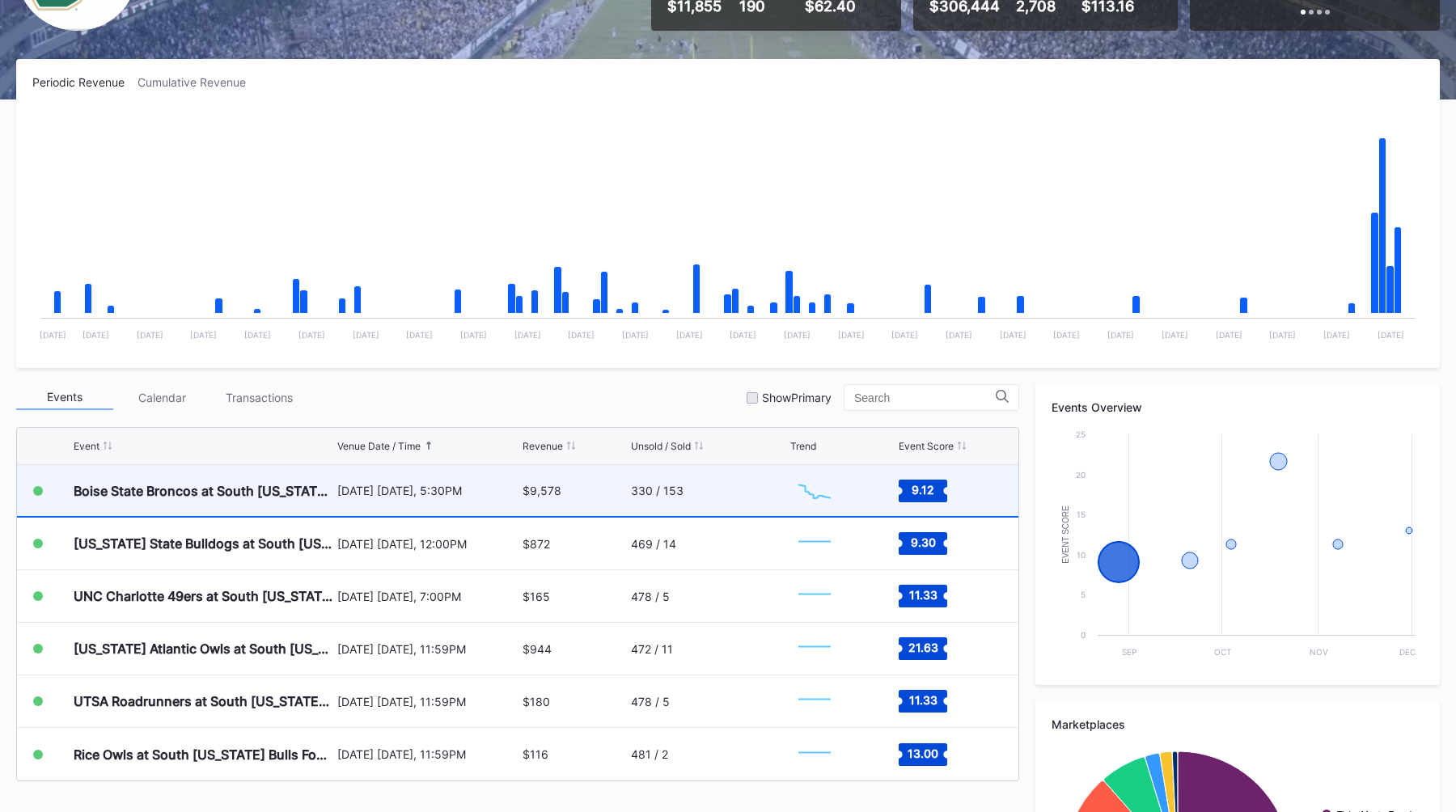
click at [522, 491] on div "$9,578" at bounding box center [541, 490] width 39 height 14
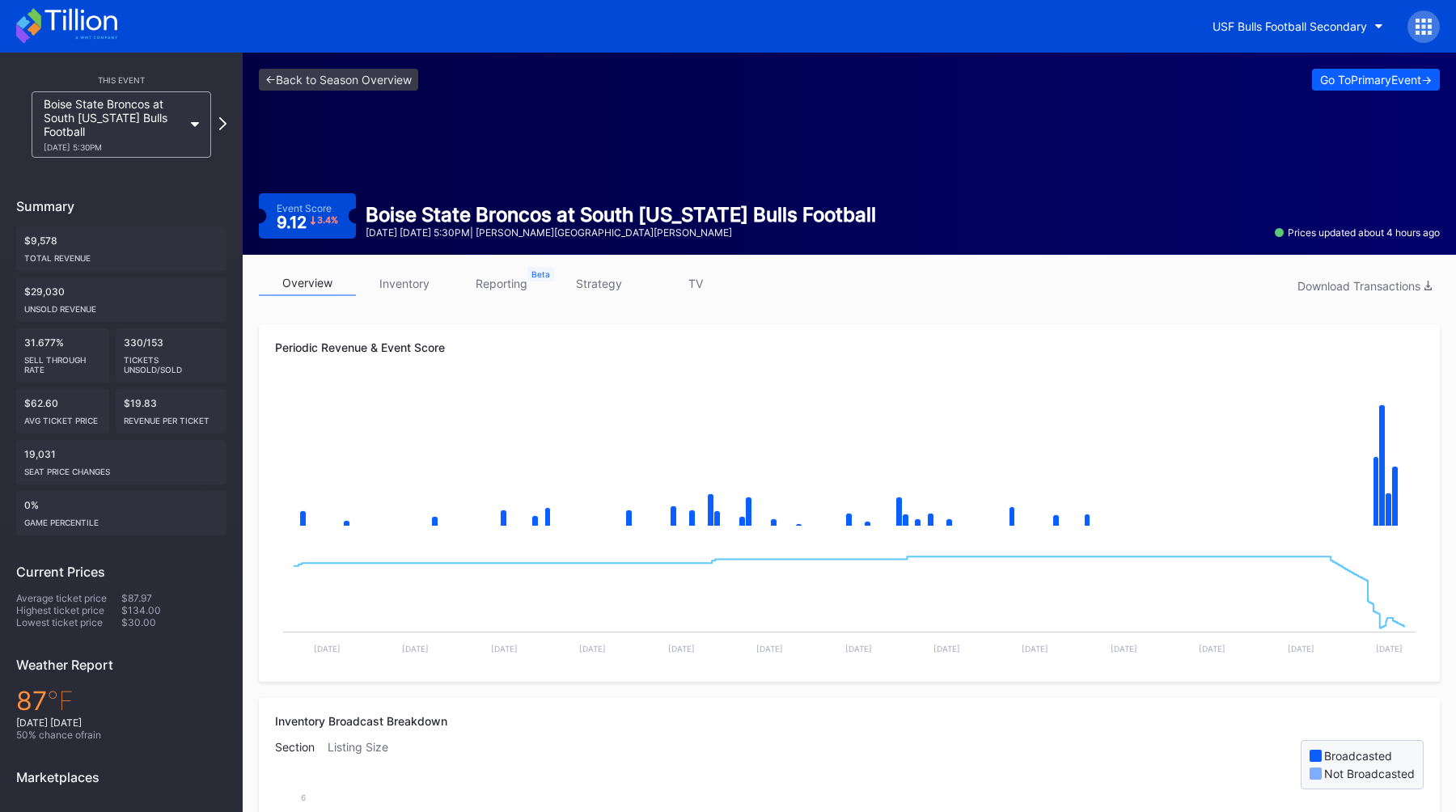
scroll to position [27, 0]
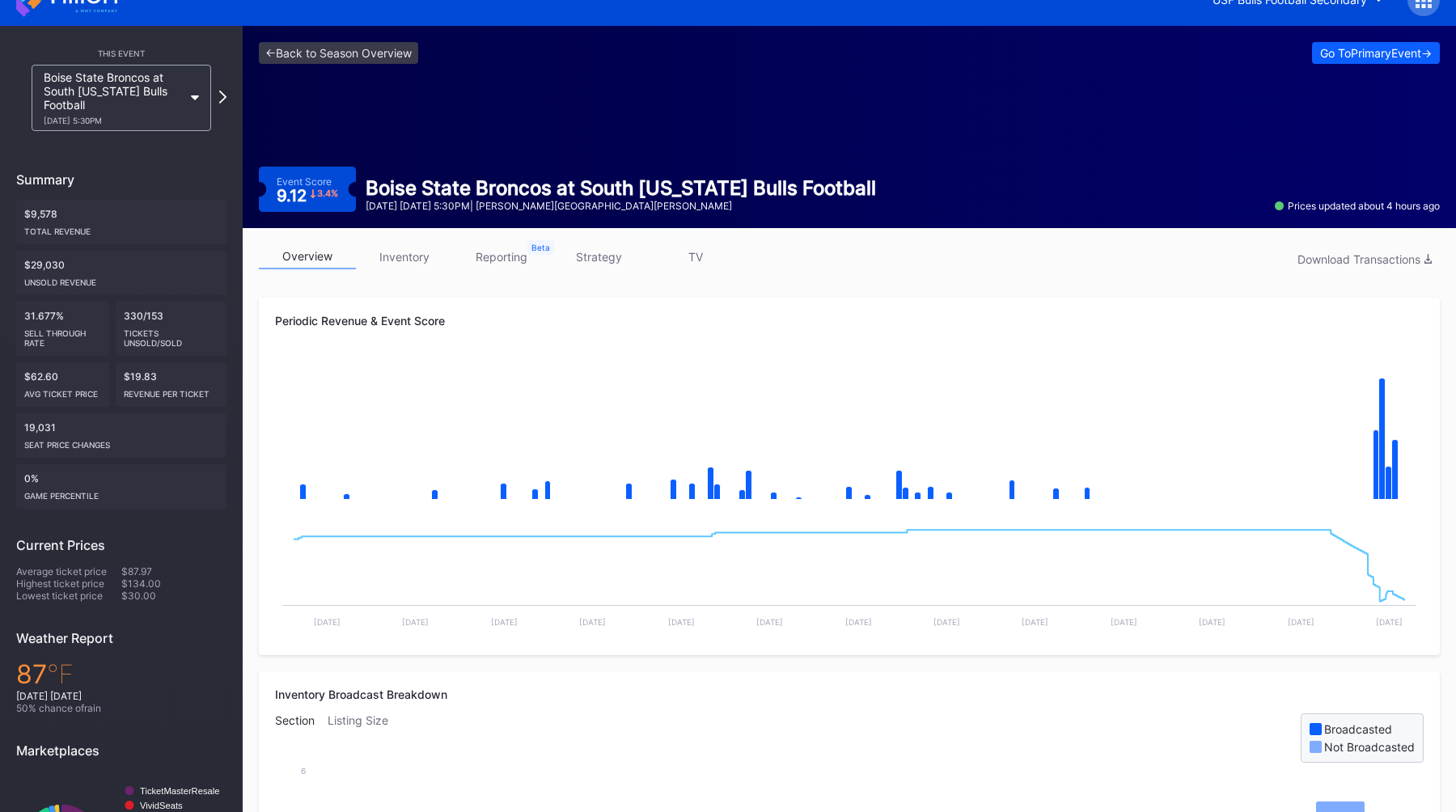
click at [532, 302] on div "Periodic Revenue & Event Score Created with Highcharts 11.2.0 Chart title Creat…" at bounding box center [849, 477] width 1181 height 358
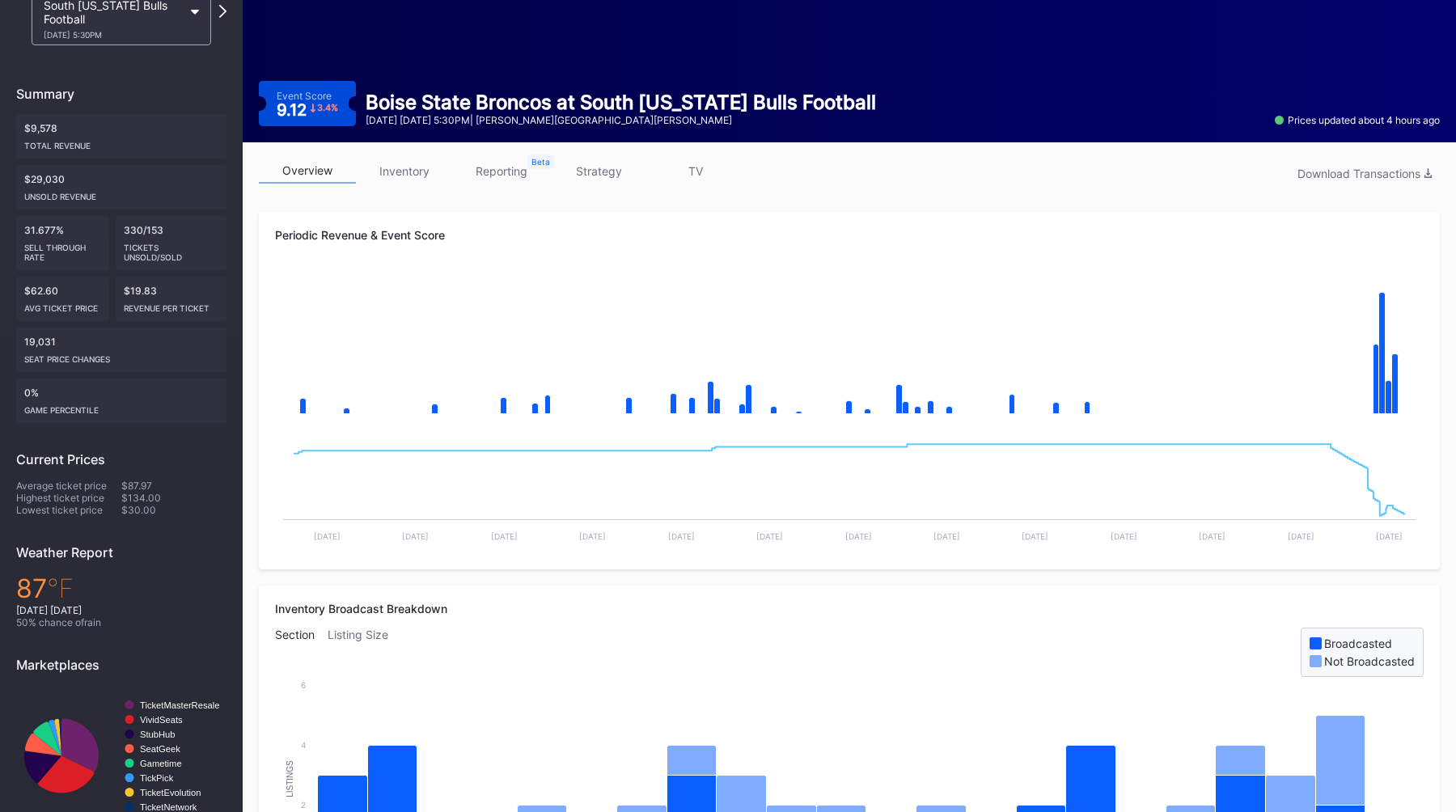
scroll to position [0, 0]
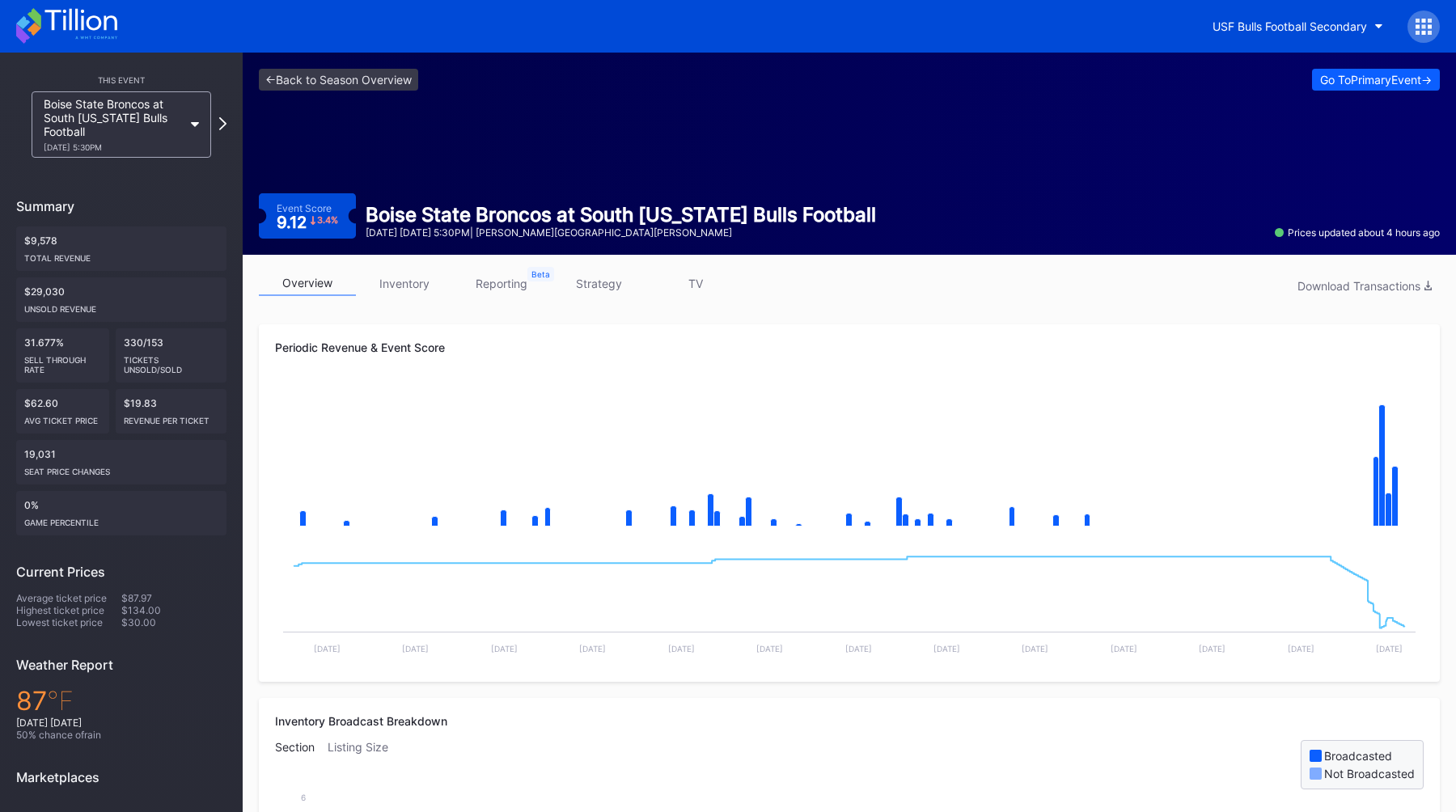
click at [607, 282] on link "strategy" at bounding box center [598, 284] width 97 height 25
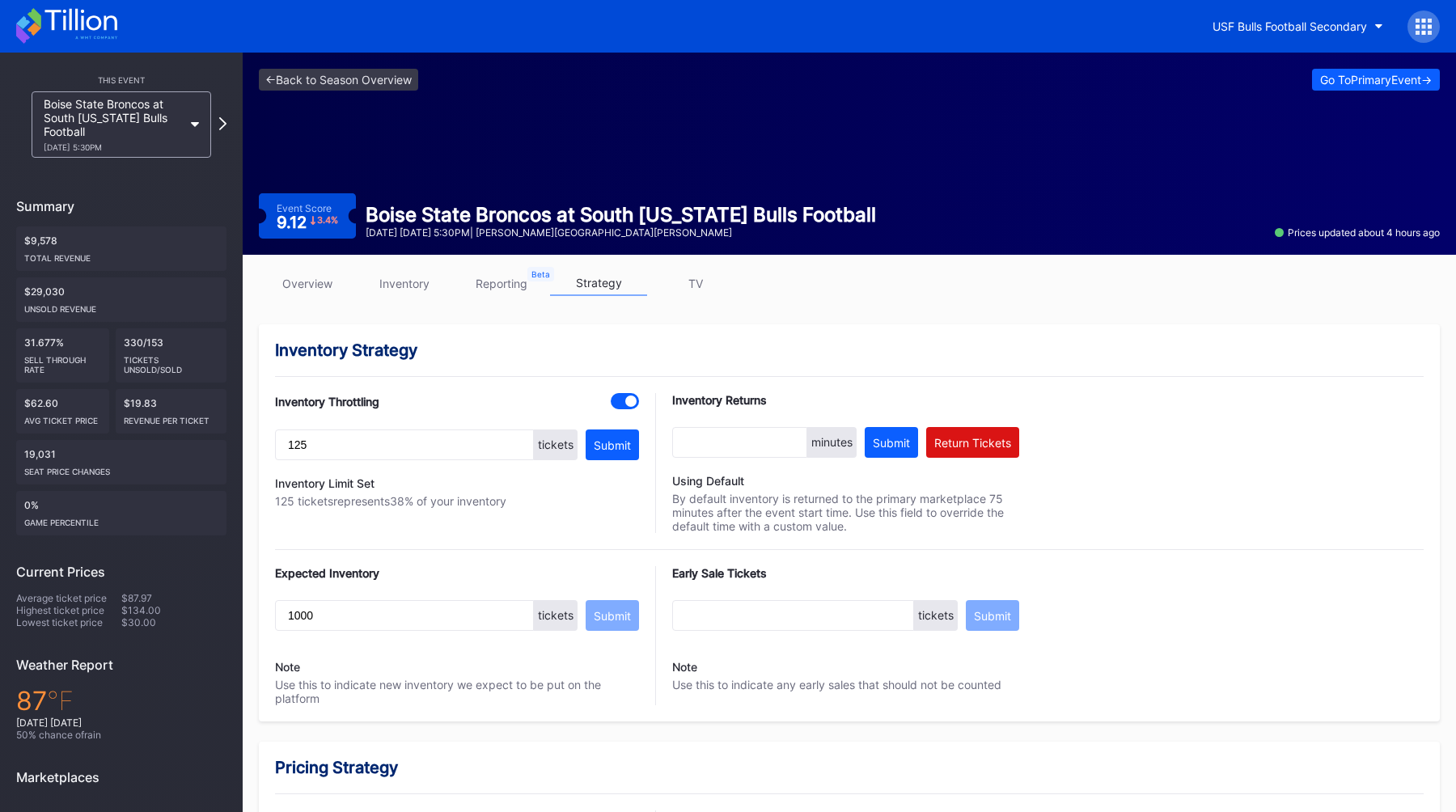
click at [654, 345] on div "Inventory Strategy" at bounding box center [849, 350] width 1149 height 19
click at [668, 342] on div "Inventory Strategy" at bounding box center [849, 350] width 1149 height 19
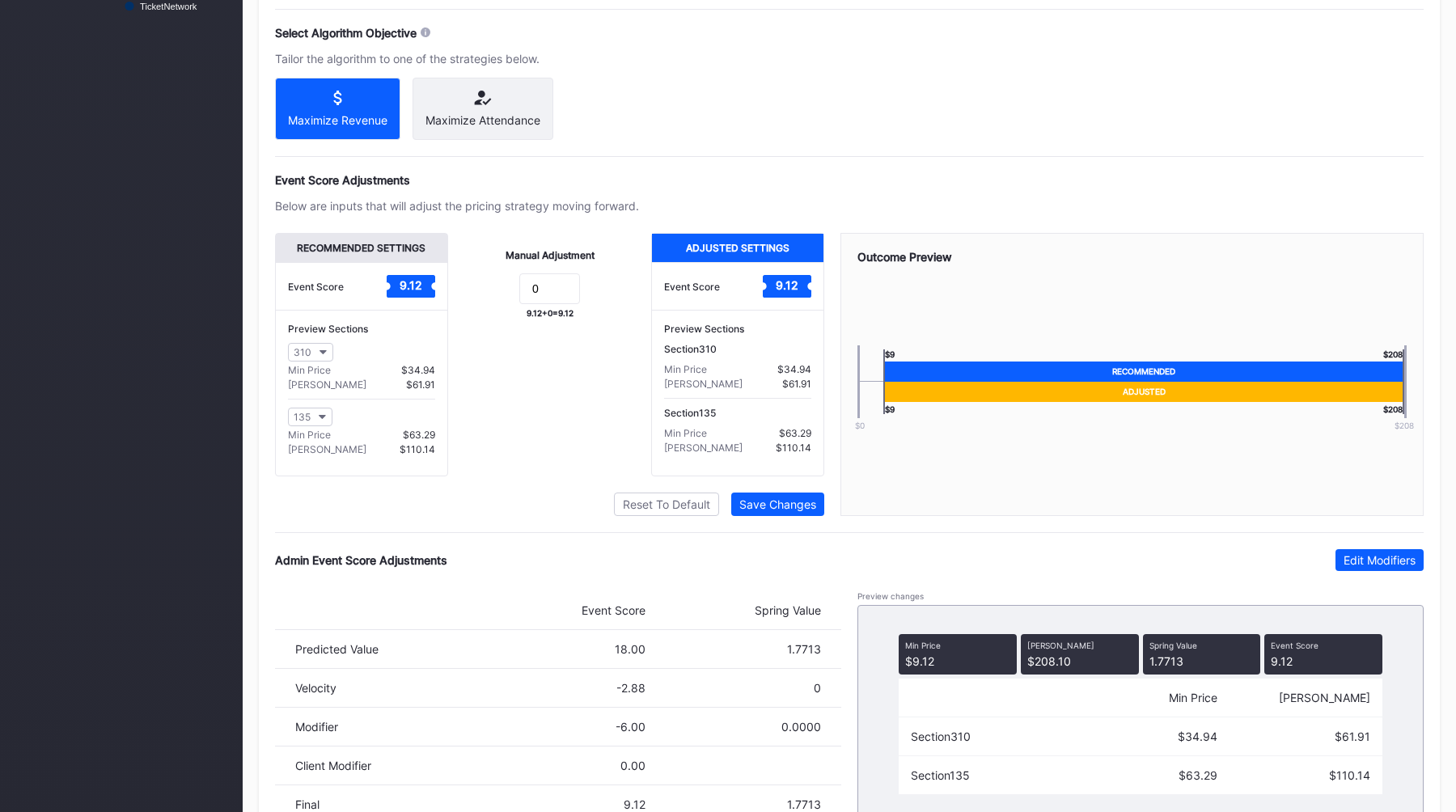
scroll to position [969, 0]
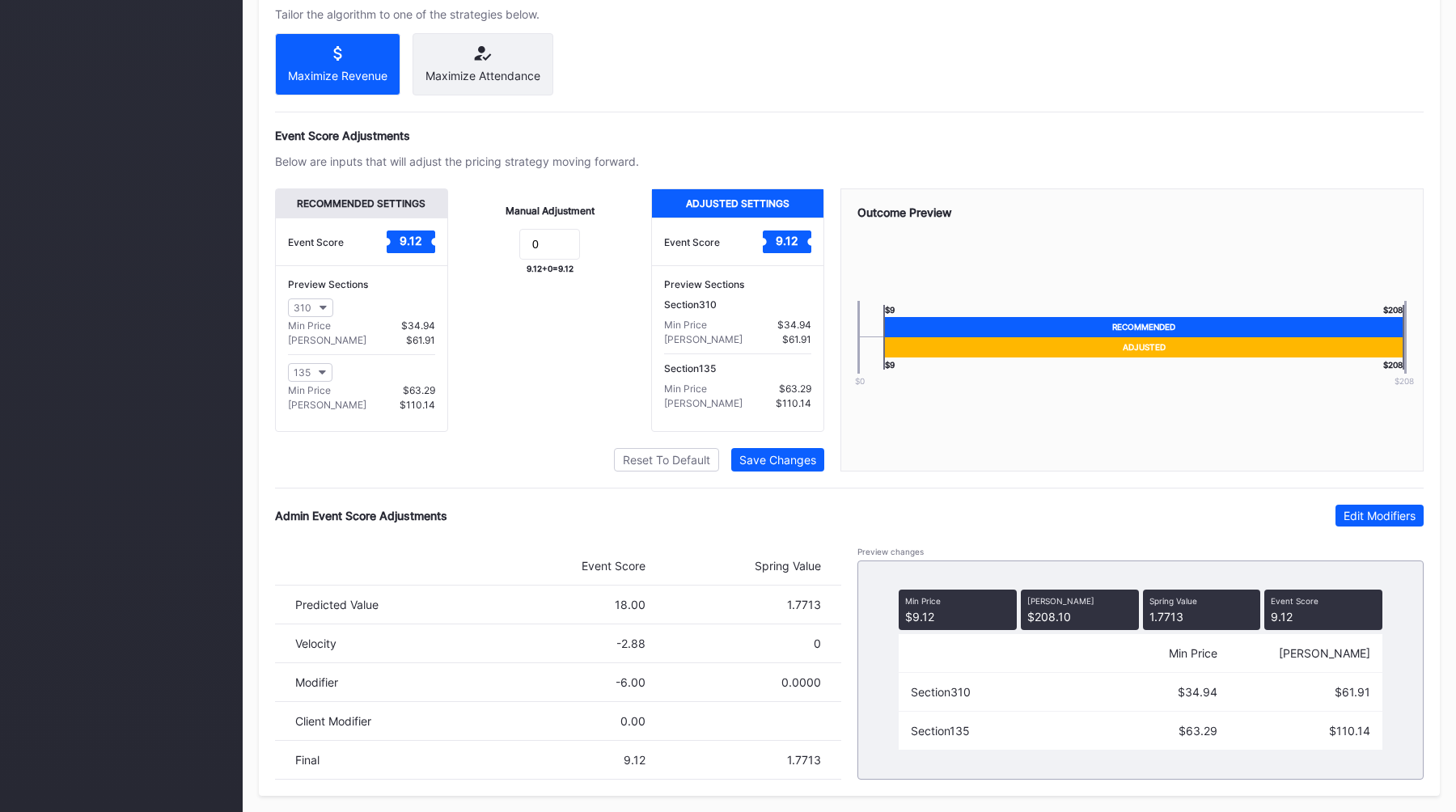
click at [574, 400] on div "Manual Adjustment 0 9.12 + 0 = 9.12" at bounding box center [550, 311] width 204 height 244
click at [1374, 510] on div "Edit Modifiers" at bounding box center [1379, 515] width 72 height 14
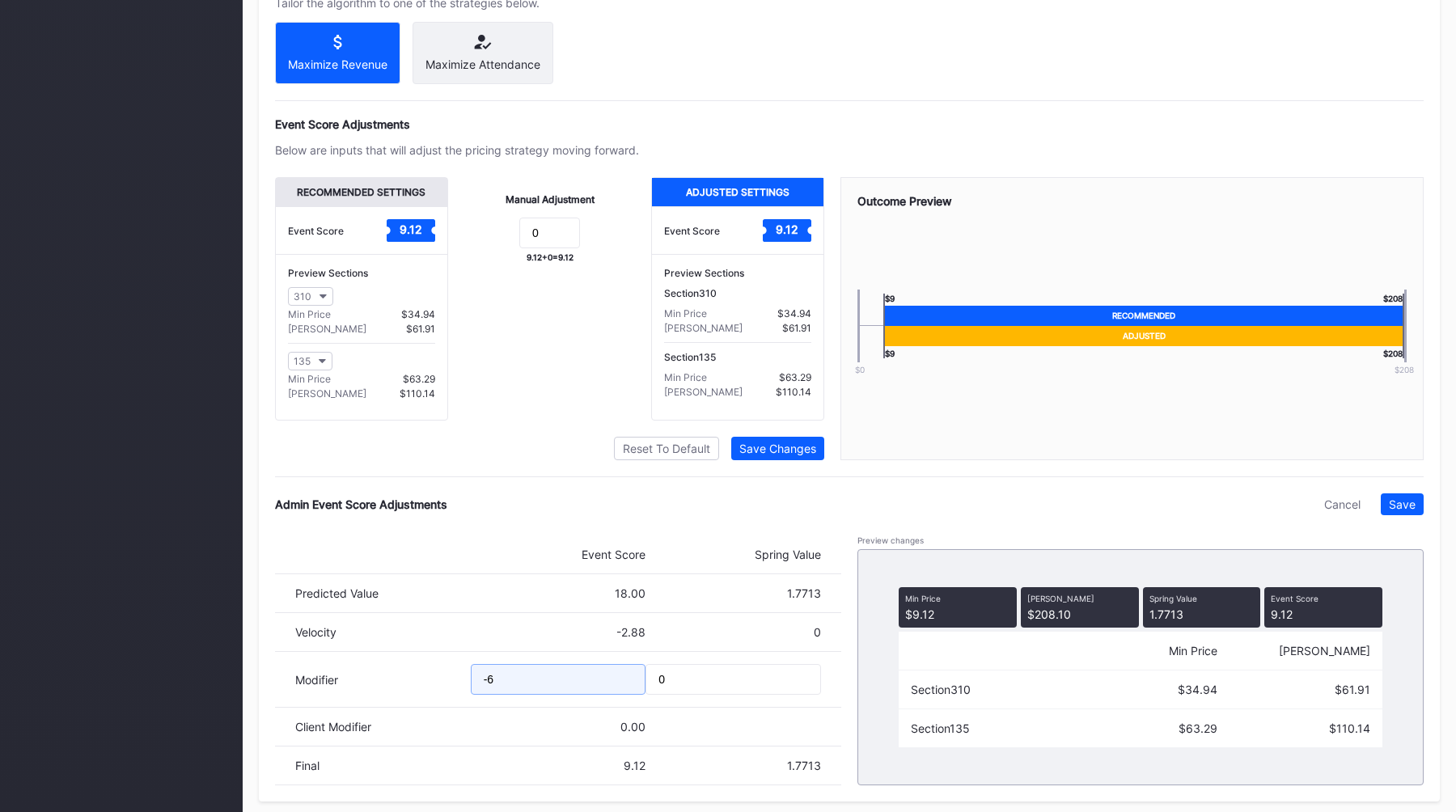
drag, startPoint x: 510, startPoint y: 693, endPoint x: 412, endPoint y: 700, distance: 98.2
click at [415, 699] on div "Modifier -6 0" at bounding box center [557, 680] width 566 height 56
drag, startPoint x: 515, startPoint y: 687, endPoint x: 445, endPoint y: 687, distance: 70.0
click at [447, 687] on div "Modifier -6 0" at bounding box center [557, 680] width 566 height 56
type input "-7"
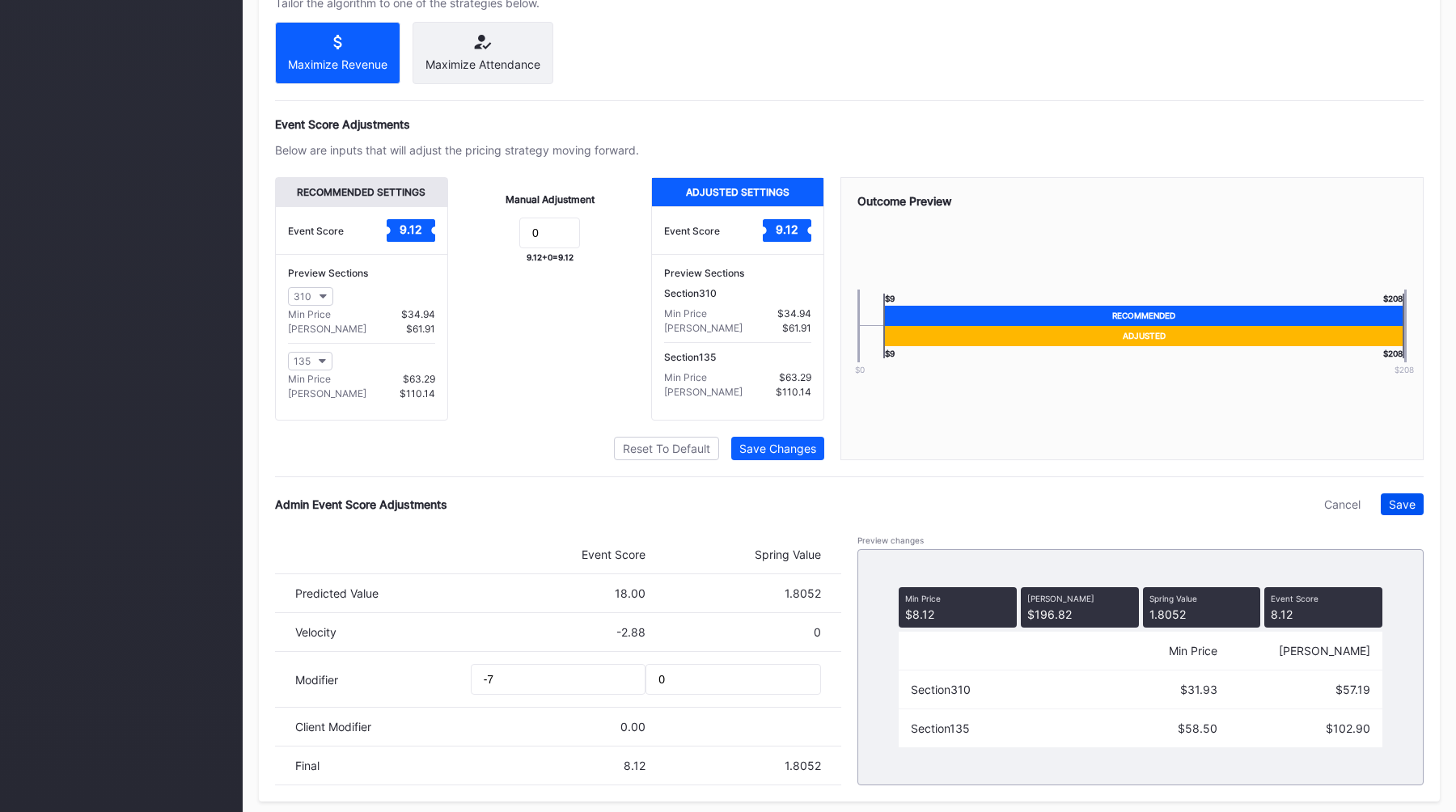
click at [1408, 511] on div "Save" at bounding box center [1403, 504] width 27 height 14
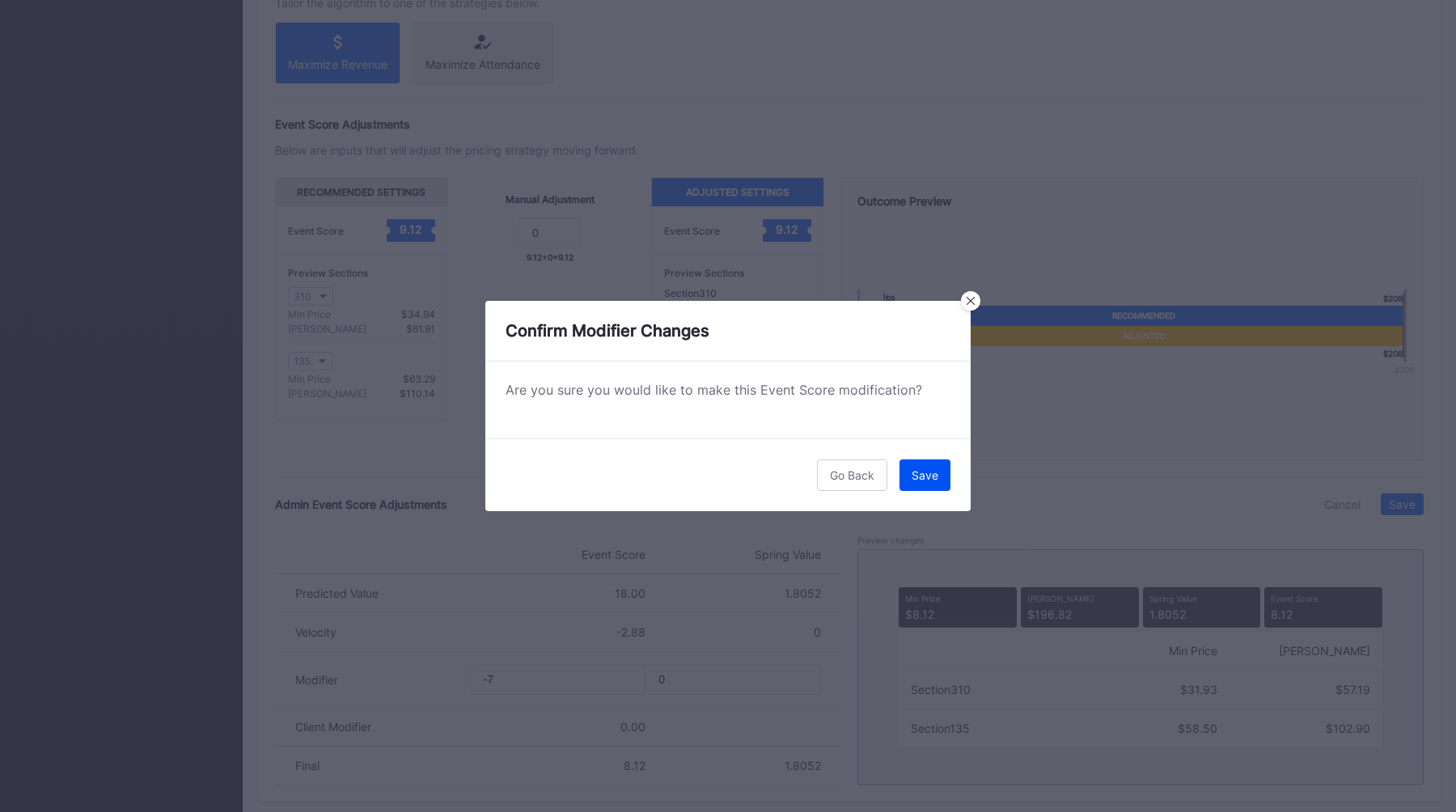
click at [930, 481] on div "Save" at bounding box center [925, 474] width 27 height 14
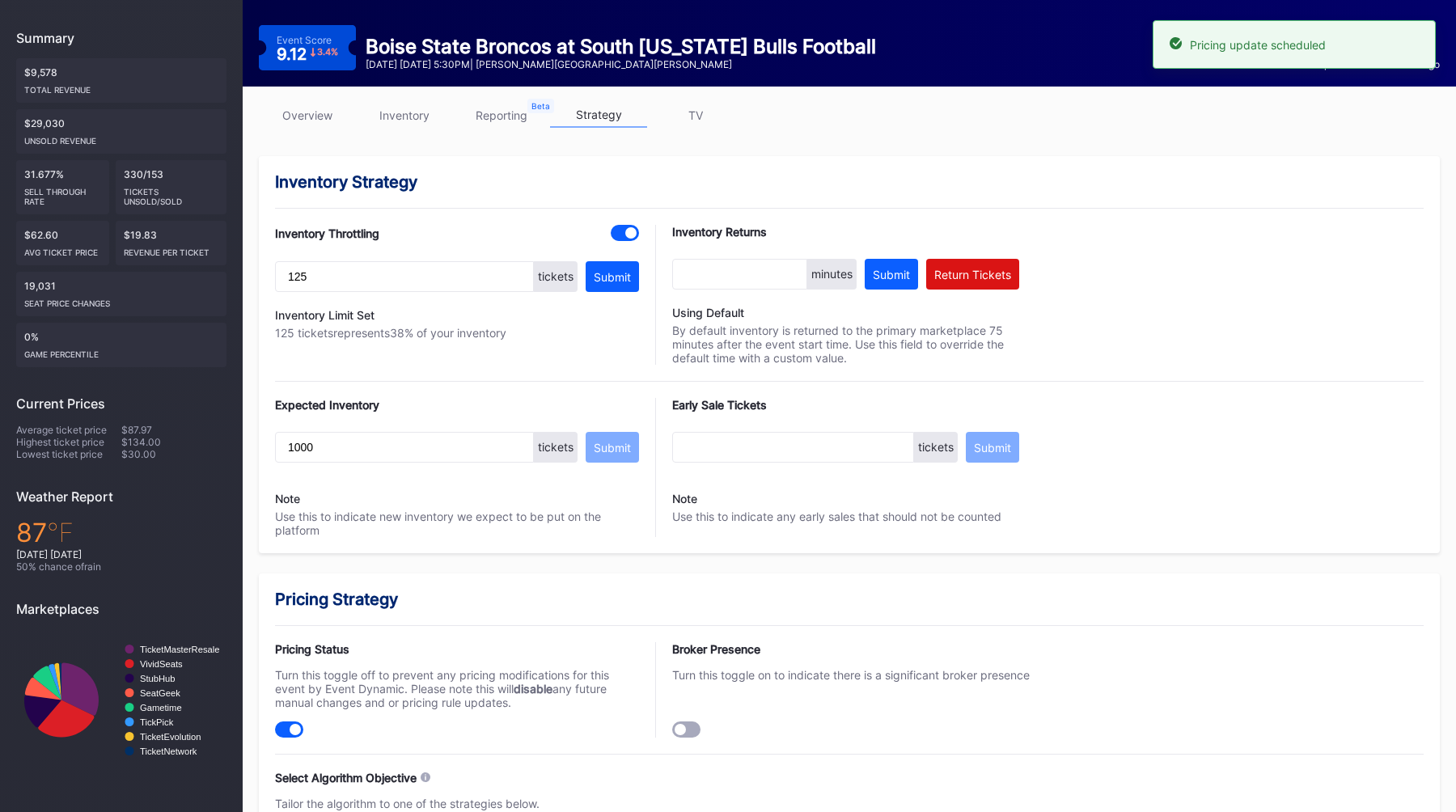
scroll to position [0, 0]
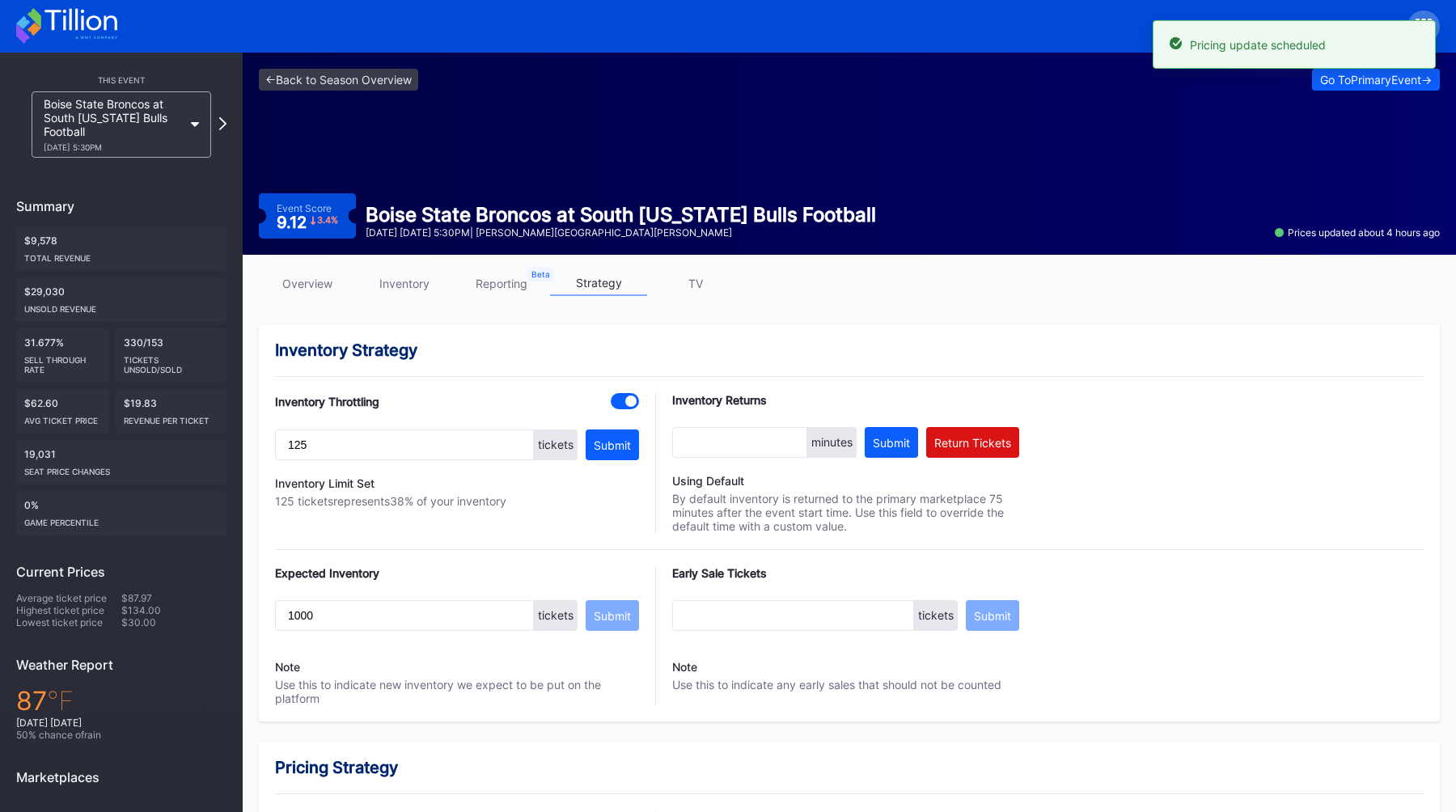
click at [291, 290] on link "overview" at bounding box center [307, 284] width 97 height 25
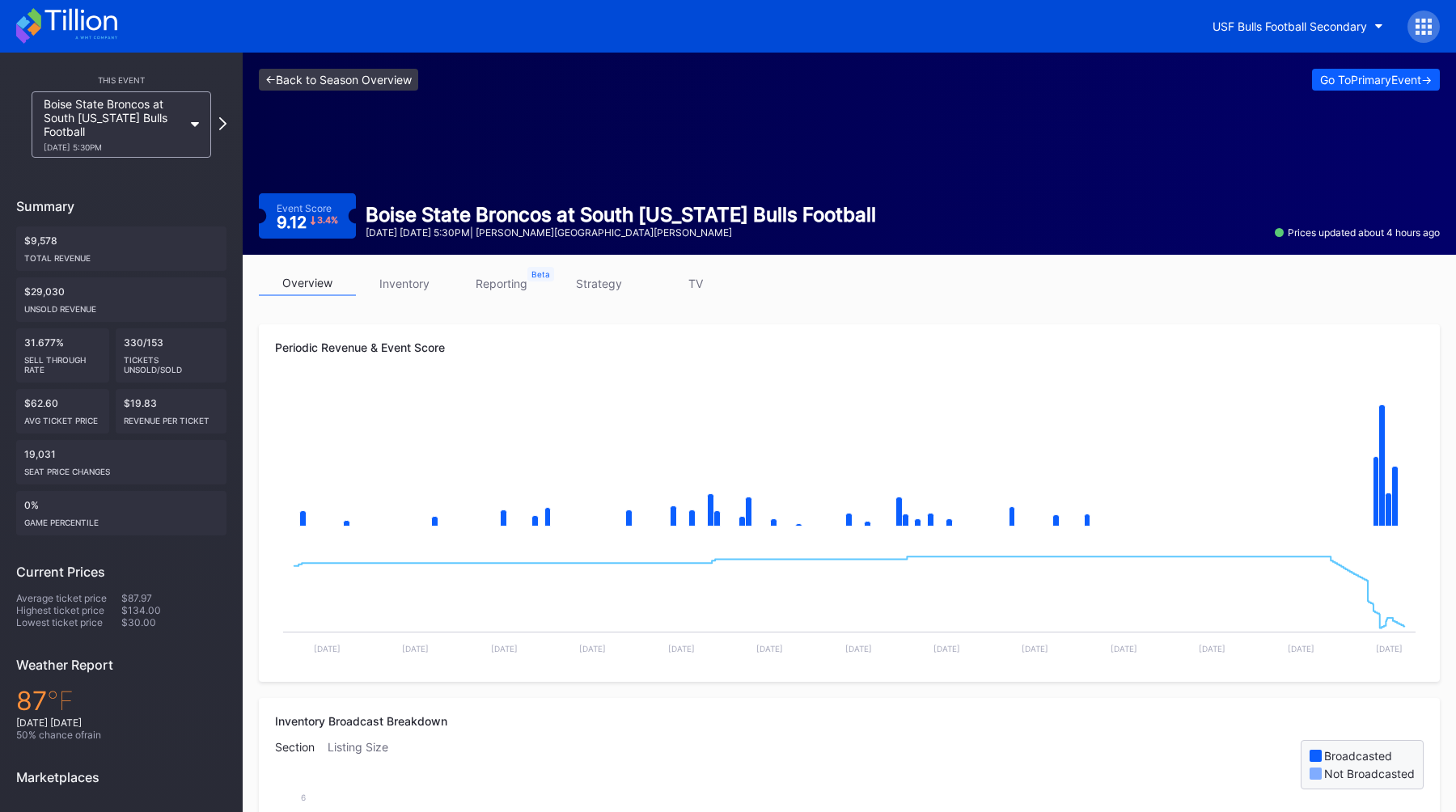
click at [360, 87] on link "<- Back to Season Overview" at bounding box center [339, 79] width 159 height 22
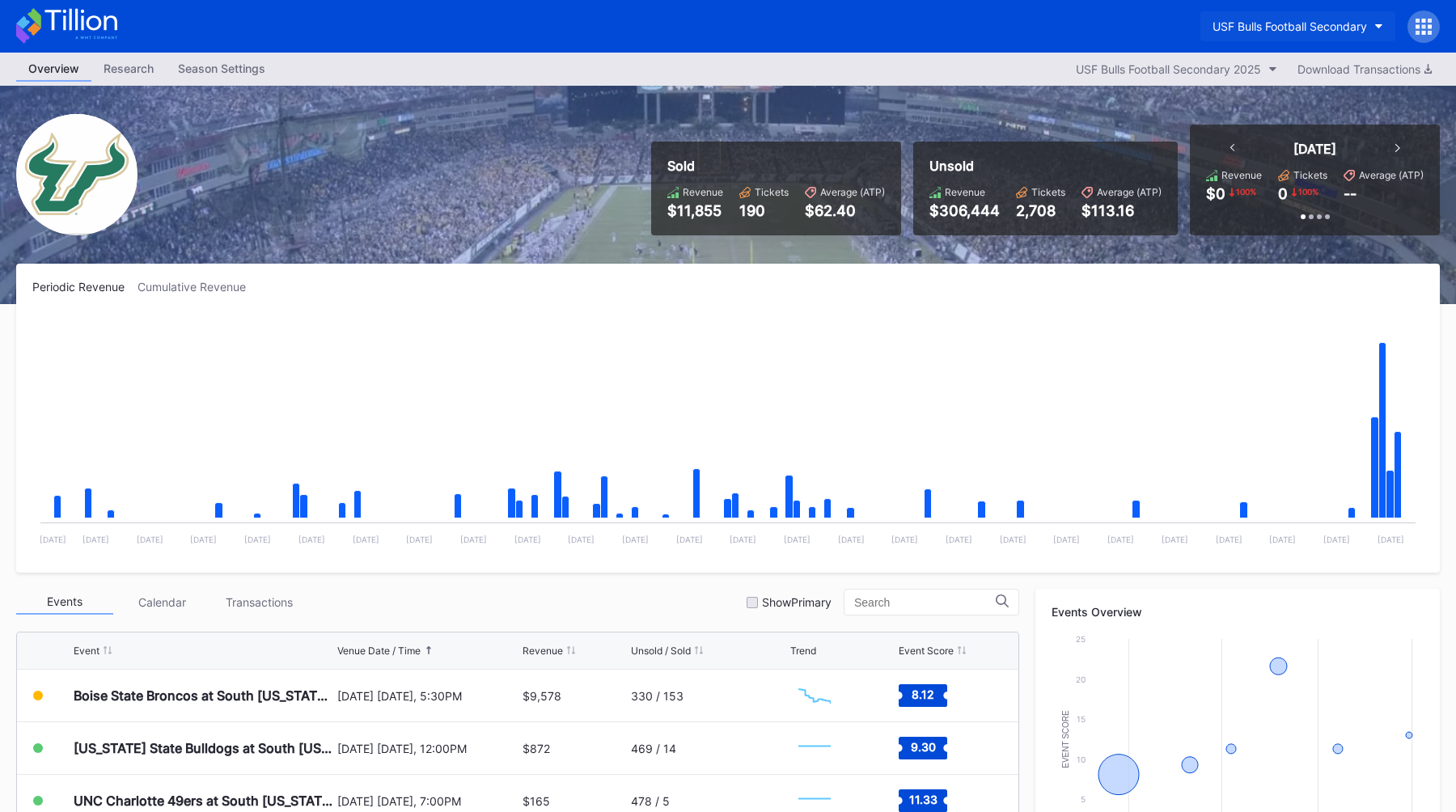
click at [1263, 26] on div "USF Bulls Football Secondary" at bounding box center [1289, 25] width 154 height 14
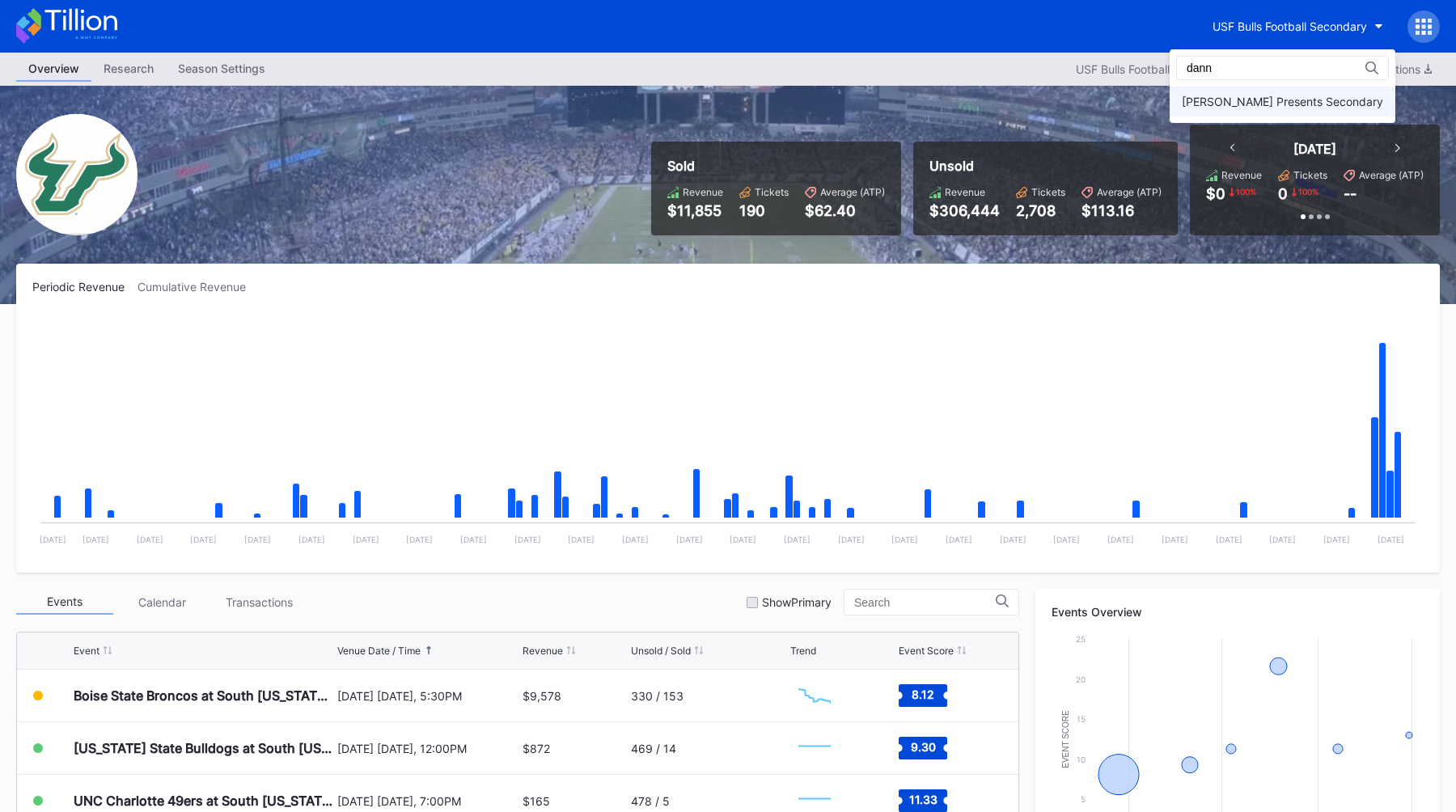
type input "dann"
click at [1244, 97] on div "[PERSON_NAME] Presents Secondary" at bounding box center [1282, 101] width 201 height 14
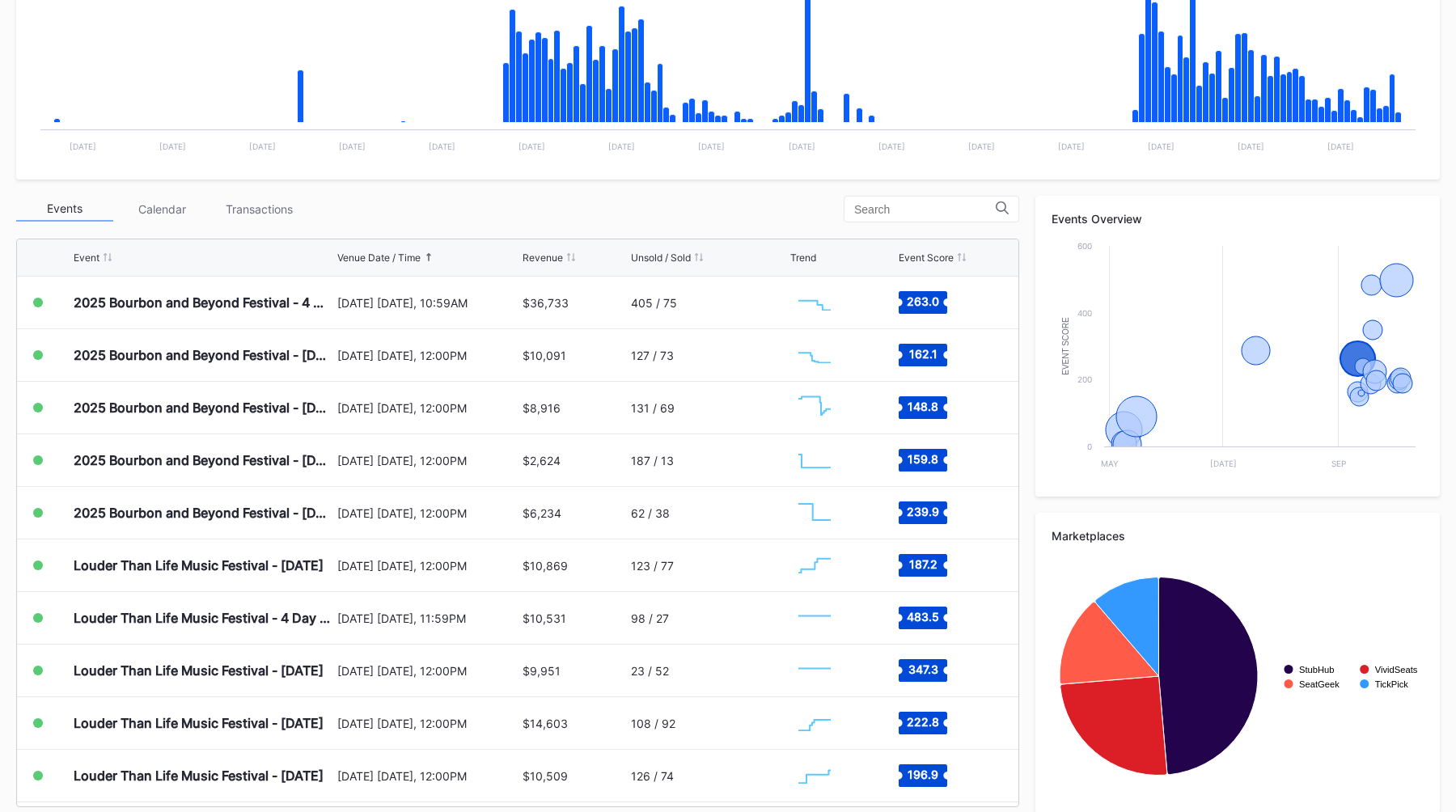
scroll to position [412, 0]
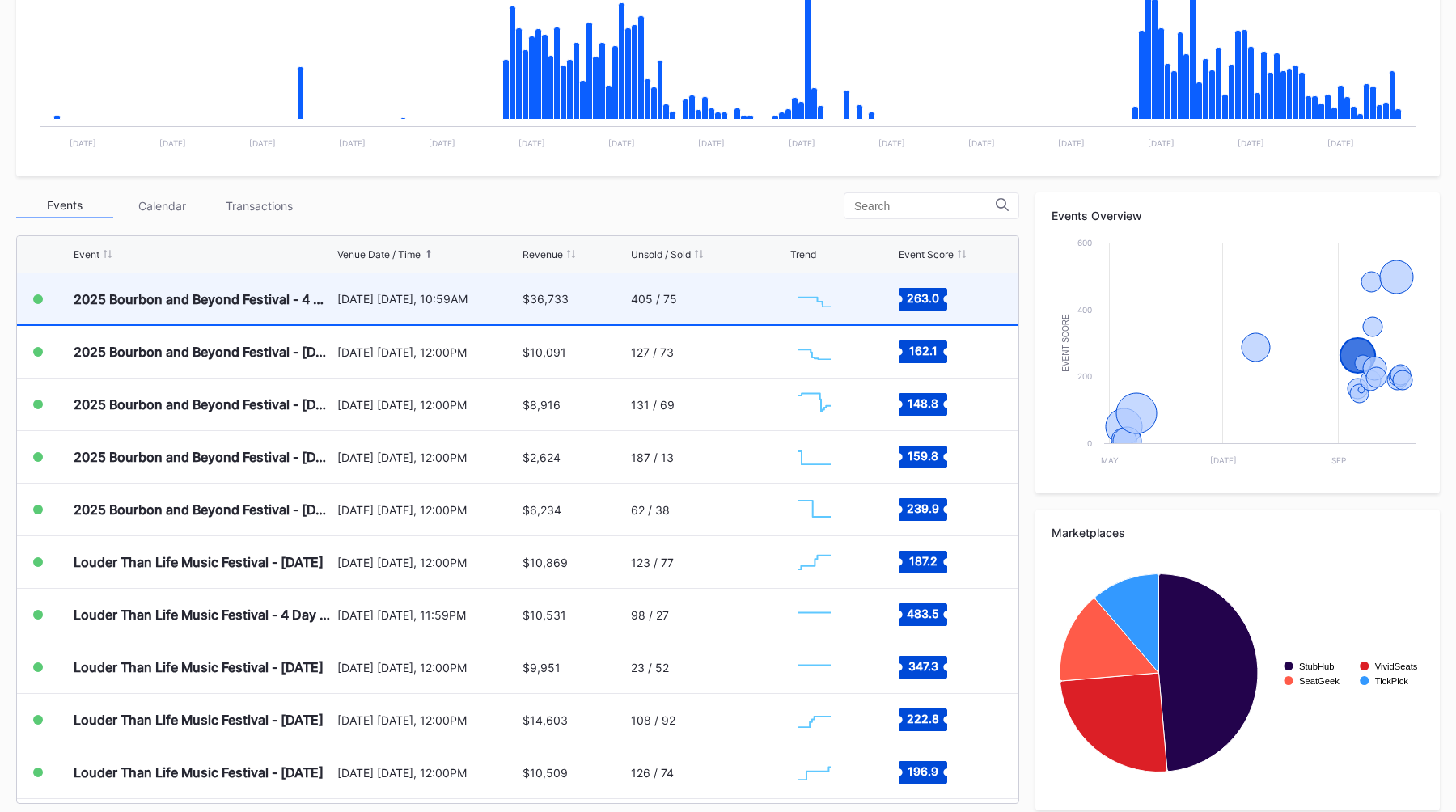
click at [483, 290] on div "[DATE] [DATE], 10:59AM" at bounding box center [427, 299] width 182 height 51
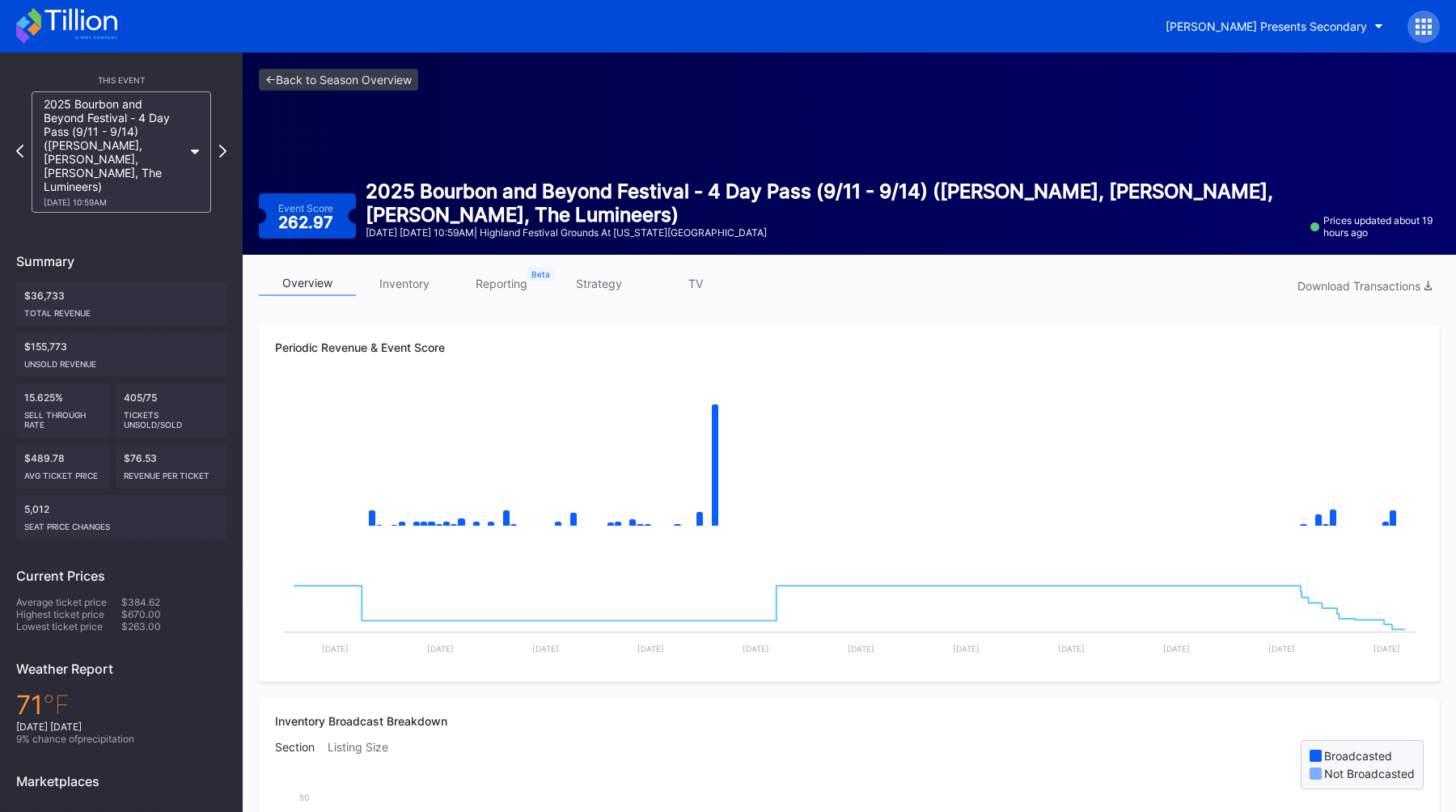
click at [617, 284] on link "strategy" at bounding box center [598, 284] width 97 height 25
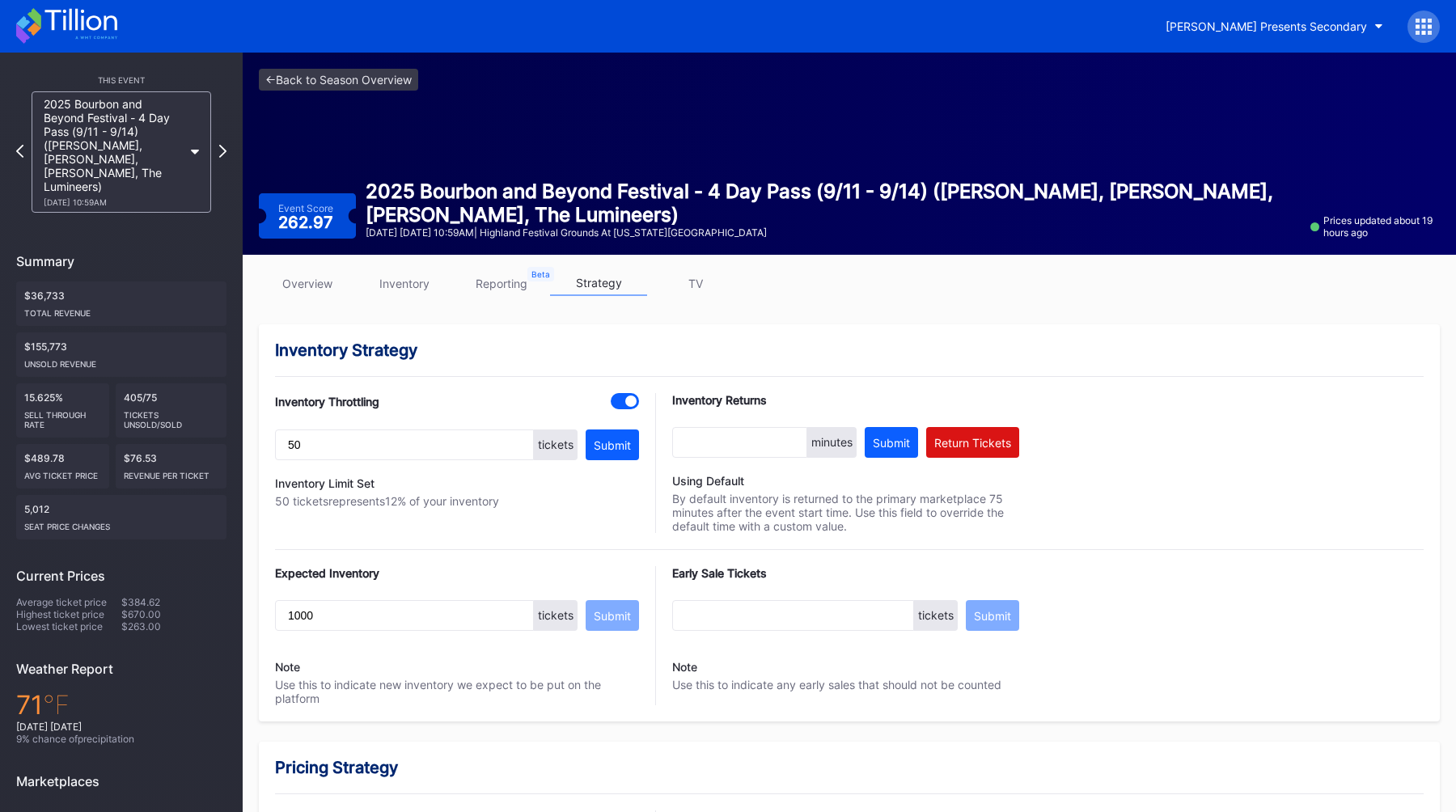
click at [1015, 363] on div "Inventory Strategy Inventory Throttling 50 tickets Submit Inventory Limit Set 5…" at bounding box center [849, 523] width 1181 height 397
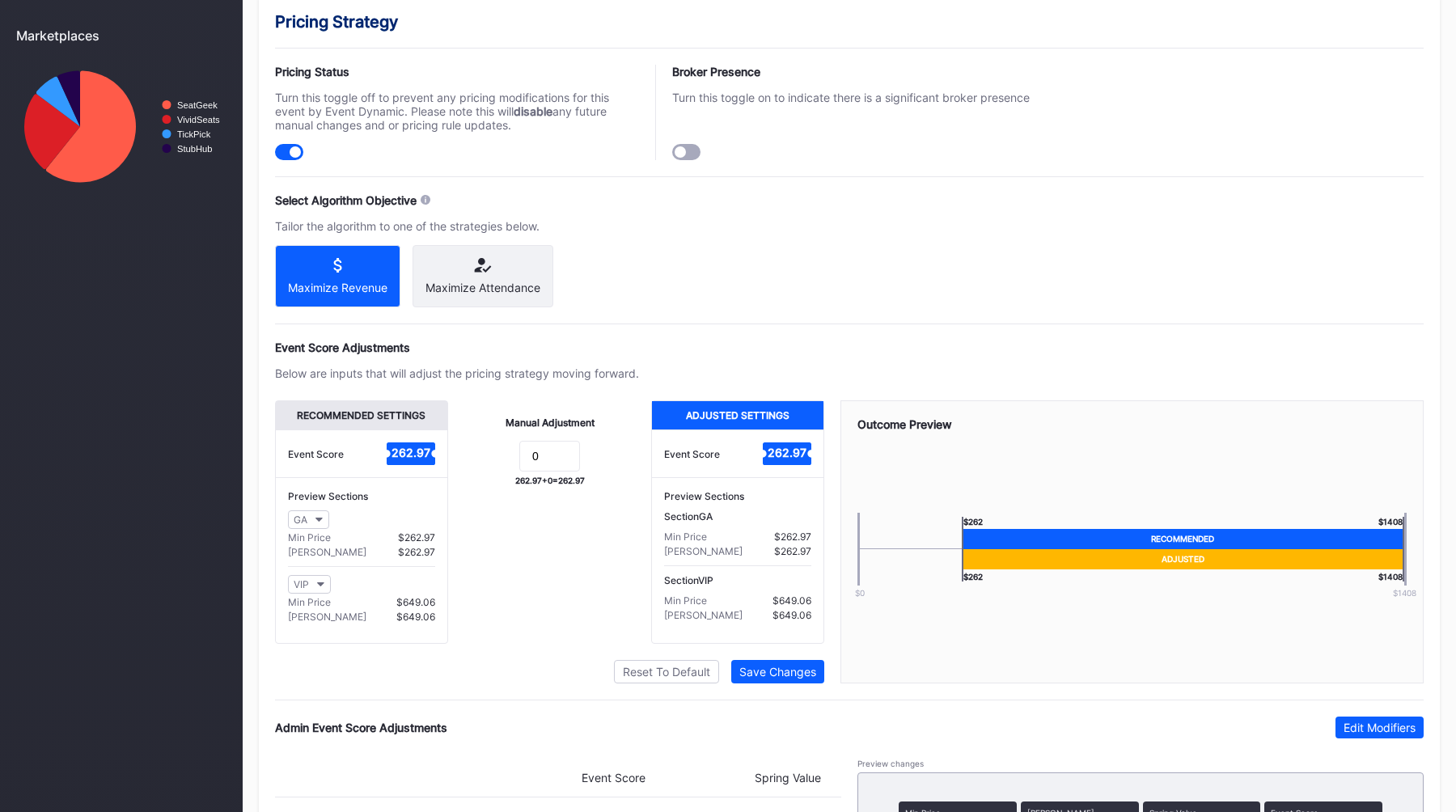
scroll to position [969, 0]
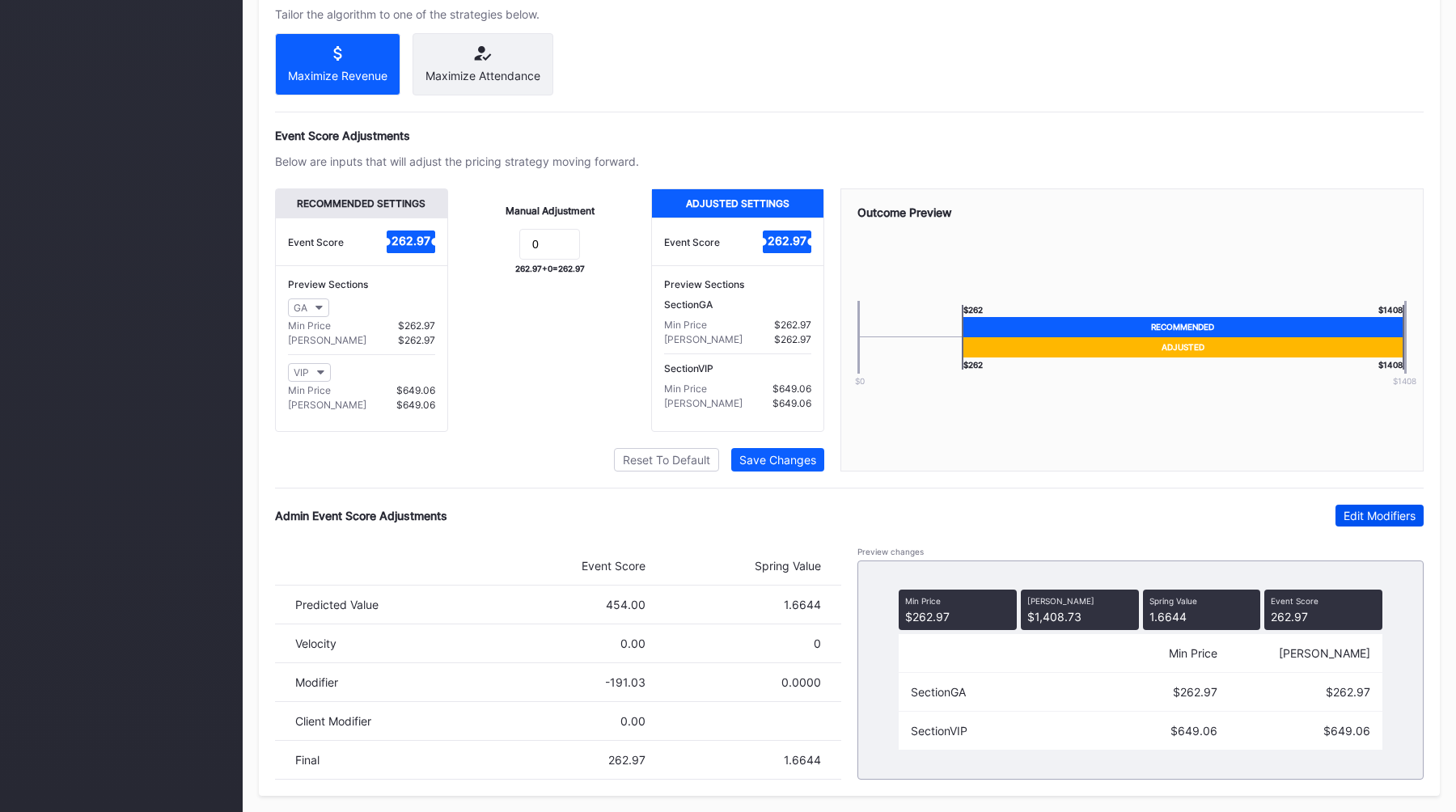
click at [1379, 518] on div "Edit Modifiers" at bounding box center [1379, 515] width 72 height 14
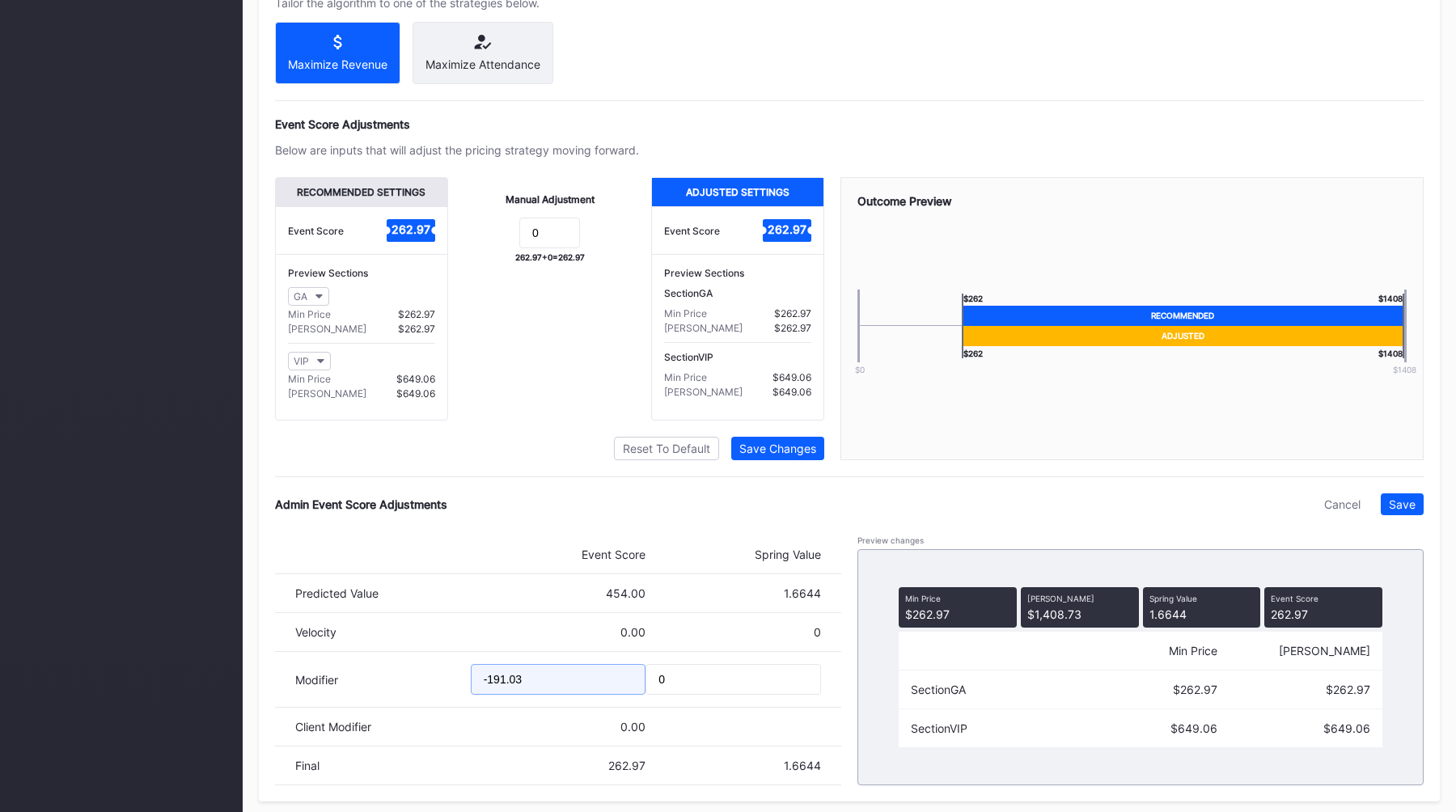
drag, startPoint x: 554, startPoint y: 689, endPoint x: 387, endPoint y: 688, distance: 167.0
click at [391, 688] on div "Modifier -191.03 0" at bounding box center [557, 680] width 566 height 56
type input "-211.11"
click at [1407, 511] on div "Save" at bounding box center [1403, 504] width 27 height 14
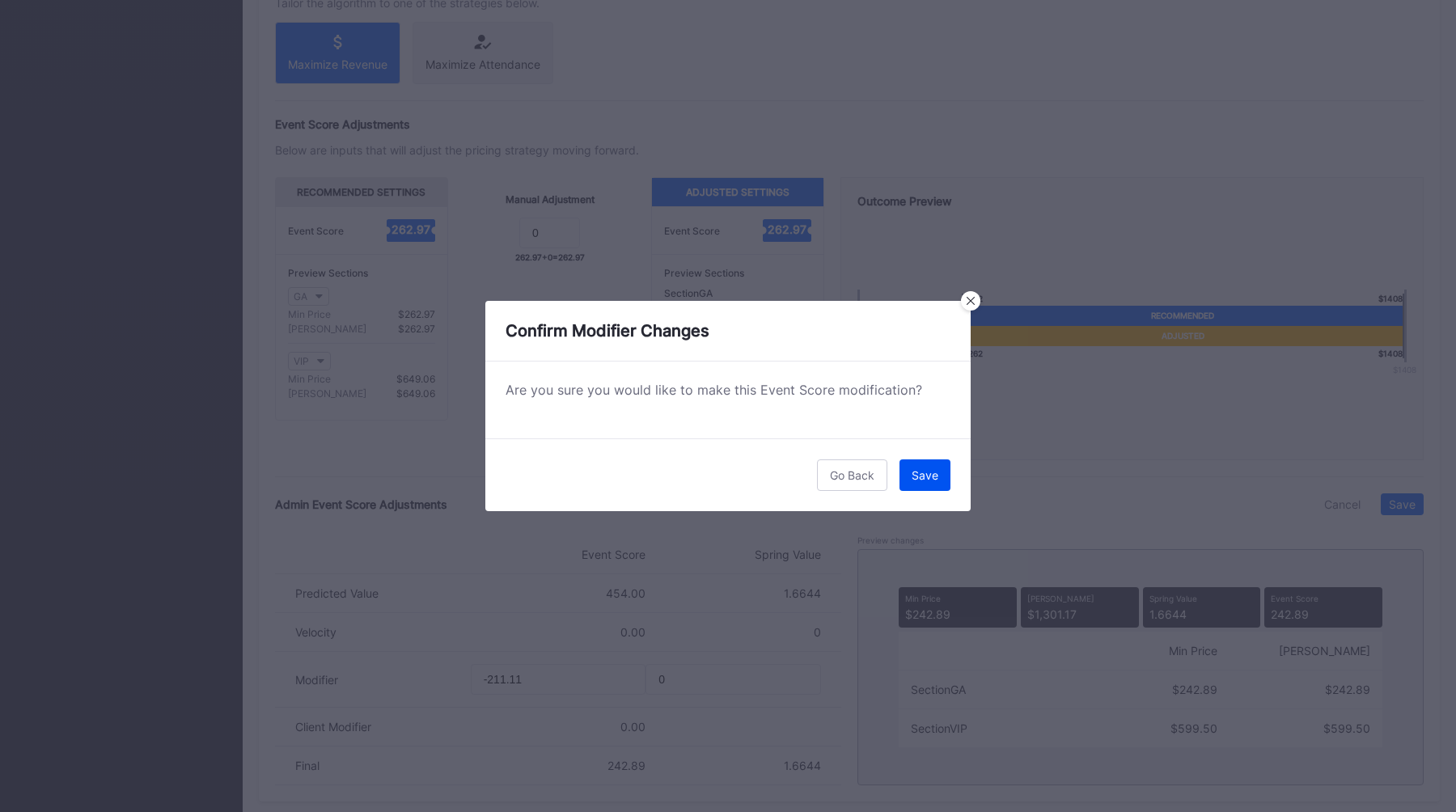
click at [927, 481] on div "Save" at bounding box center [925, 474] width 27 height 14
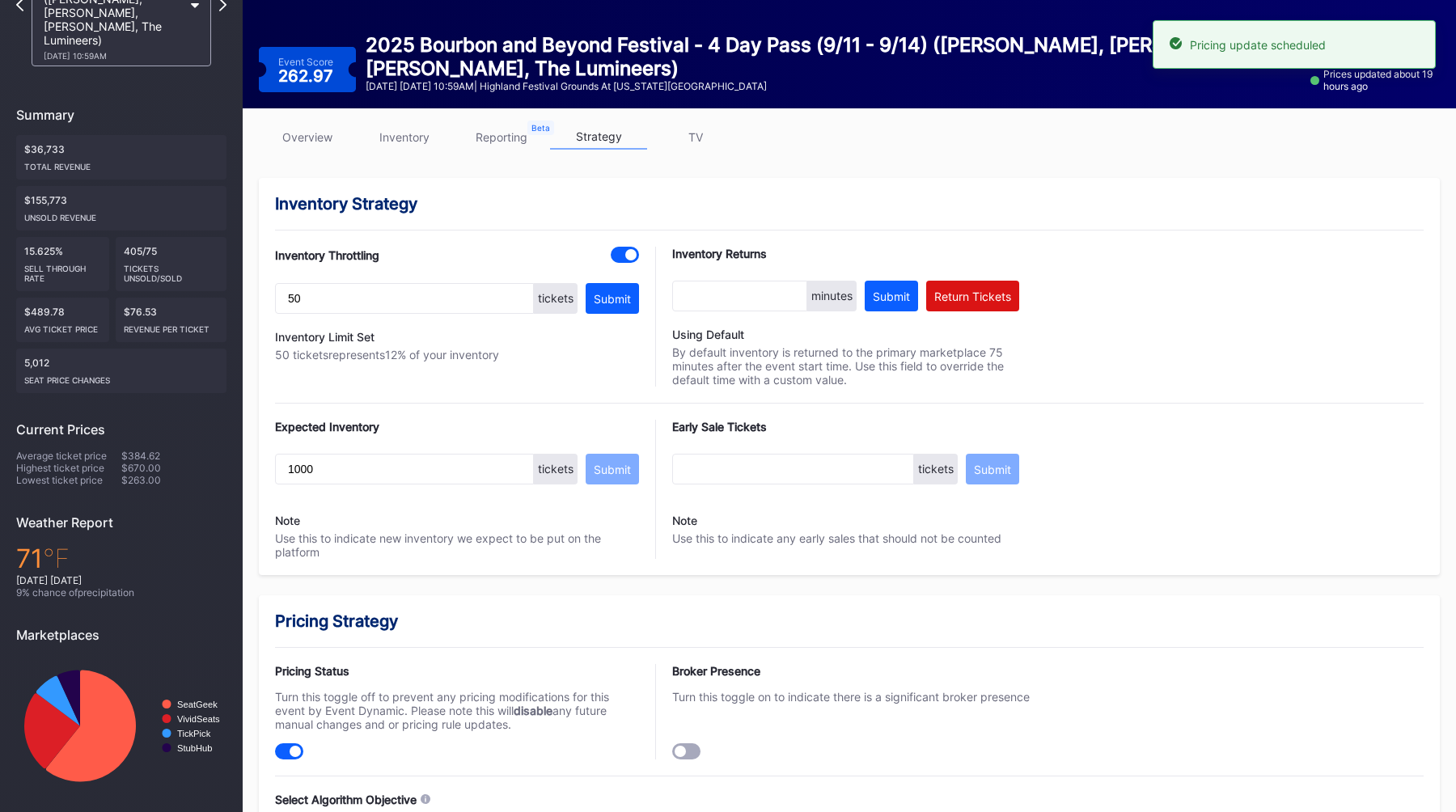
scroll to position [0, 0]
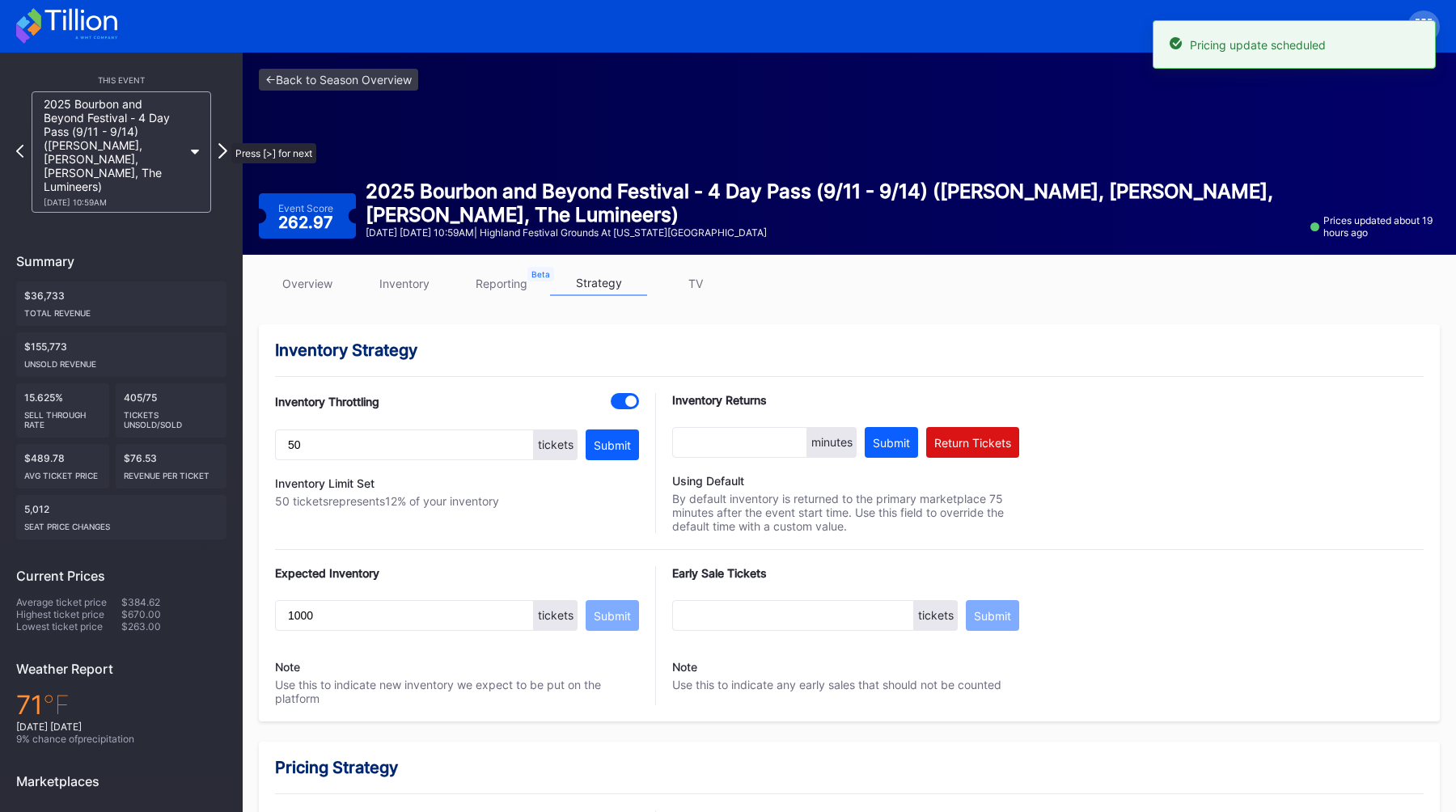
click at [223, 143] on icon at bounding box center [223, 150] width 9 height 15
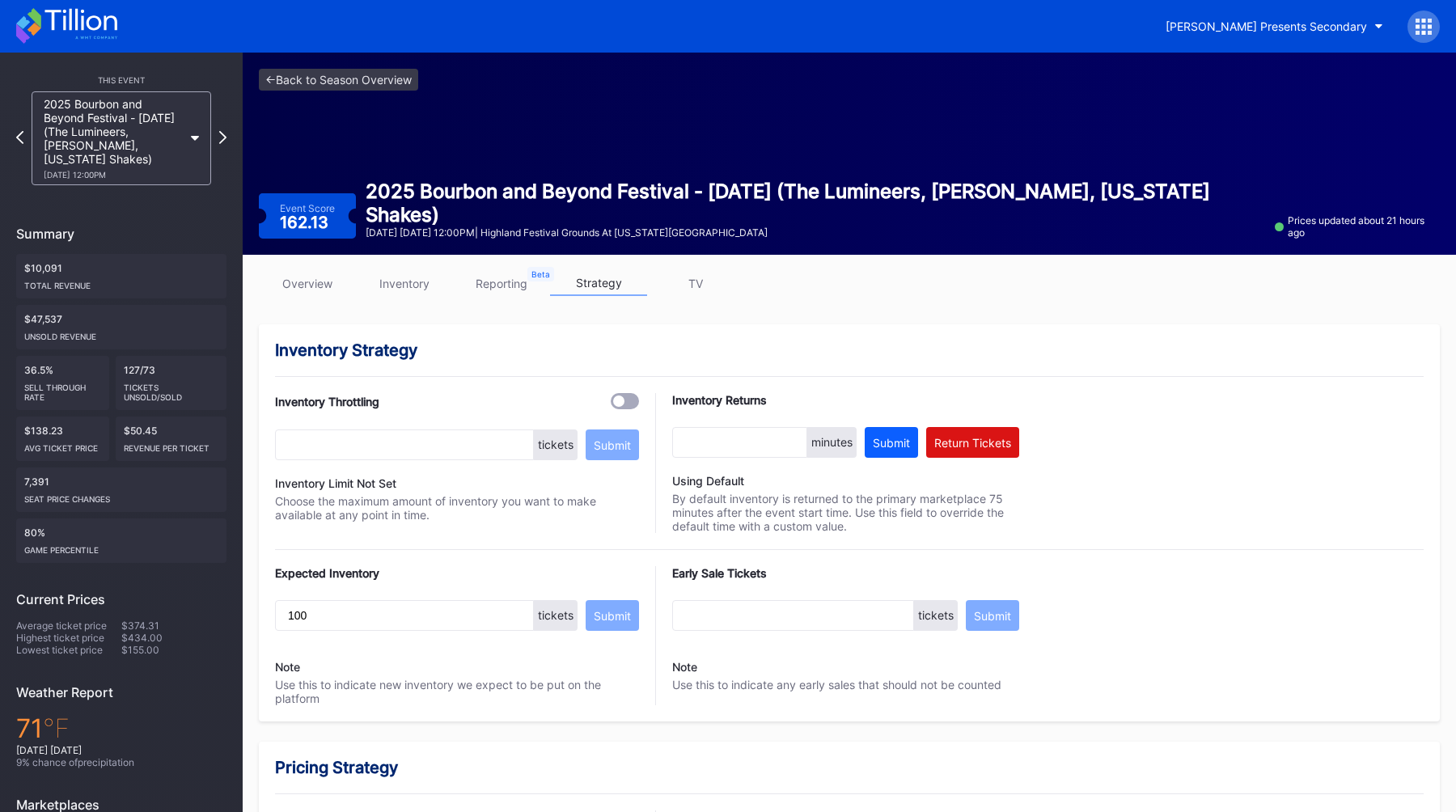
click at [310, 283] on link "overview" at bounding box center [307, 284] width 97 height 25
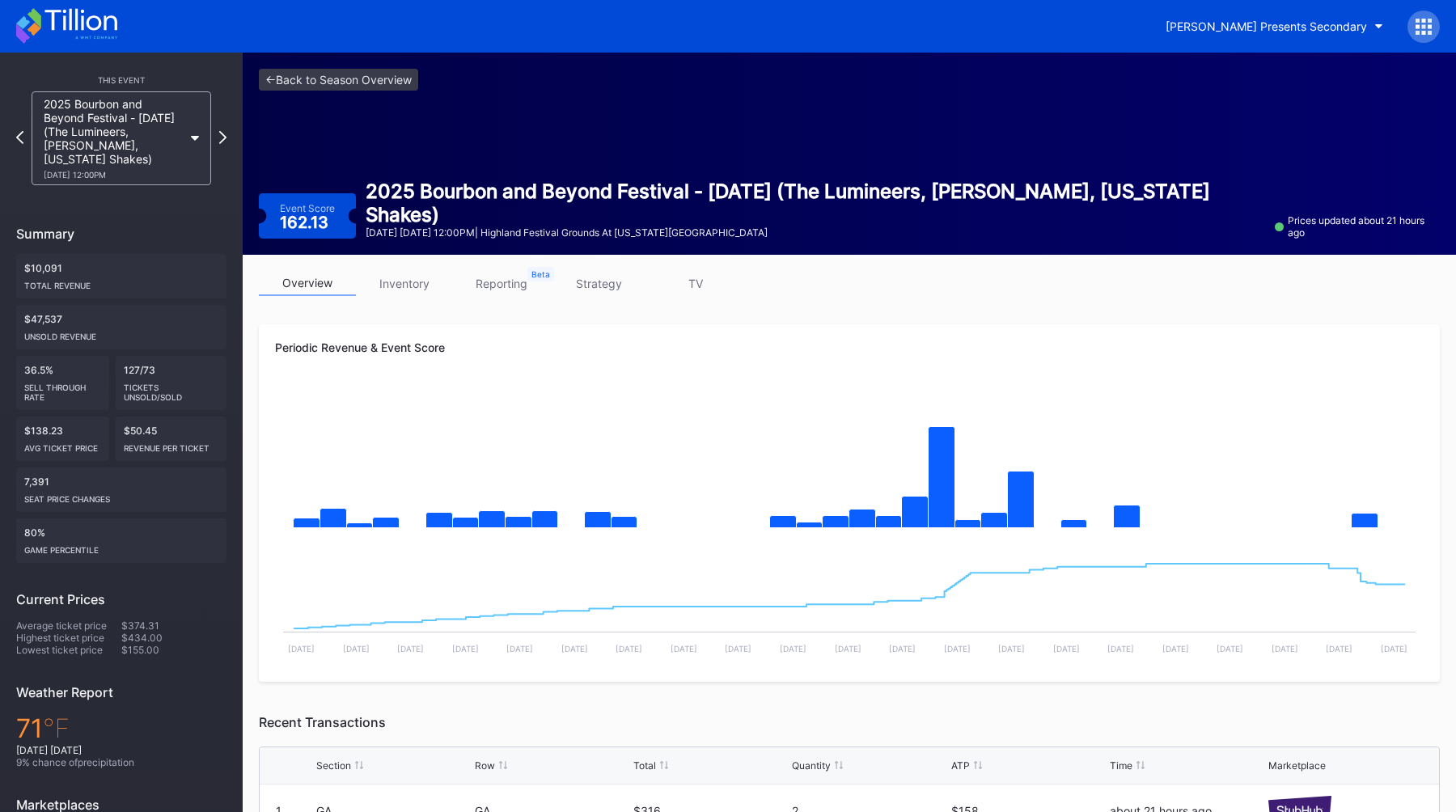
click at [599, 285] on link "strategy" at bounding box center [598, 284] width 97 height 25
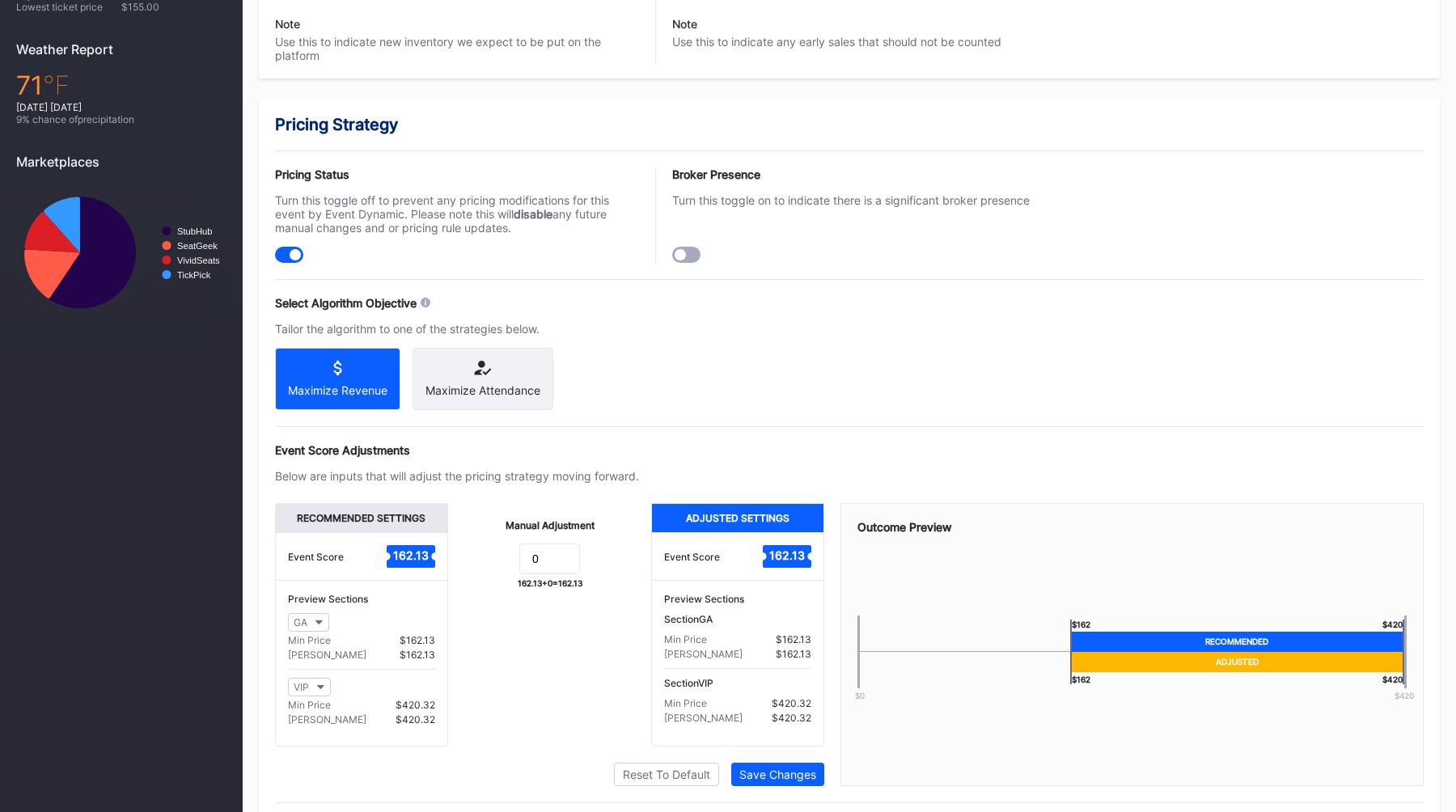
scroll to position [969, 0]
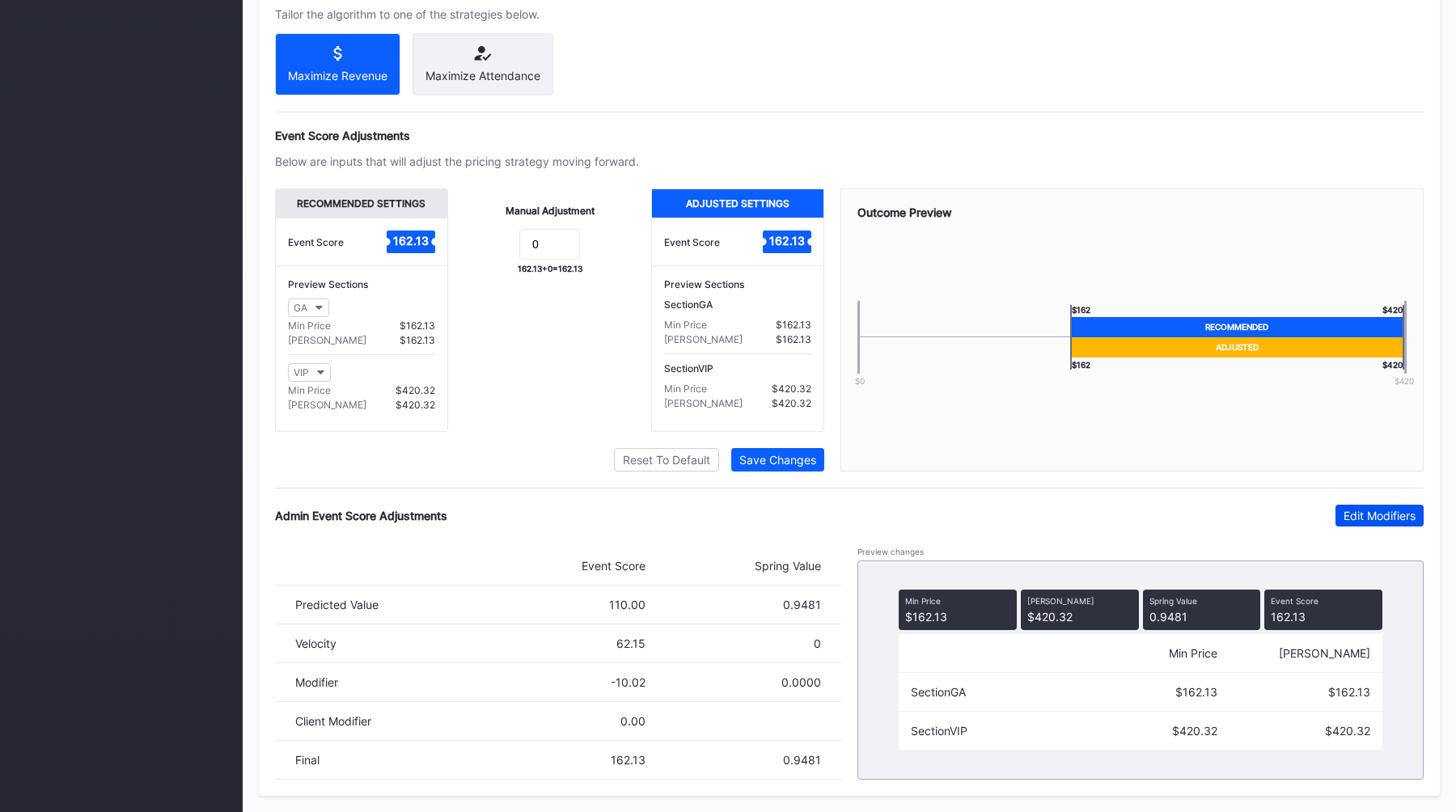
click at [1357, 508] on button "Edit Modifiers" at bounding box center [1379, 516] width 89 height 22
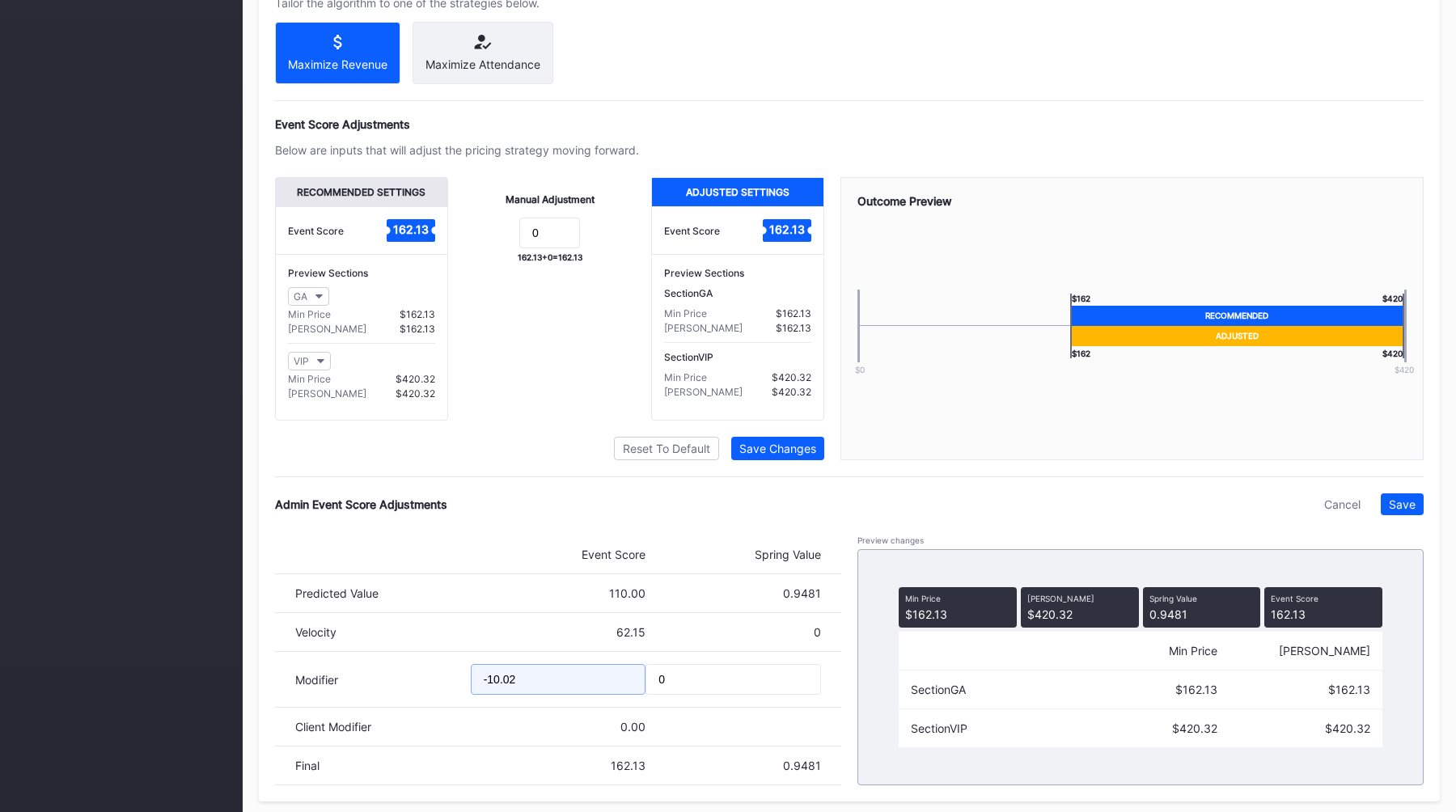
drag, startPoint x: 539, startPoint y: 695, endPoint x: 381, endPoint y: 693, distance: 158.0
click at [383, 693] on div "Modifier -10.02 0" at bounding box center [557, 680] width 566 height 56
type input "-19.89"
click at [1415, 515] on button "Save" at bounding box center [1402, 504] width 42 height 22
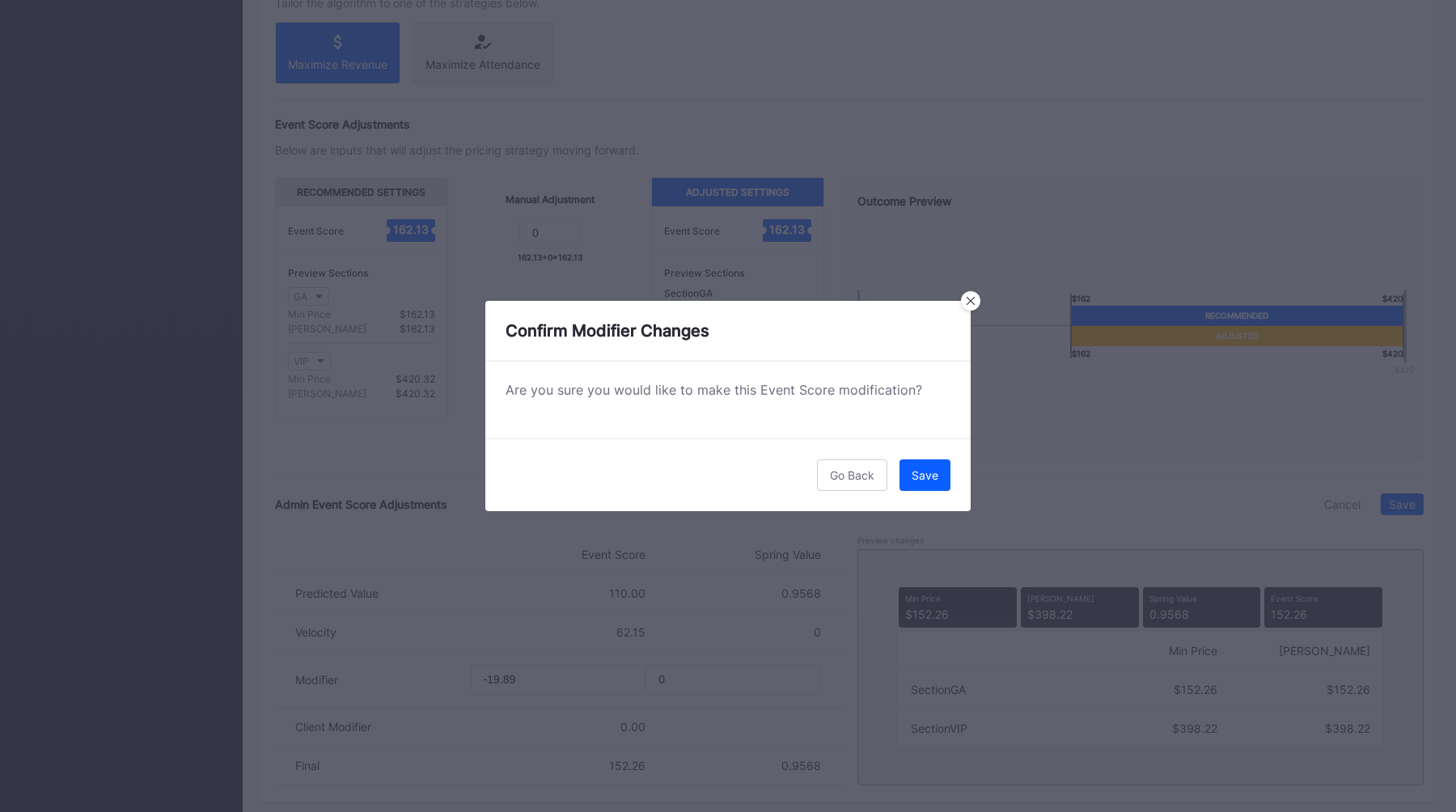
click at [914, 506] on div "Go Back Save" at bounding box center [727, 474] width 485 height 73
click at [923, 494] on div "Go Back Save" at bounding box center [727, 474] width 485 height 73
click at [933, 479] on div "Save" at bounding box center [925, 474] width 27 height 14
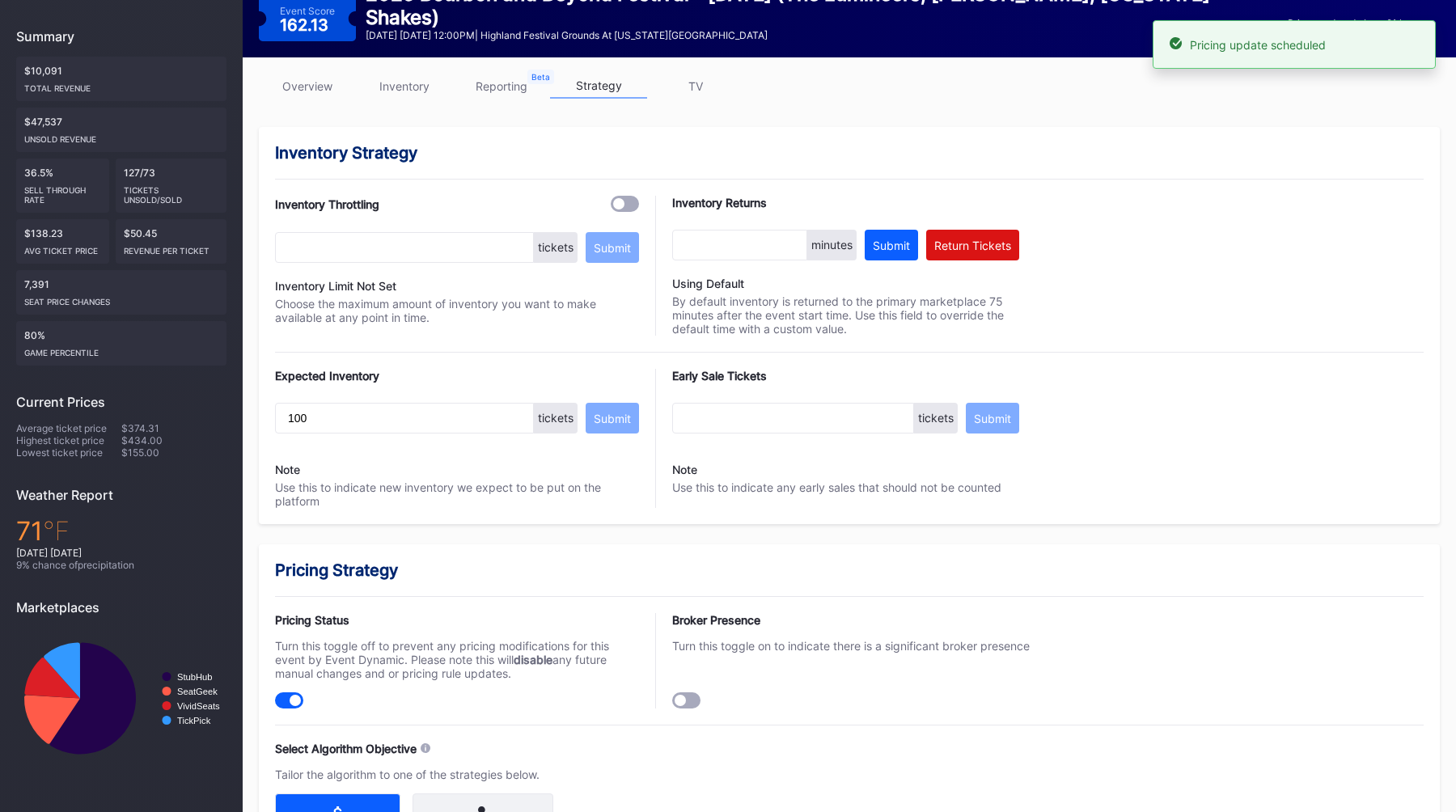
scroll to position [0, 0]
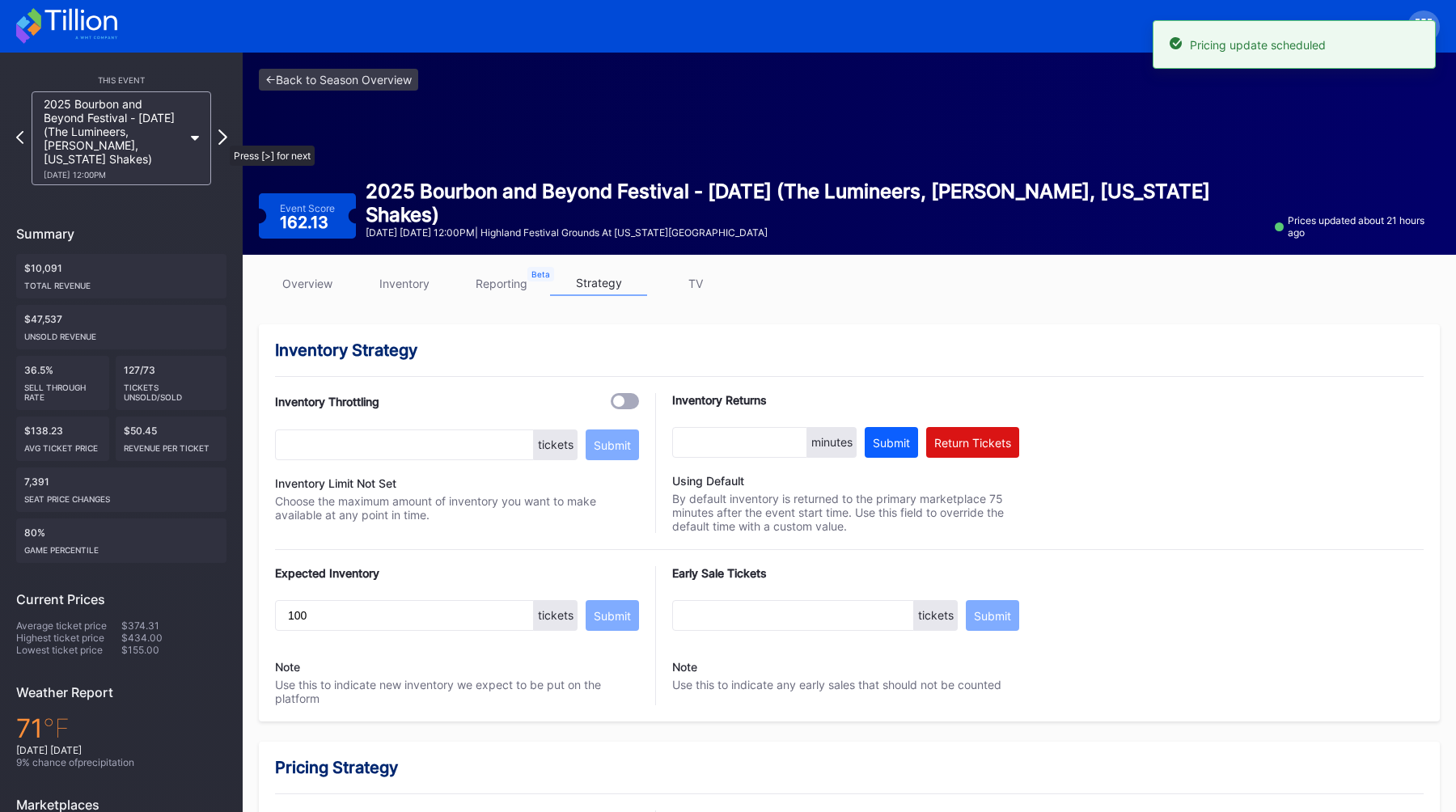
click at [224, 138] on icon at bounding box center [223, 136] width 9 height 15
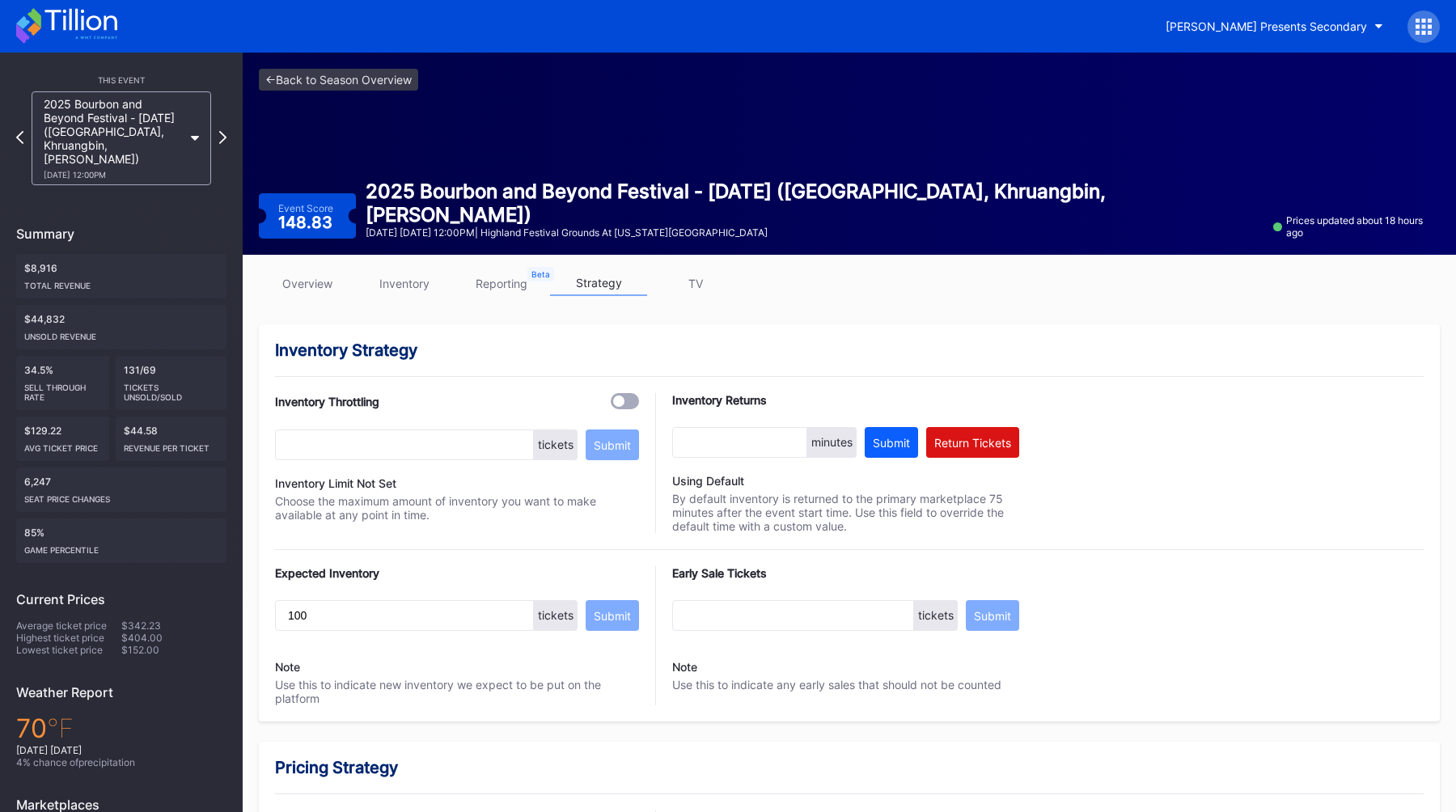
click at [305, 276] on link "overview" at bounding box center [307, 284] width 97 height 25
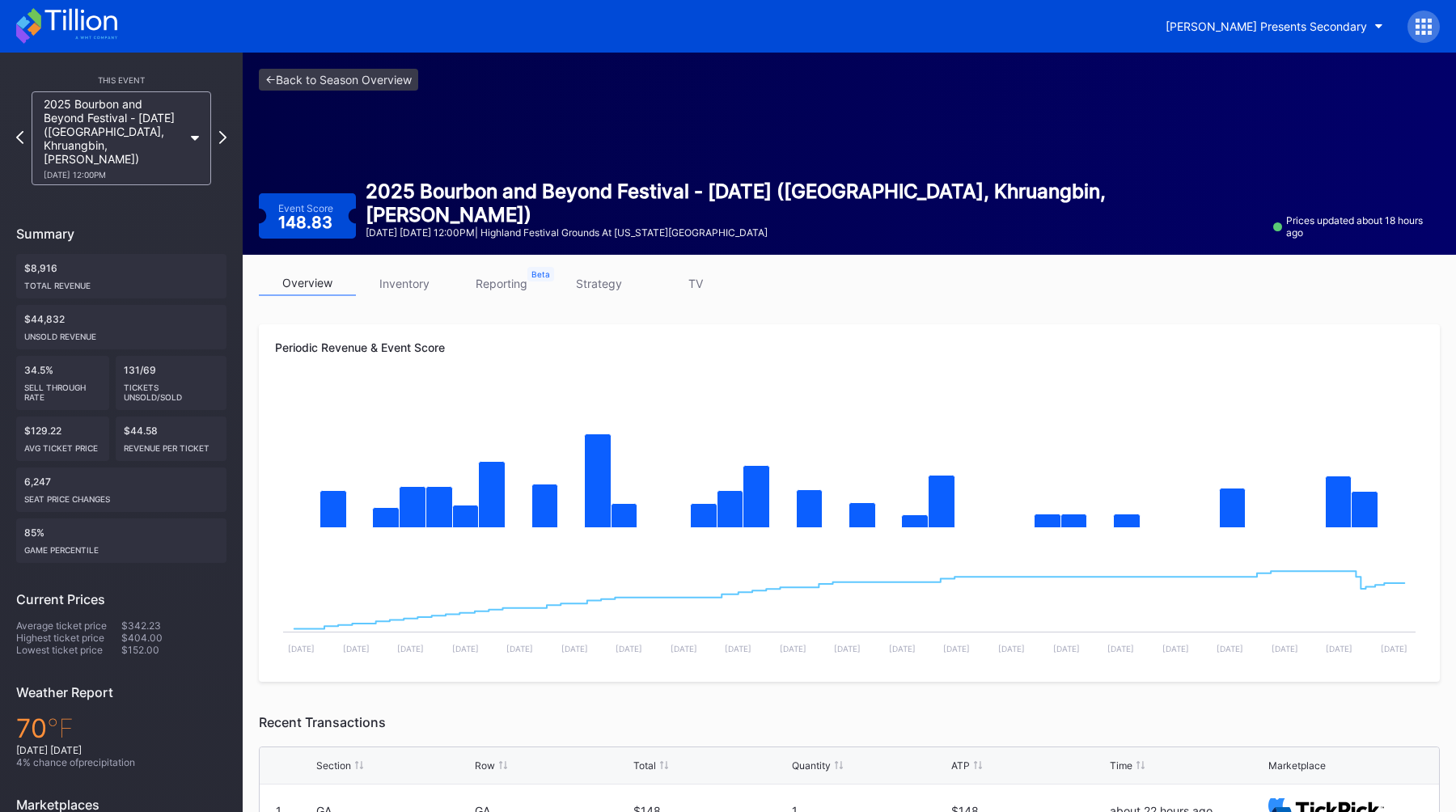
click at [613, 290] on link "strategy" at bounding box center [598, 284] width 97 height 25
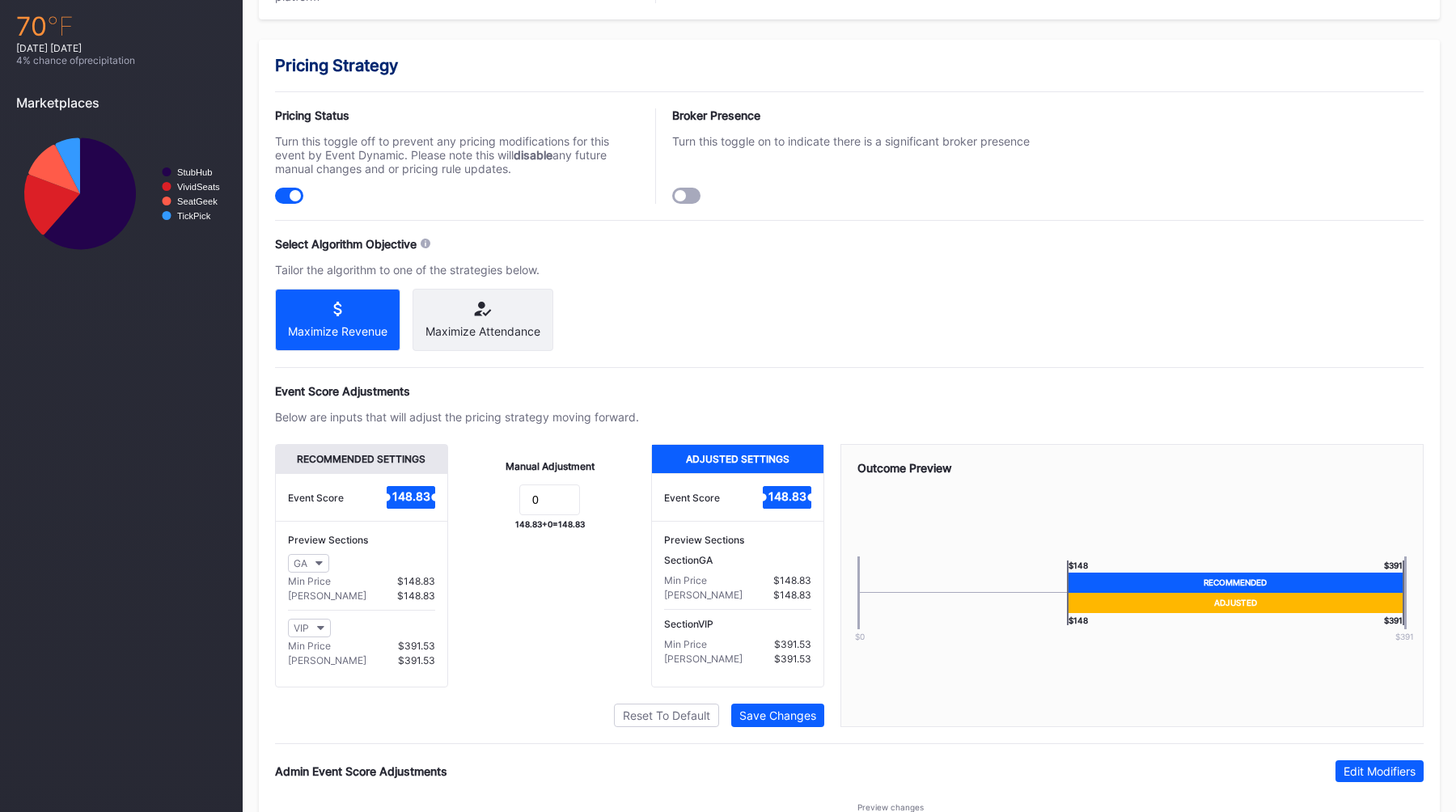
scroll to position [969, 0]
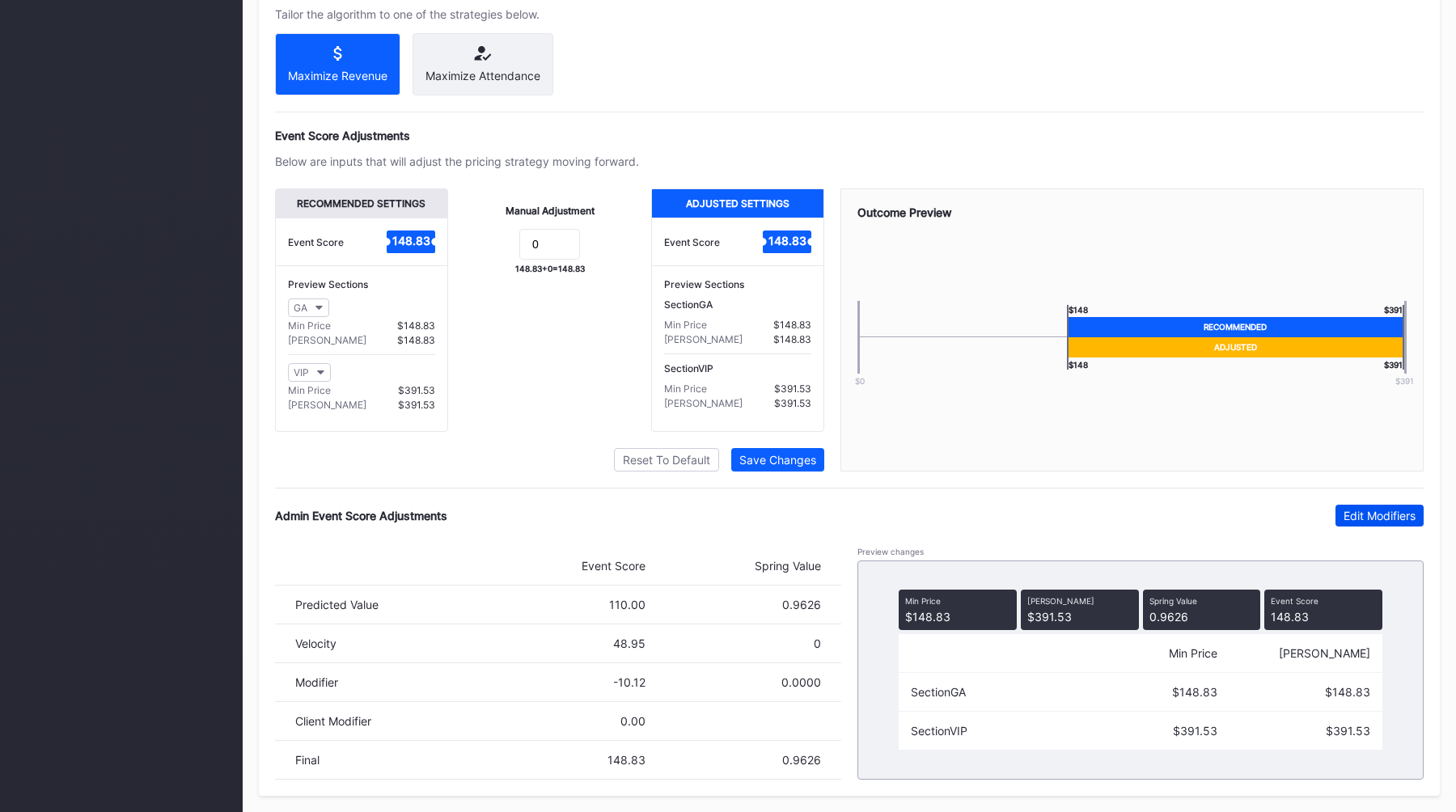
click at [1377, 517] on div "Edit Modifiers" at bounding box center [1379, 515] width 72 height 14
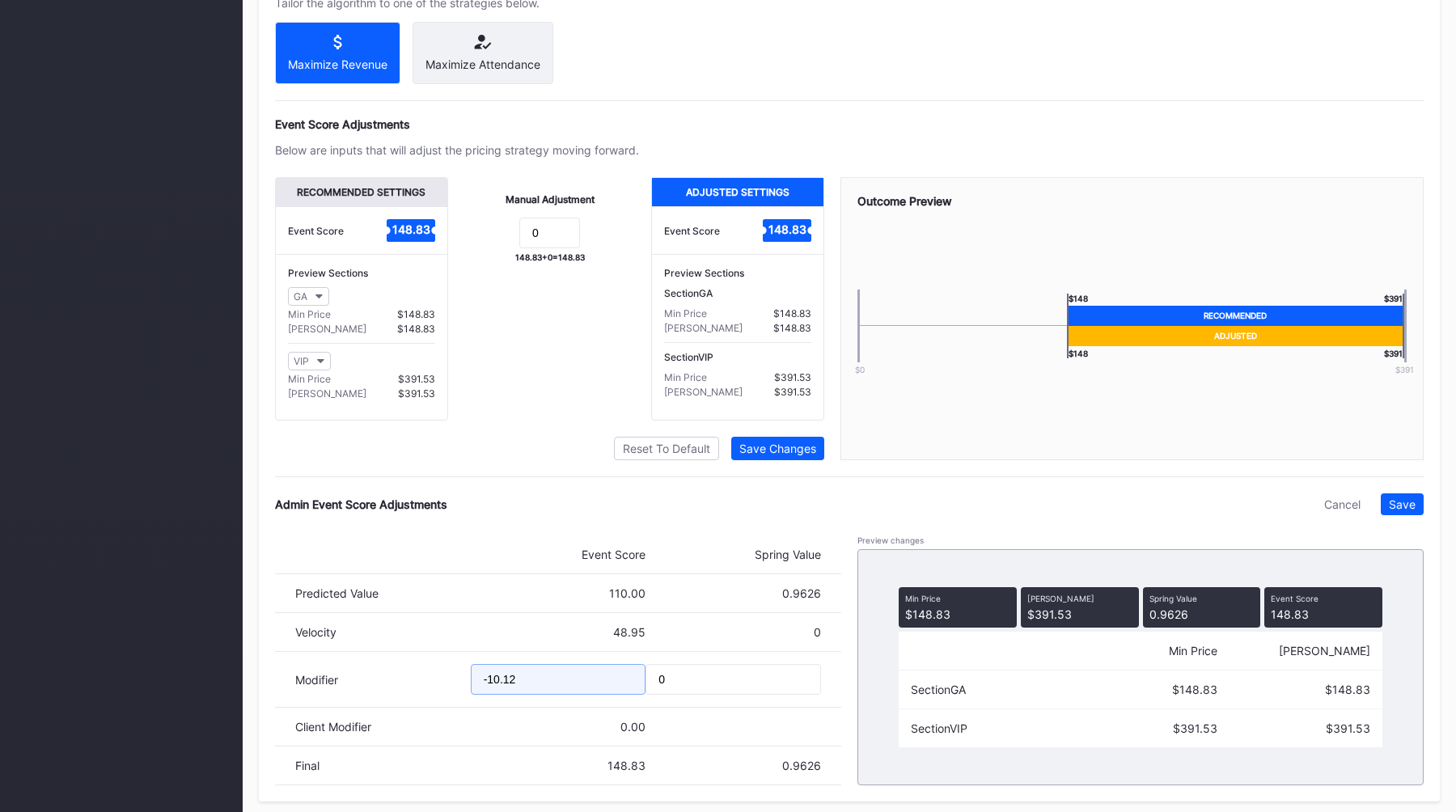
drag, startPoint x: 542, startPoint y: 692, endPoint x: 304, endPoint y: 673, distance: 238.8
click at [313, 673] on div "Modifier -10.12 0" at bounding box center [557, 680] width 566 height 56
type input "-19.91"
click at [1396, 509] on div "Save" at bounding box center [1403, 504] width 27 height 14
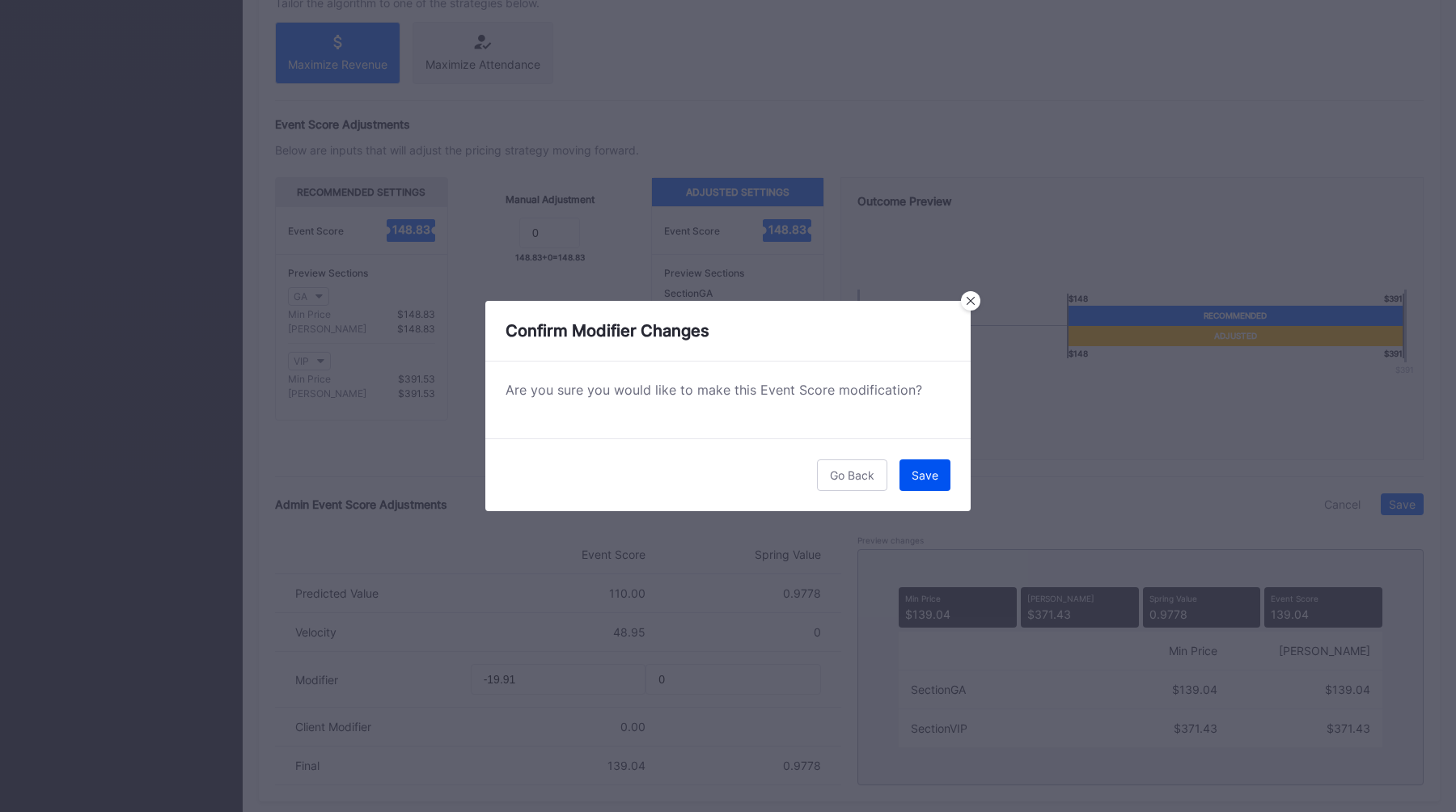
click at [936, 471] on div "Save" at bounding box center [925, 474] width 27 height 14
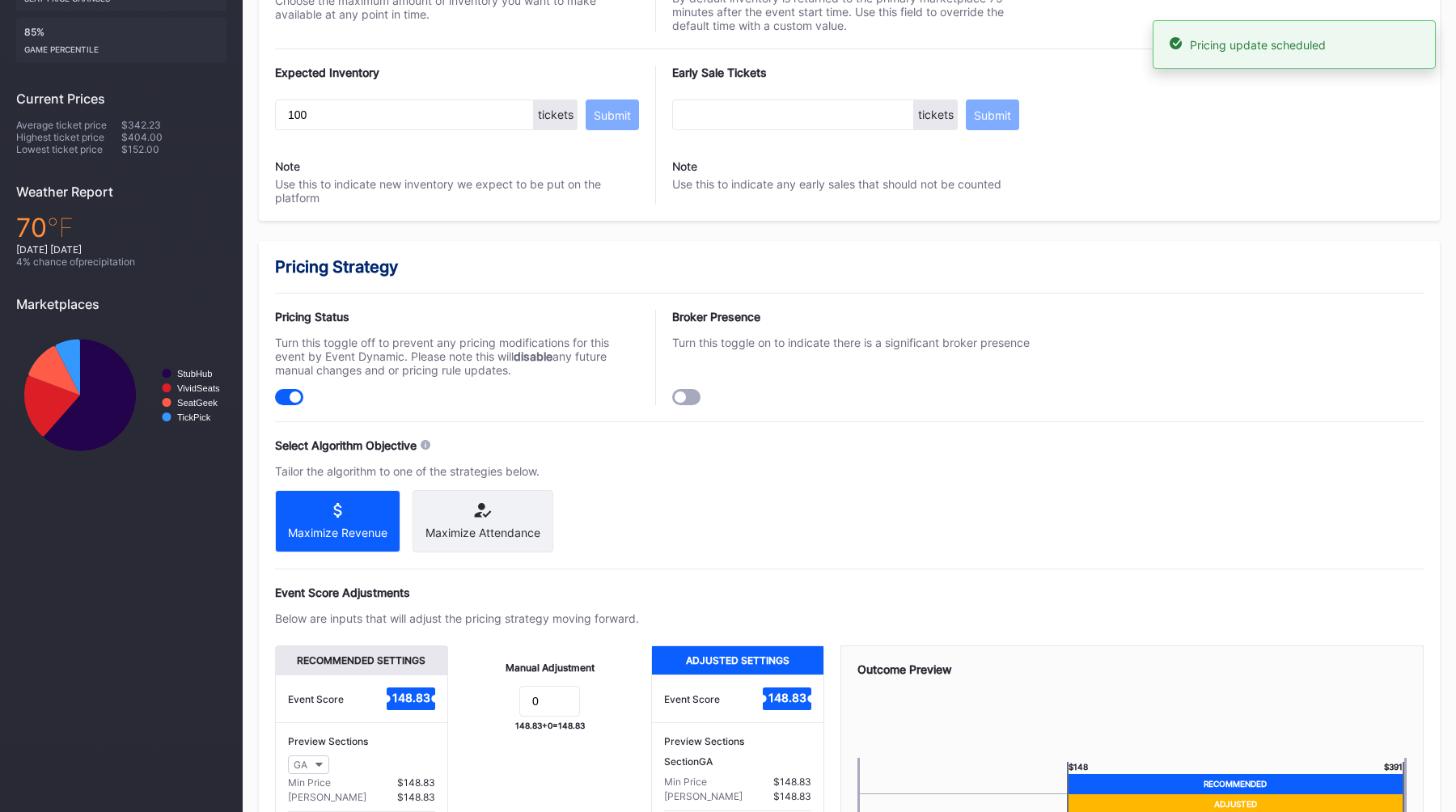
scroll to position [0, 0]
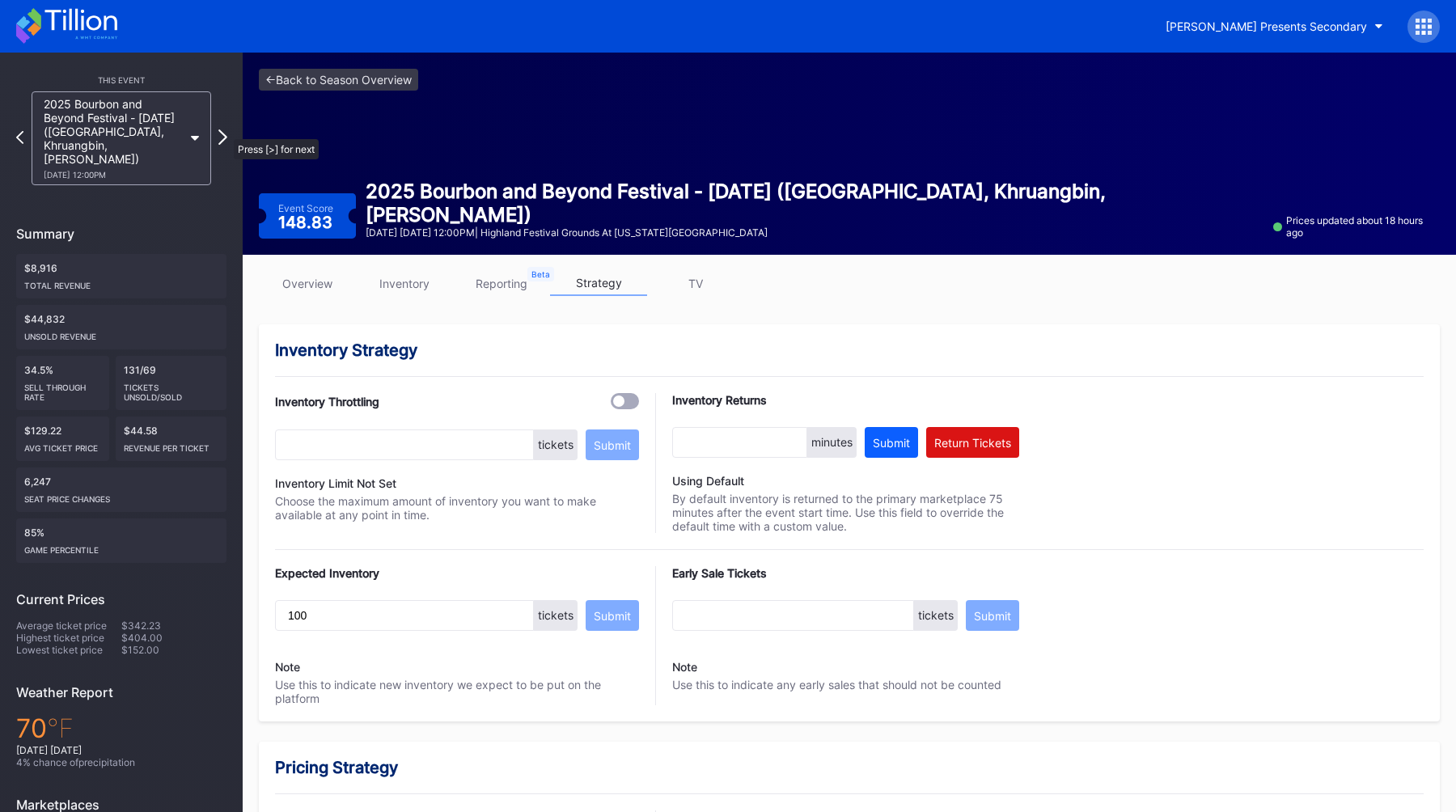
click at [225, 131] on icon at bounding box center [223, 136] width 9 height 15
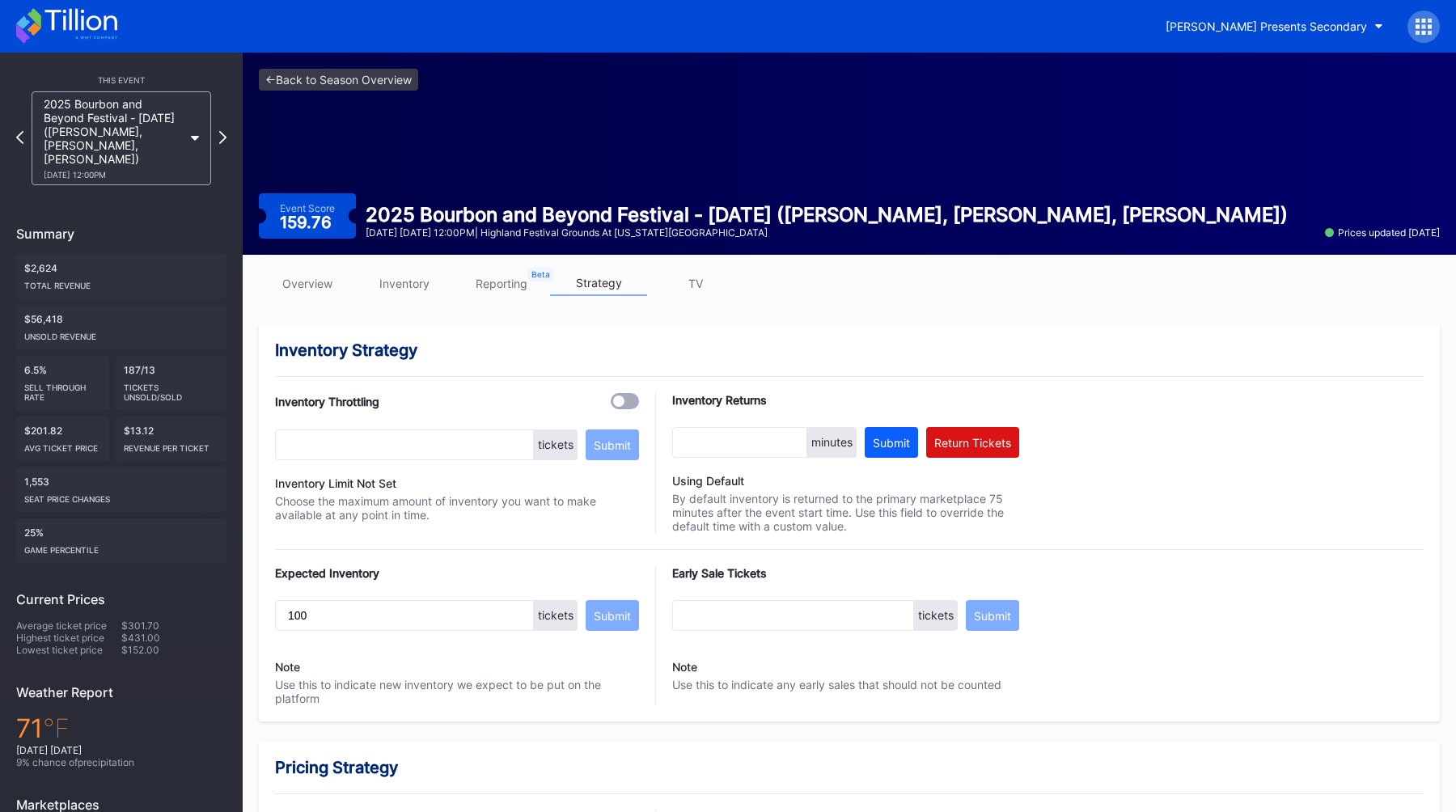
click at [307, 275] on link "overview" at bounding box center [307, 284] width 97 height 25
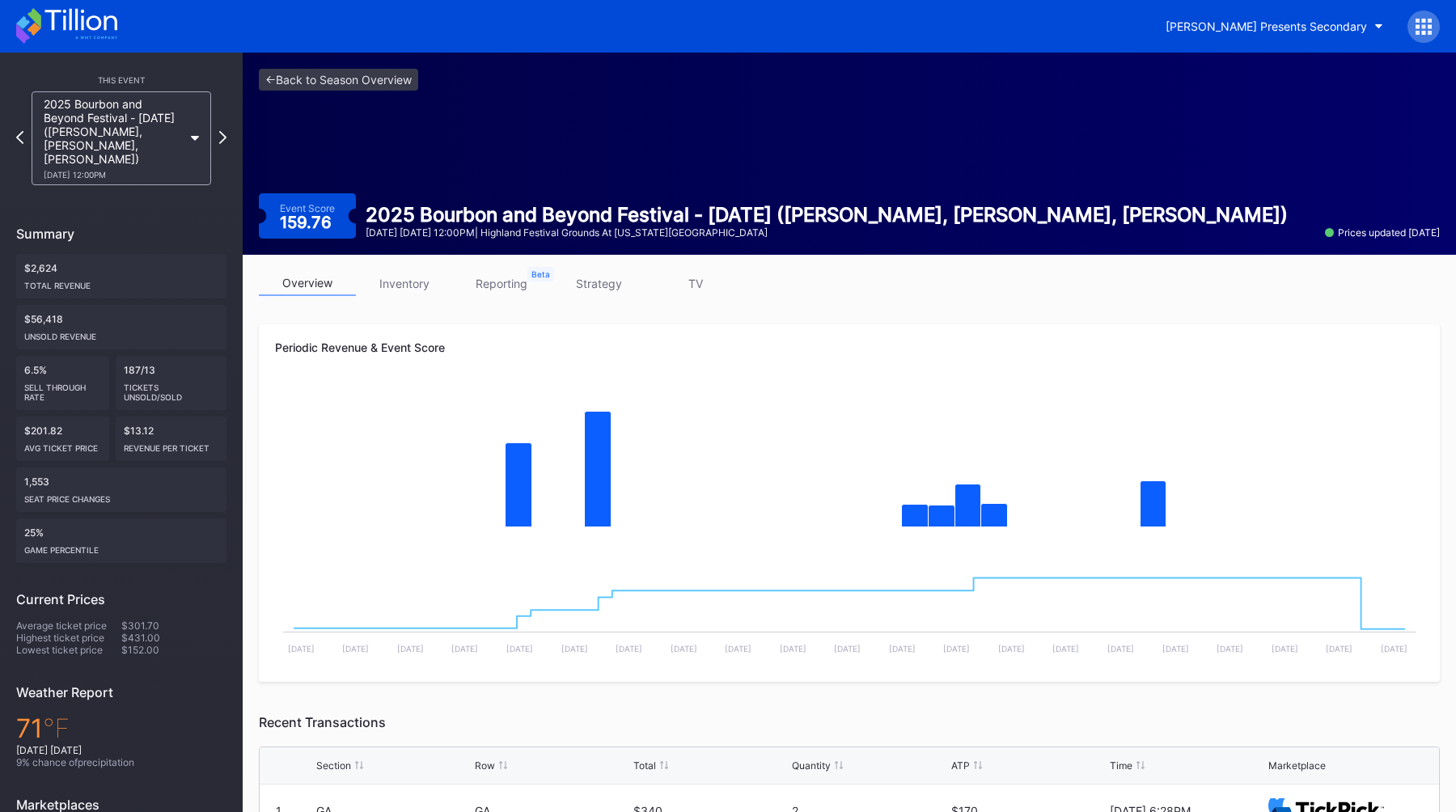
click at [569, 275] on link "strategy" at bounding box center [598, 284] width 97 height 25
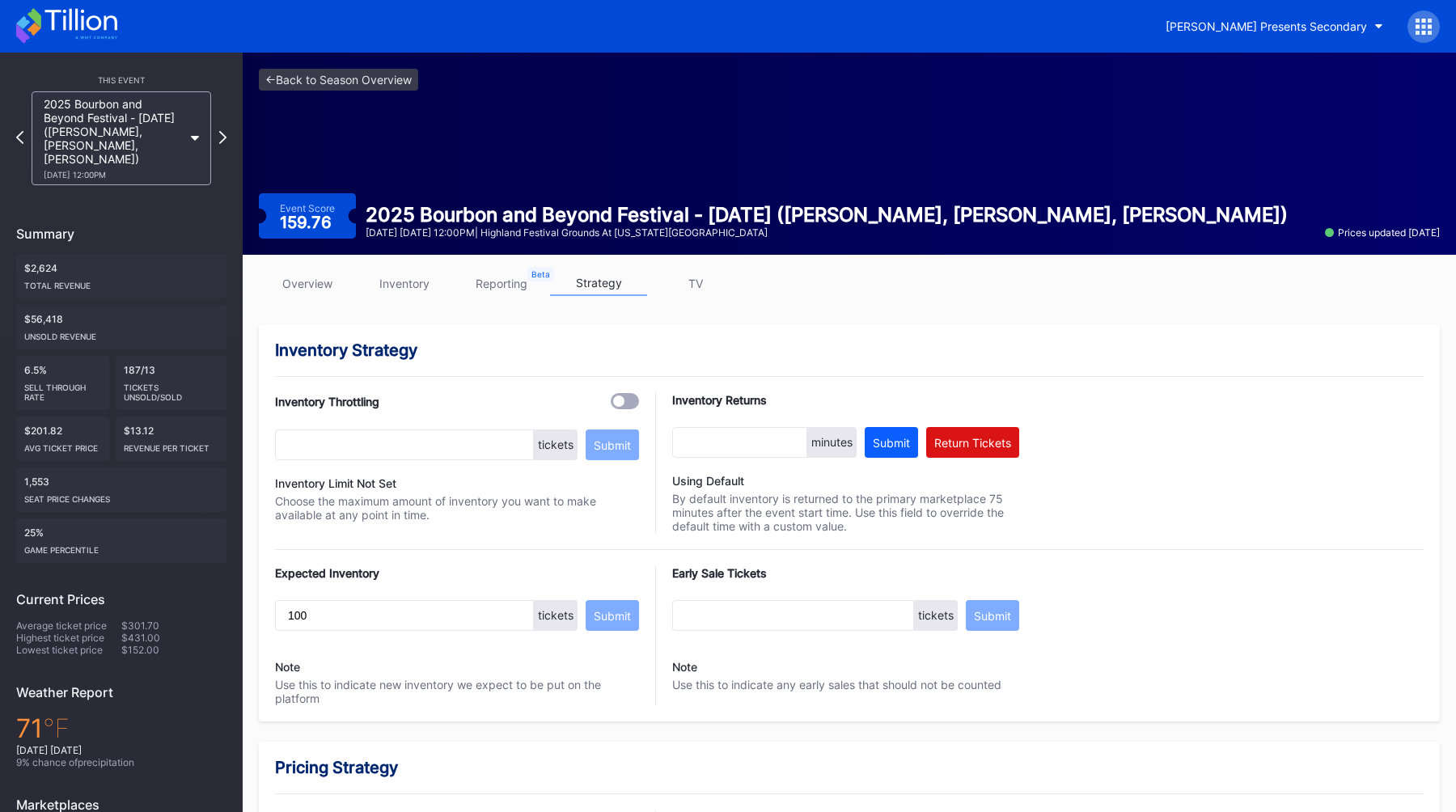
scroll to position [969, 0]
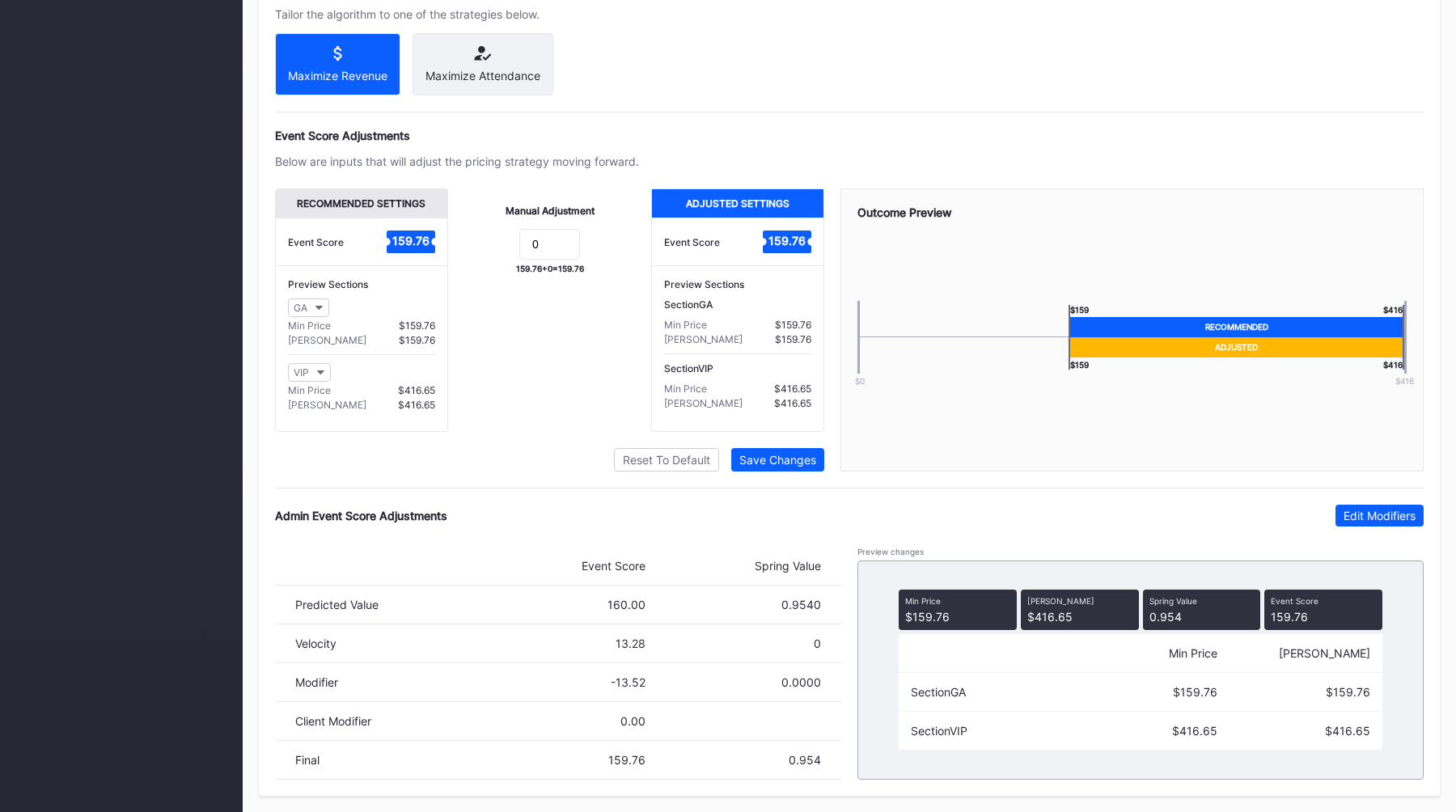
click at [1384, 498] on div "Pricing Strategy Pricing Status Turn this toggle off to prevent any pricing mod…" at bounding box center [849, 290] width 1181 height 1012
click at [1367, 509] on div "Edit Modifiers" at bounding box center [1379, 515] width 72 height 14
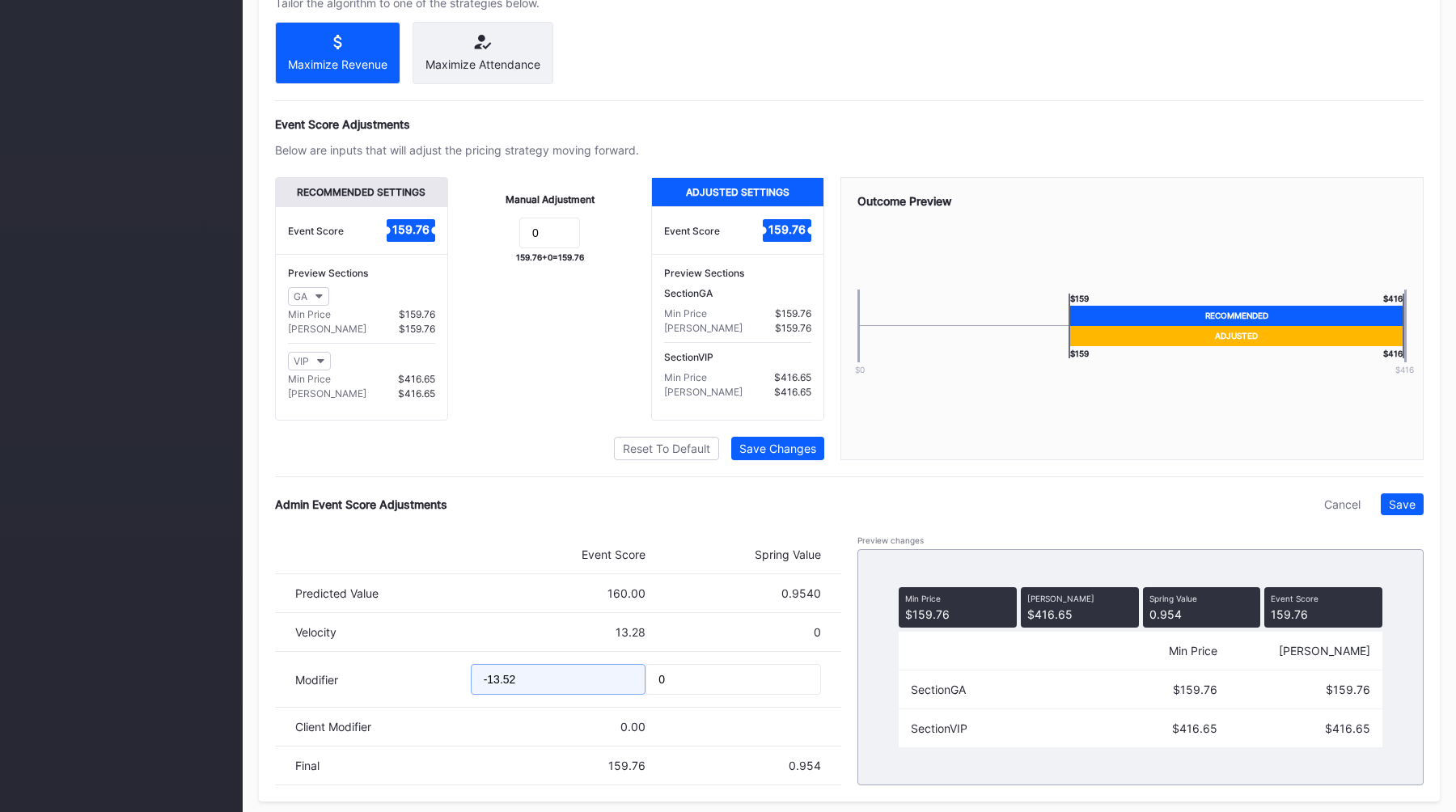
drag, startPoint x: 548, startPoint y: 695, endPoint x: 297, endPoint y: 687, distance: 251.1
click at [300, 687] on div "Modifier -13.52 0" at bounding box center [557, 680] width 566 height 56
type input "-24.02"
click at [1405, 511] on div "Save" at bounding box center [1403, 504] width 27 height 14
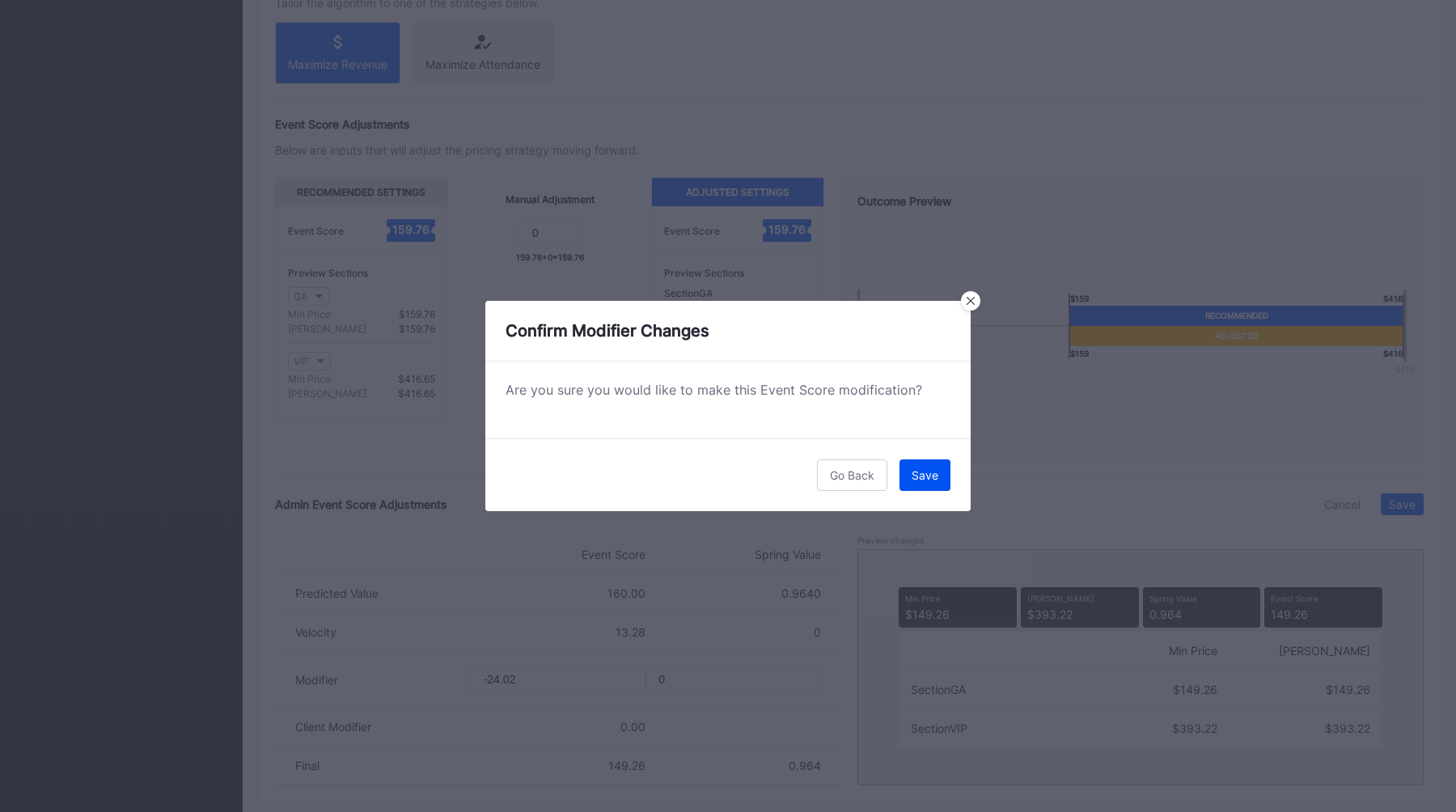
click at [922, 471] on div "Save" at bounding box center [925, 474] width 27 height 14
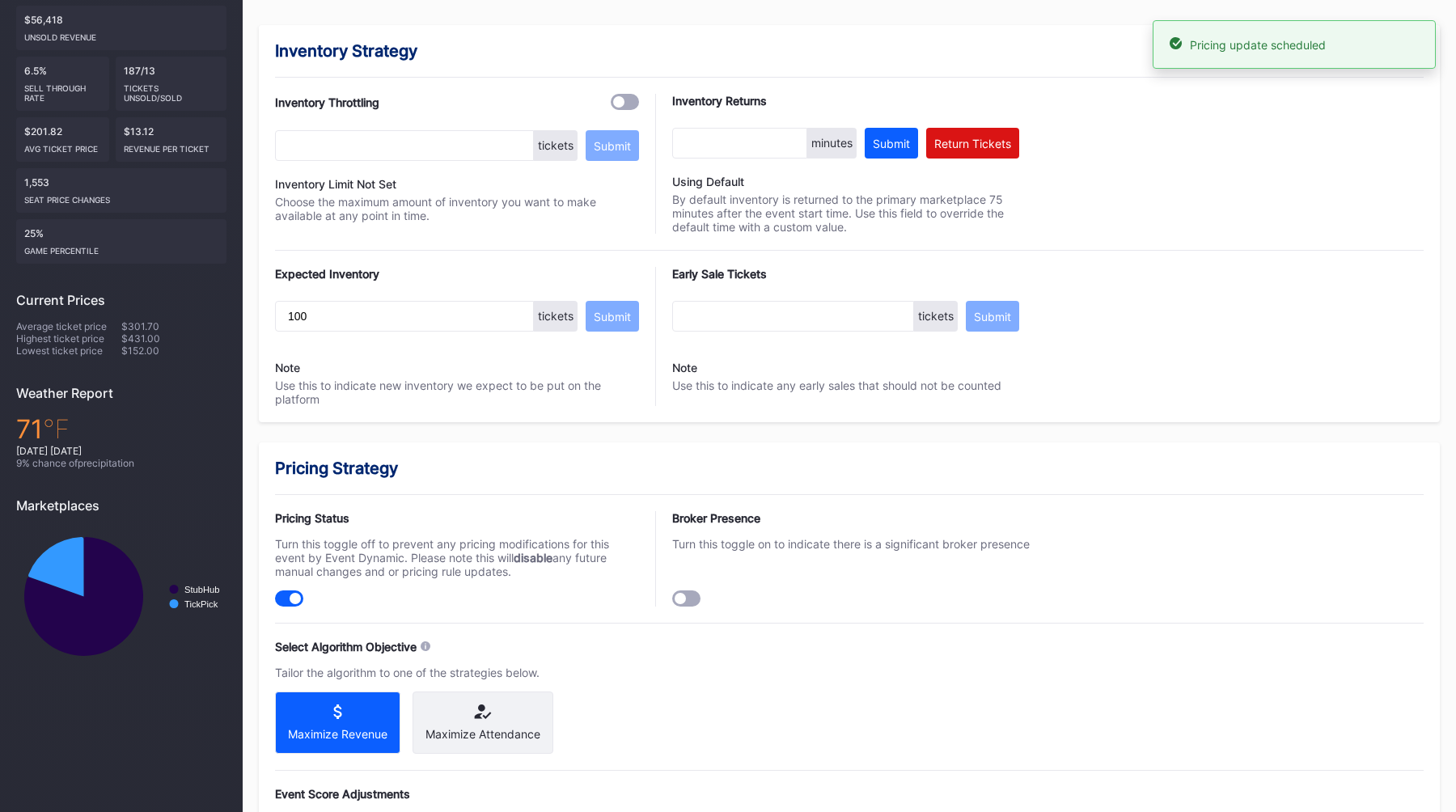
scroll to position [0, 0]
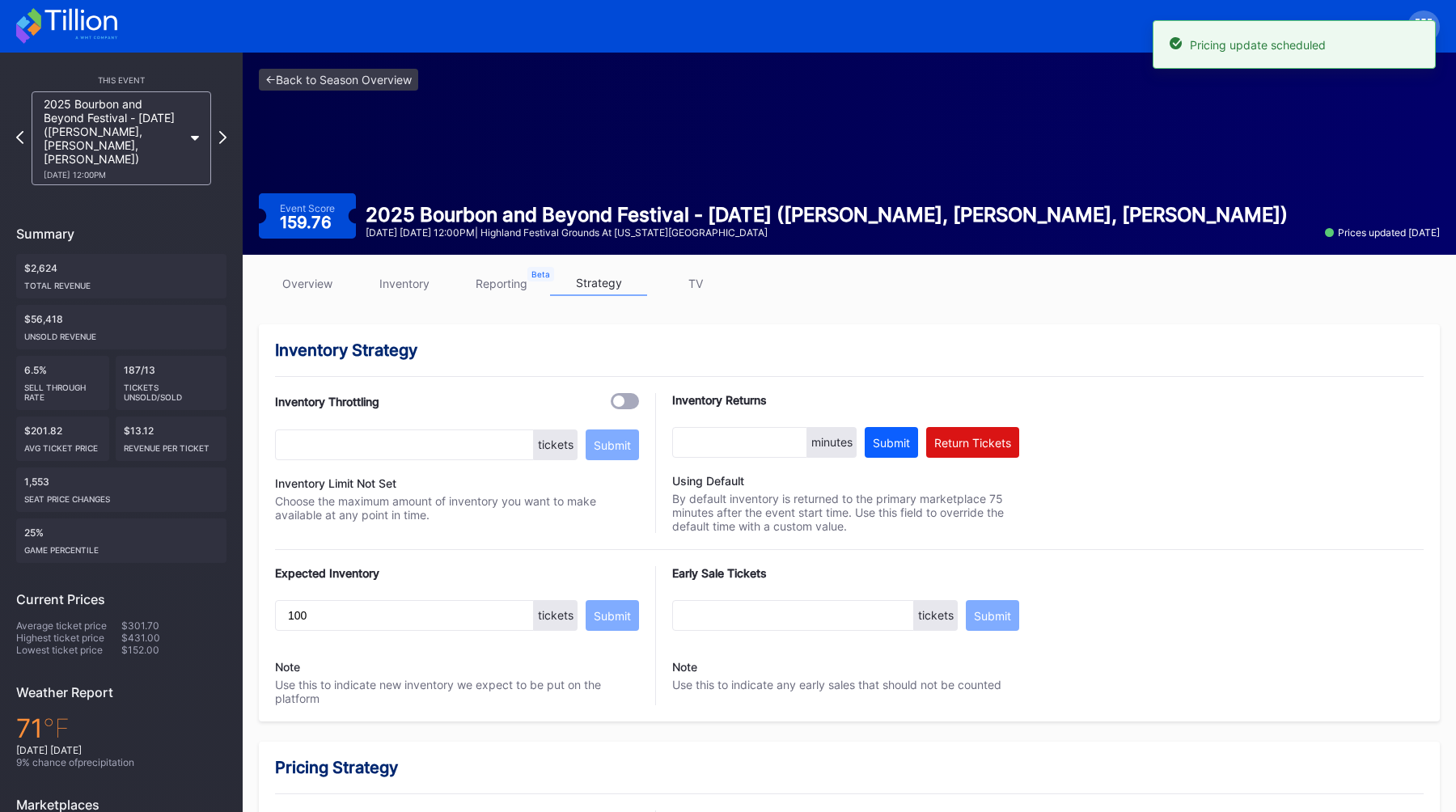
click at [297, 288] on link "overview" at bounding box center [307, 284] width 97 height 25
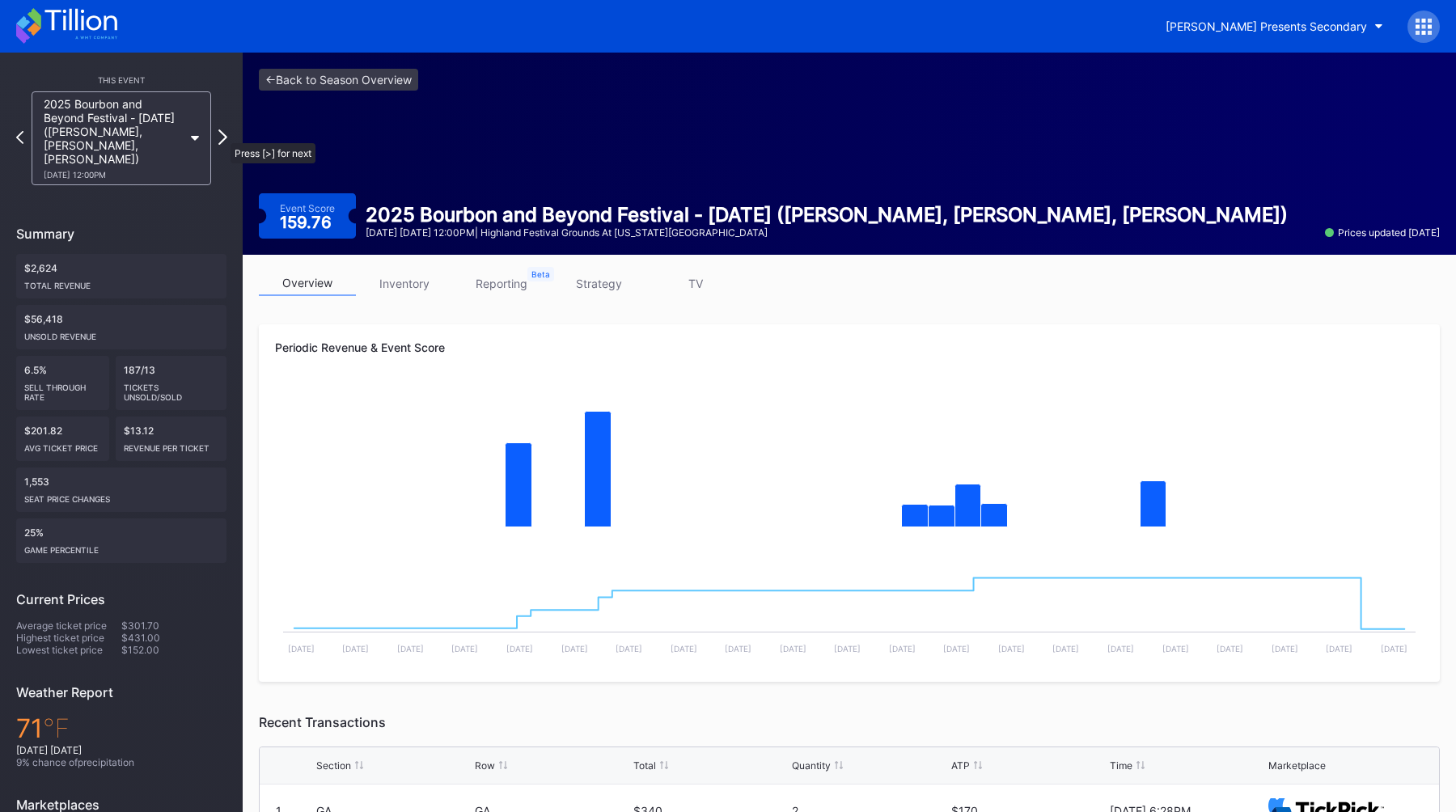
click at [222, 135] on icon at bounding box center [223, 136] width 9 height 15
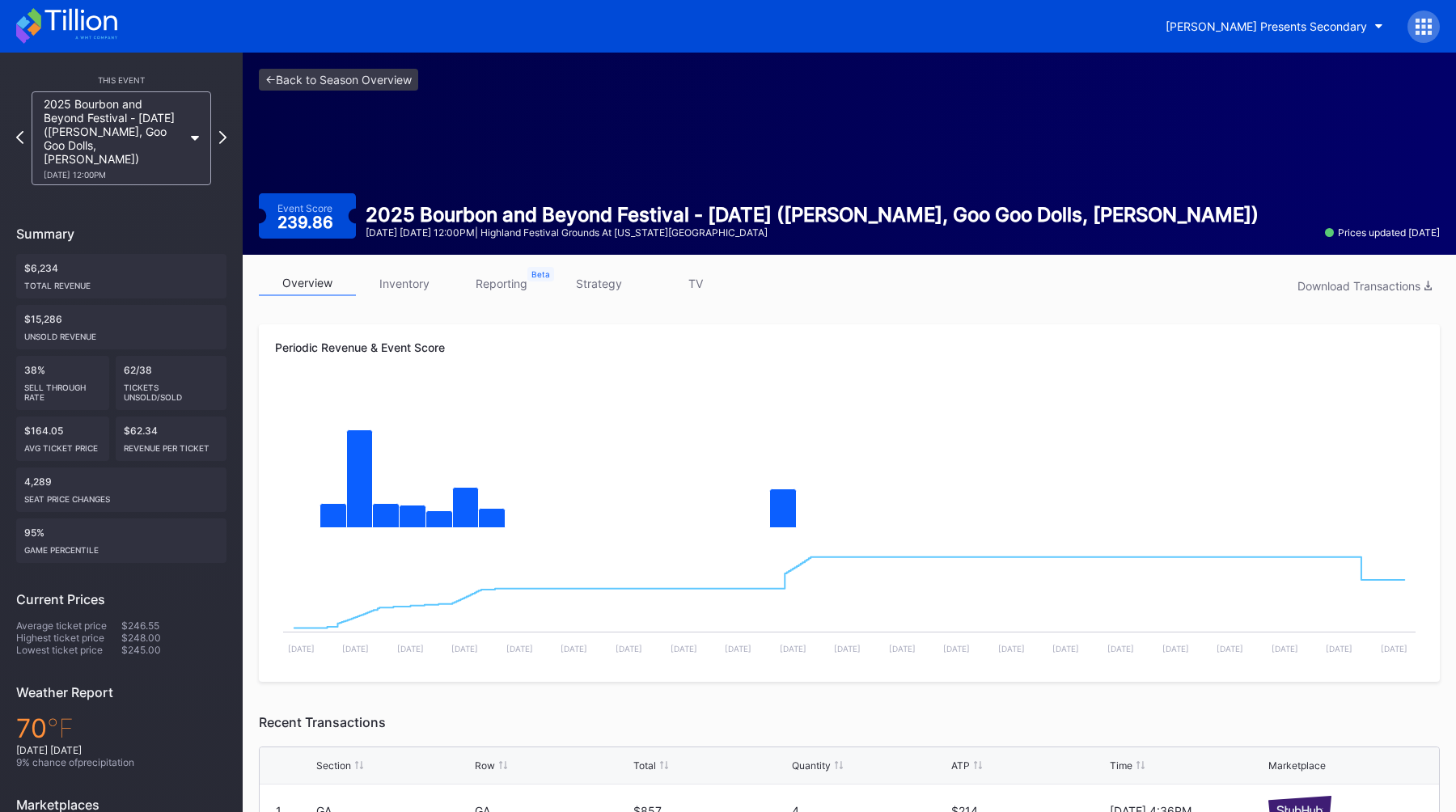
click at [588, 289] on link "strategy" at bounding box center [598, 284] width 97 height 25
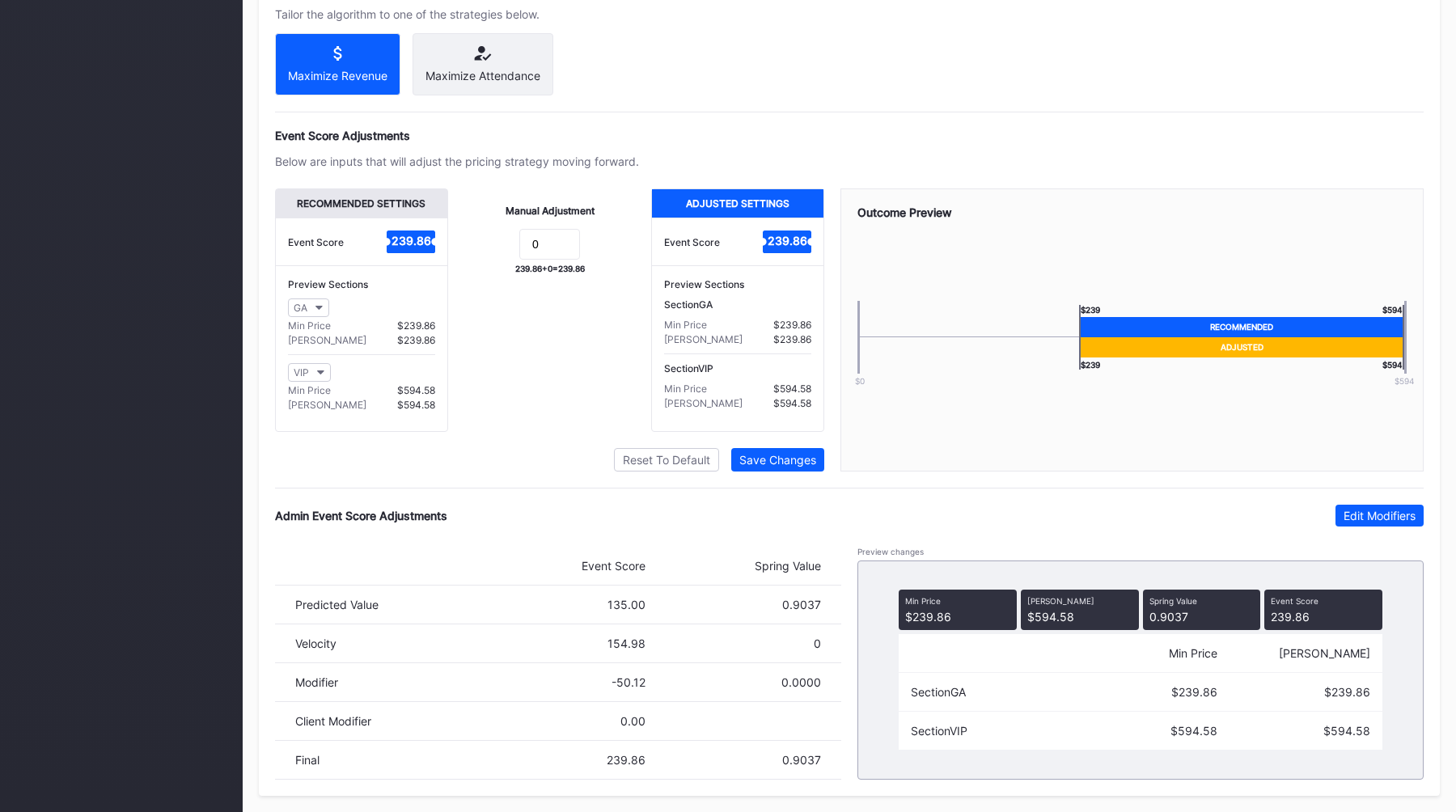
scroll to position [969, 0]
click at [1359, 520] on div "Edit Modifiers" at bounding box center [1379, 515] width 72 height 14
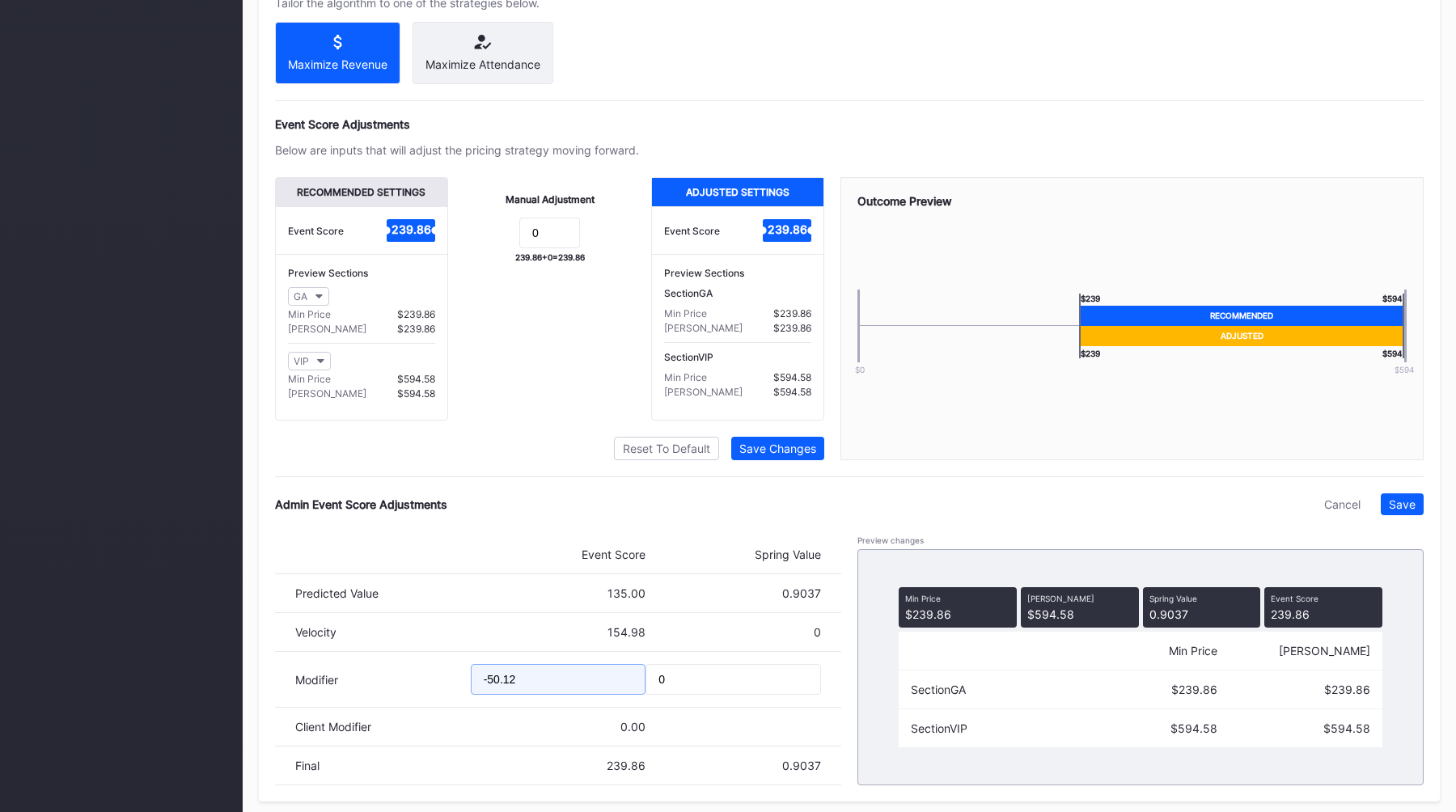
drag, startPoint x: 552, startPoint y: 691, endPoint x: 349, endPoint y: 691, distance: 203.0
click at [353, 691] on div "Modifier -50.12 0" at bounding box center [557, 680] width 566 height 56
type input "-71.29"
click at [1396, 511] on div "Save" at bounding box center [1403, 504] width 27 height 14
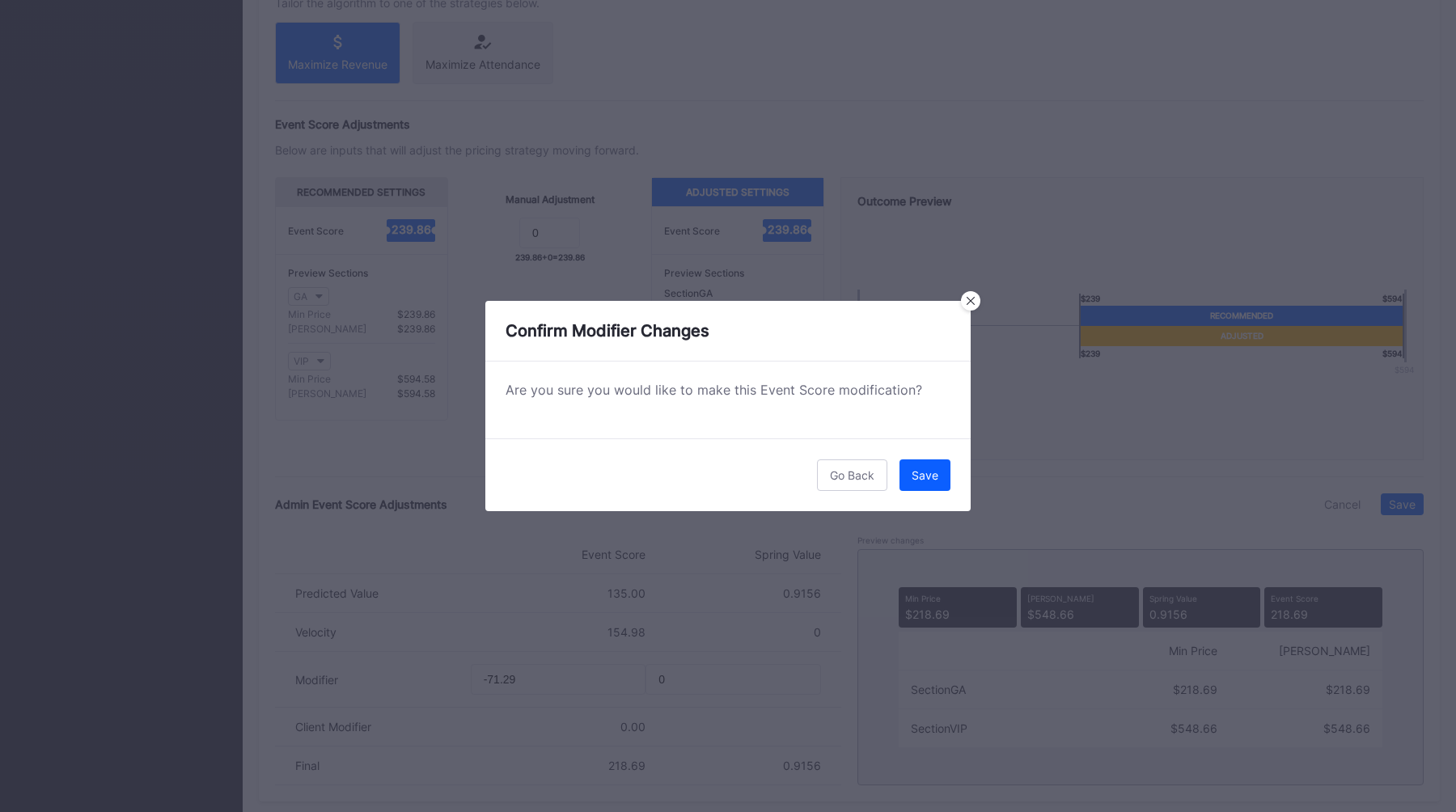
click at [922, 491] on div "Go Back Save" at bounding box center [727, 474] width 485 height 73
click at [937, 473] on div "Save" at bounding box center [925, 474] width 27 height 14
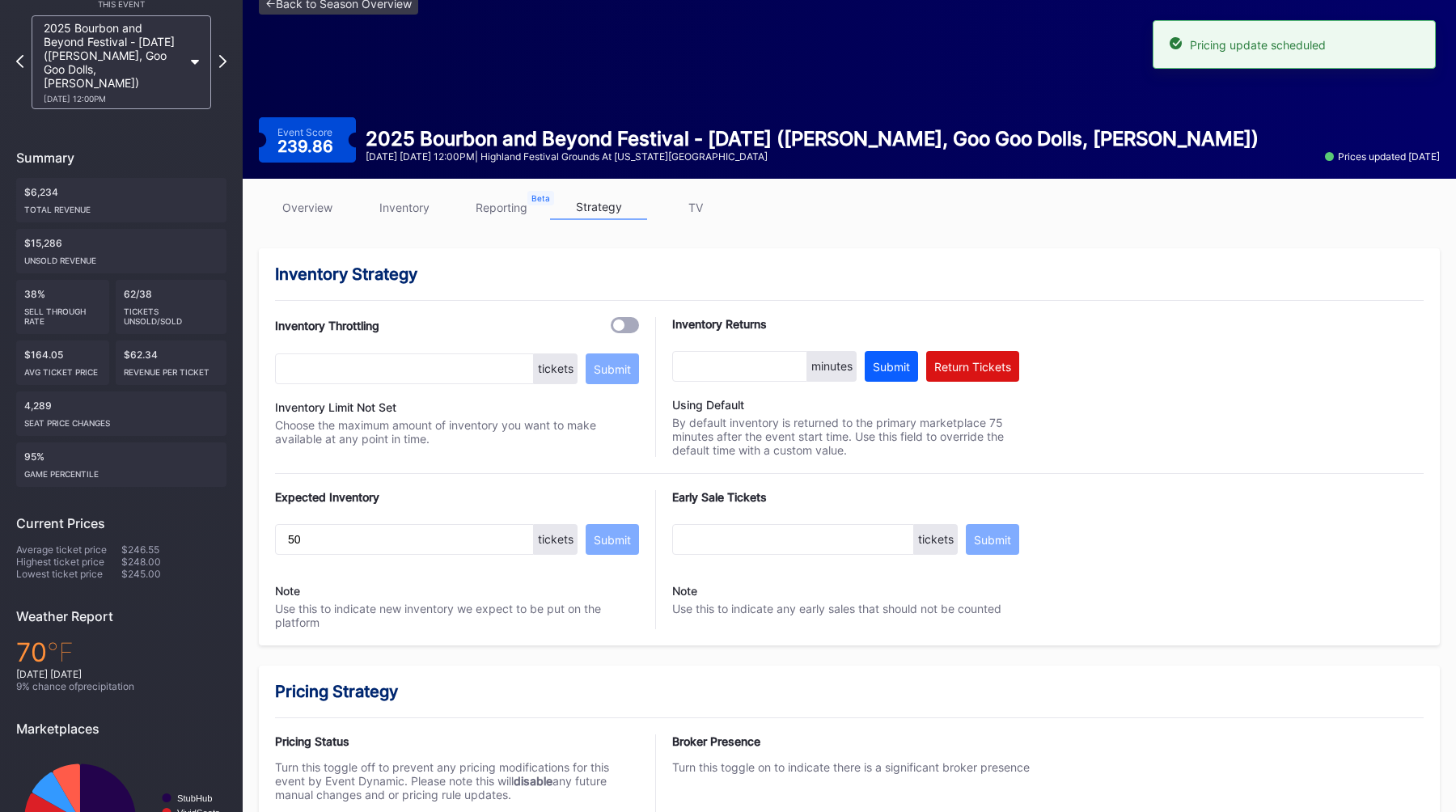
scroll to position [0, 0]
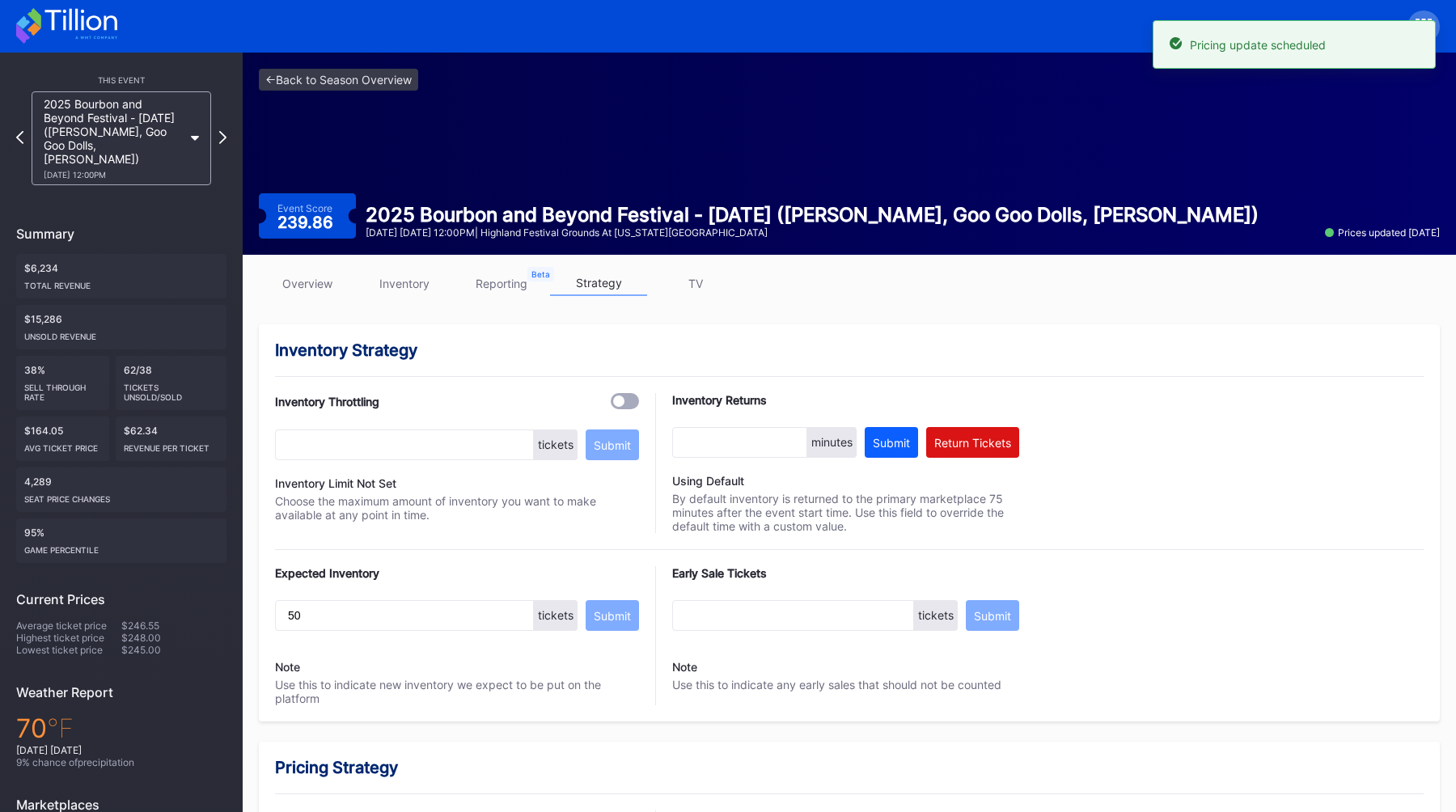
click at [305, 291] on link "overview" at bounding box center [307, 284] width 97 height 25
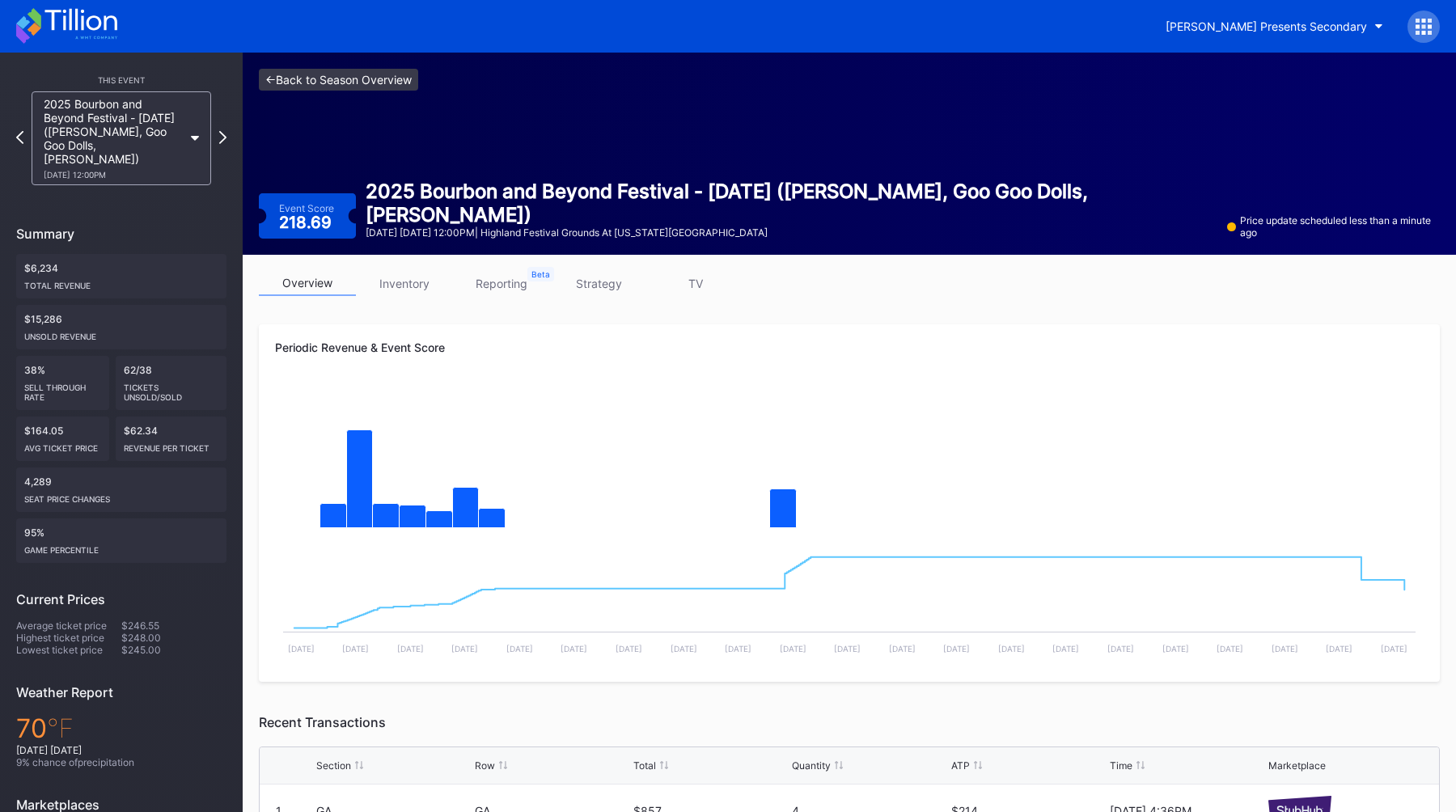
click at [310, 85] on link "<- Back to Season Overview" at bounding box center [339, 79] width 159 height 22
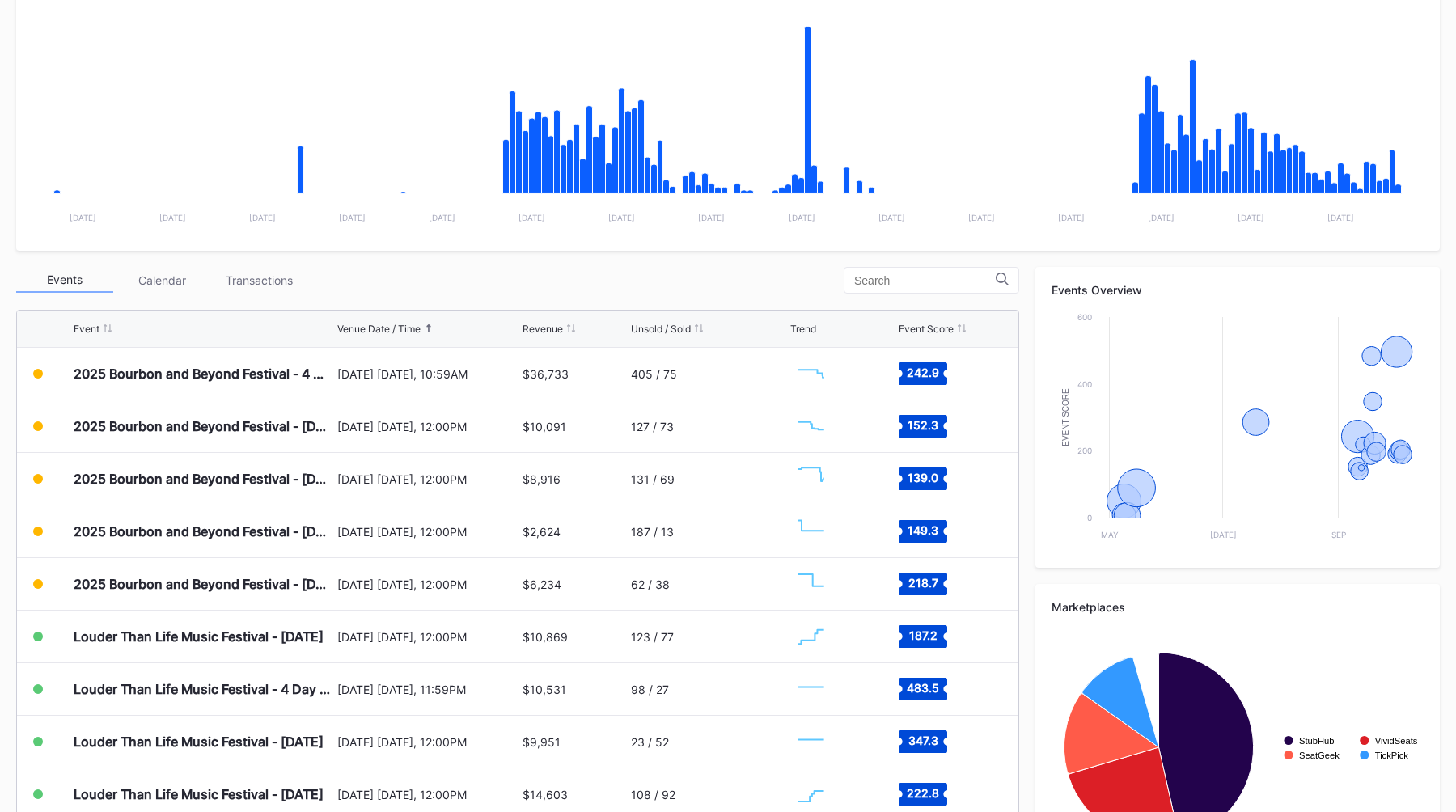
scroll to position [426, 0]
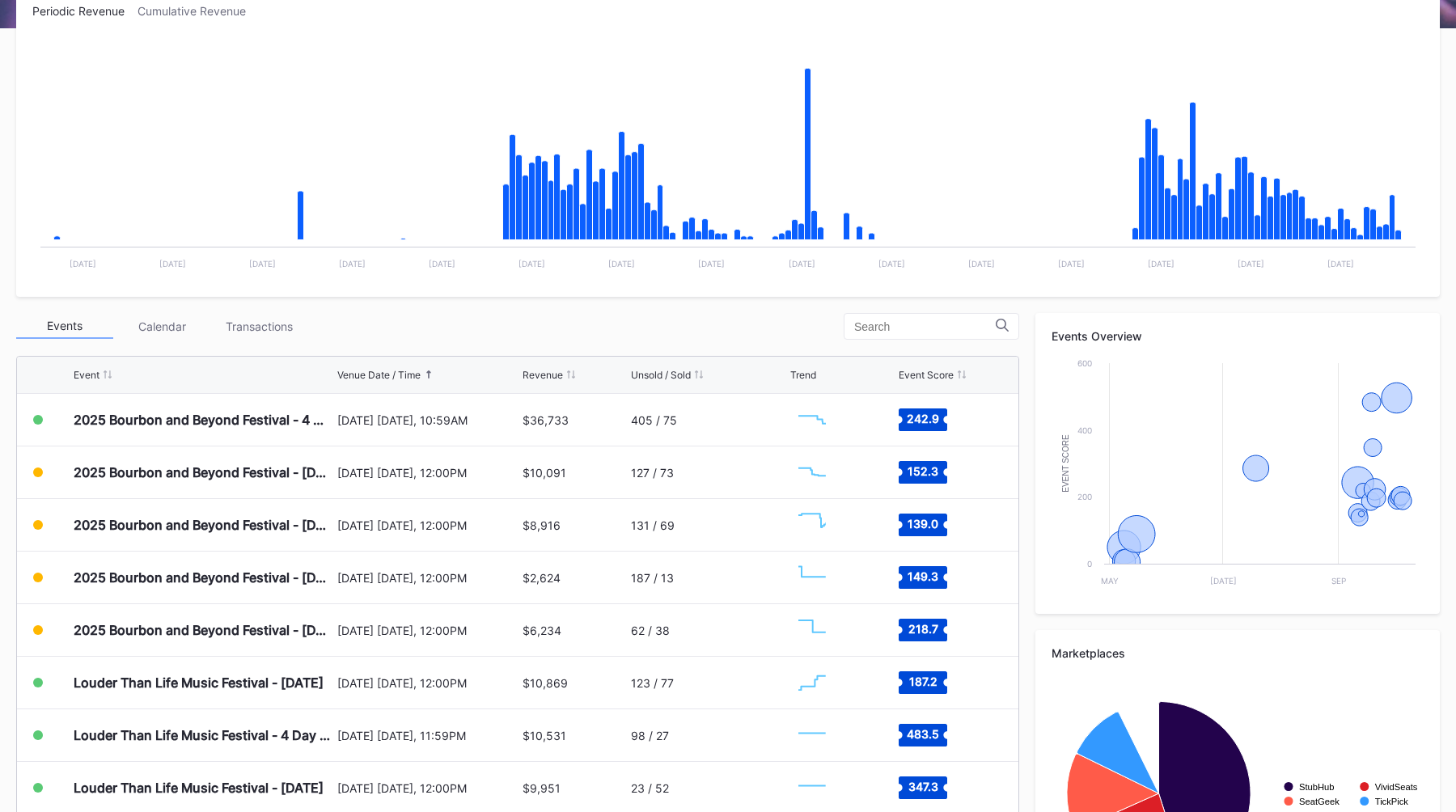
scroll to position [321, 0]
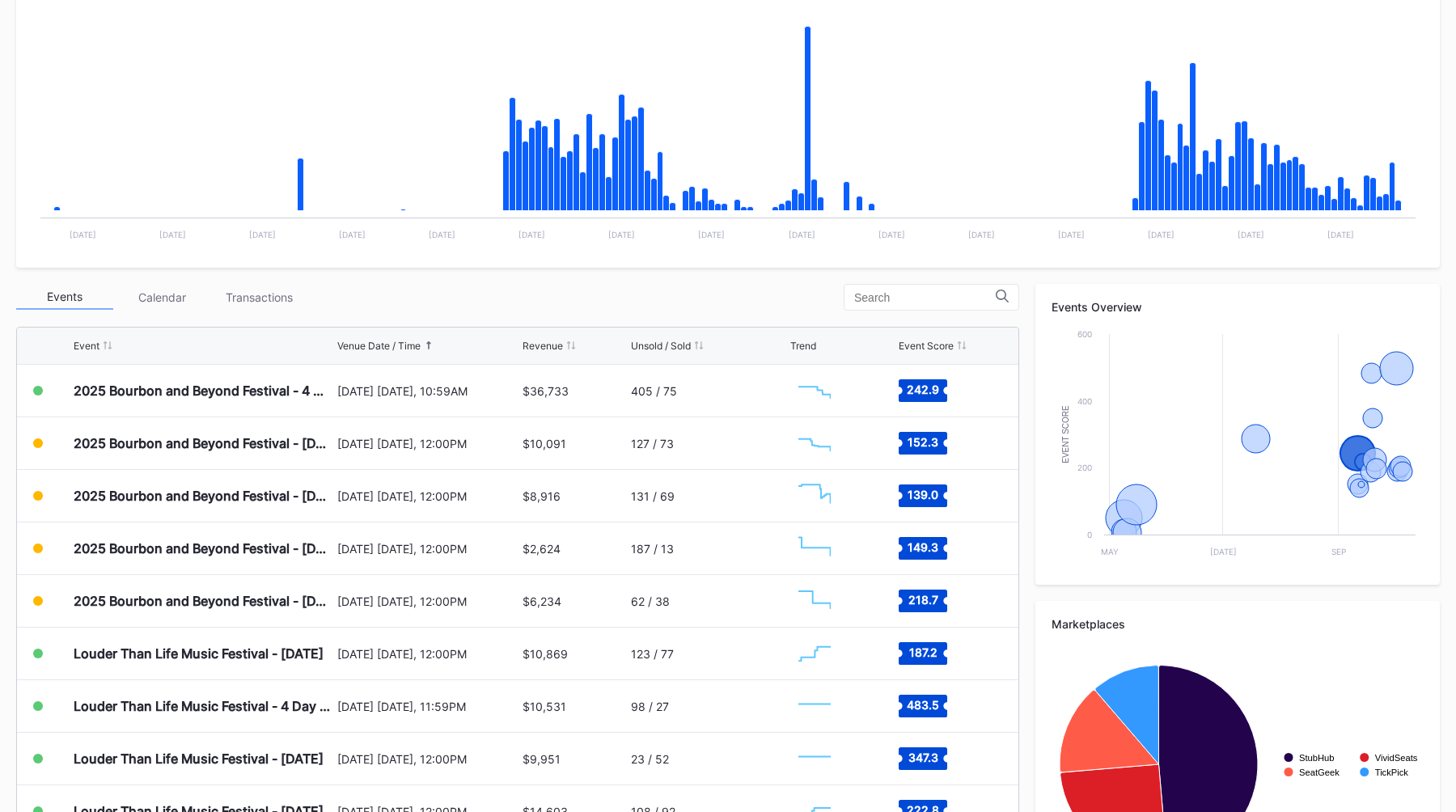
click at [491, 292] on div "Events Calendar Transactions" at bounding box center [518, 297] width 1003 height 27
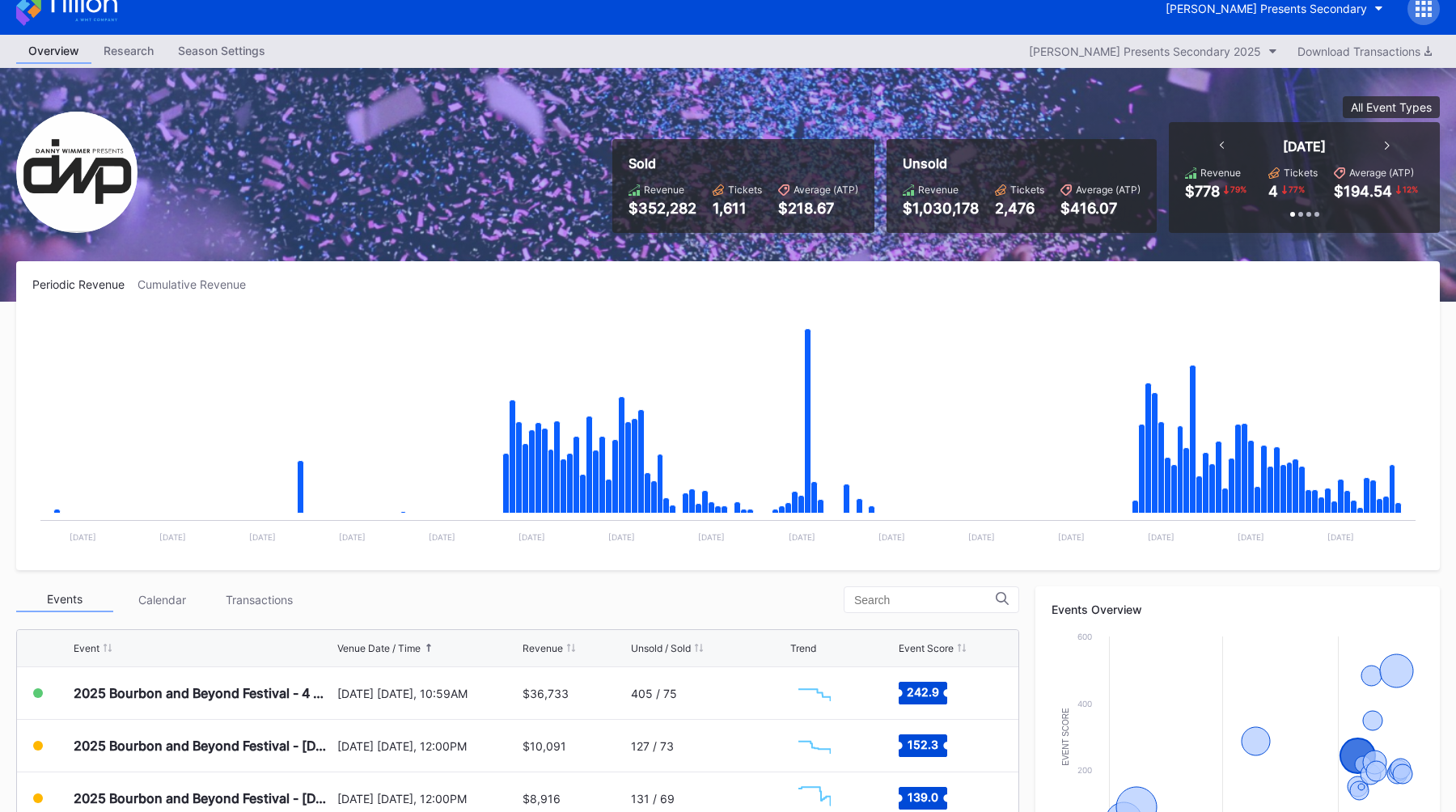
scroll to position [0, 0]
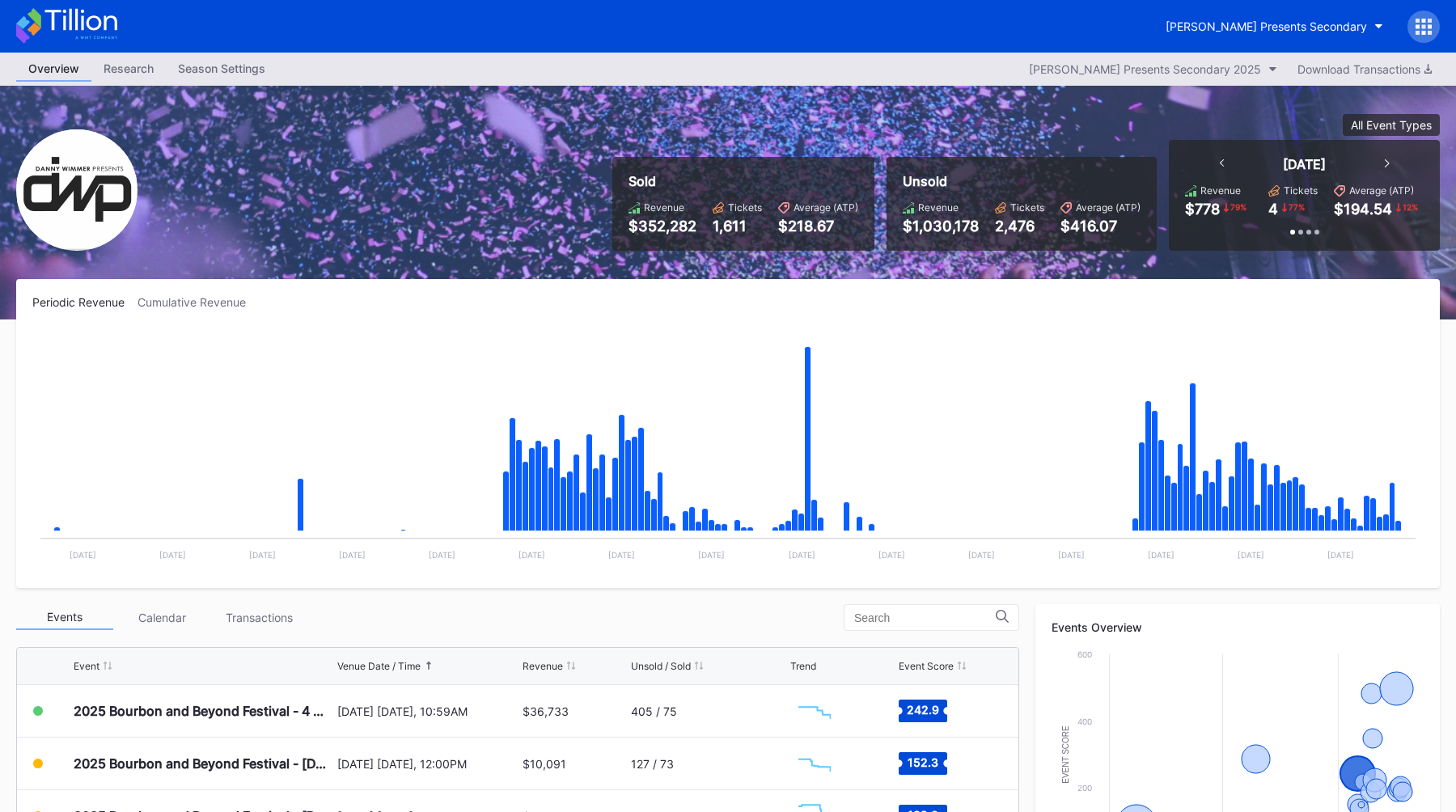
click at [490, 209] on div "Sold Revenue $352,282 Tickets 1,611 Average (ATP) $218.67 Unsold Revenue $1,030…" at bounding box center [728, 202] width 1456 height 234
click at [630, 213] on div "Revenue $352,282" at bounding box center [662, 218] width 68 height 33
click at [533, 216] on div "Sold Revenue $352,282 Tickets 1,611 Average (ATP) $218.67 Unsold Revenue $1,030…" at bounding box center [728, 202] width 1456 height 234
